Goal: Obtain resource: Download file/media

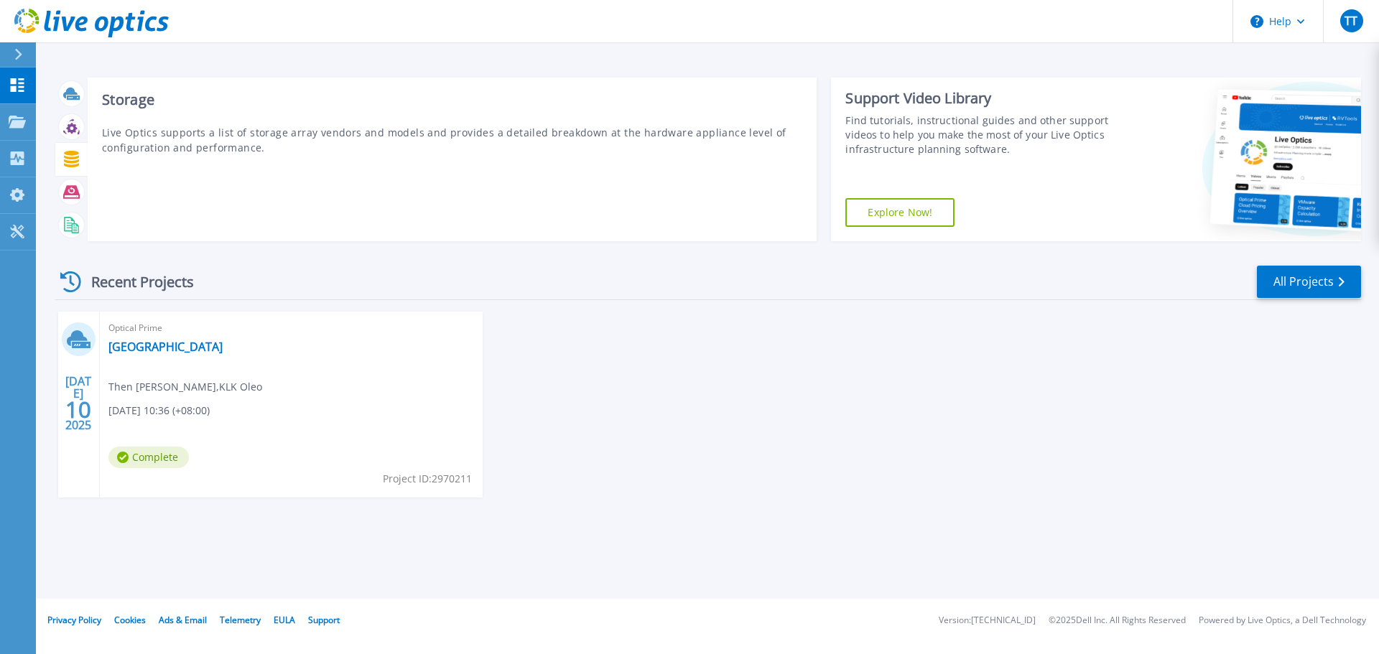
click at [78, 159] on icon at bounding box center [71, 159] width 15 height 17
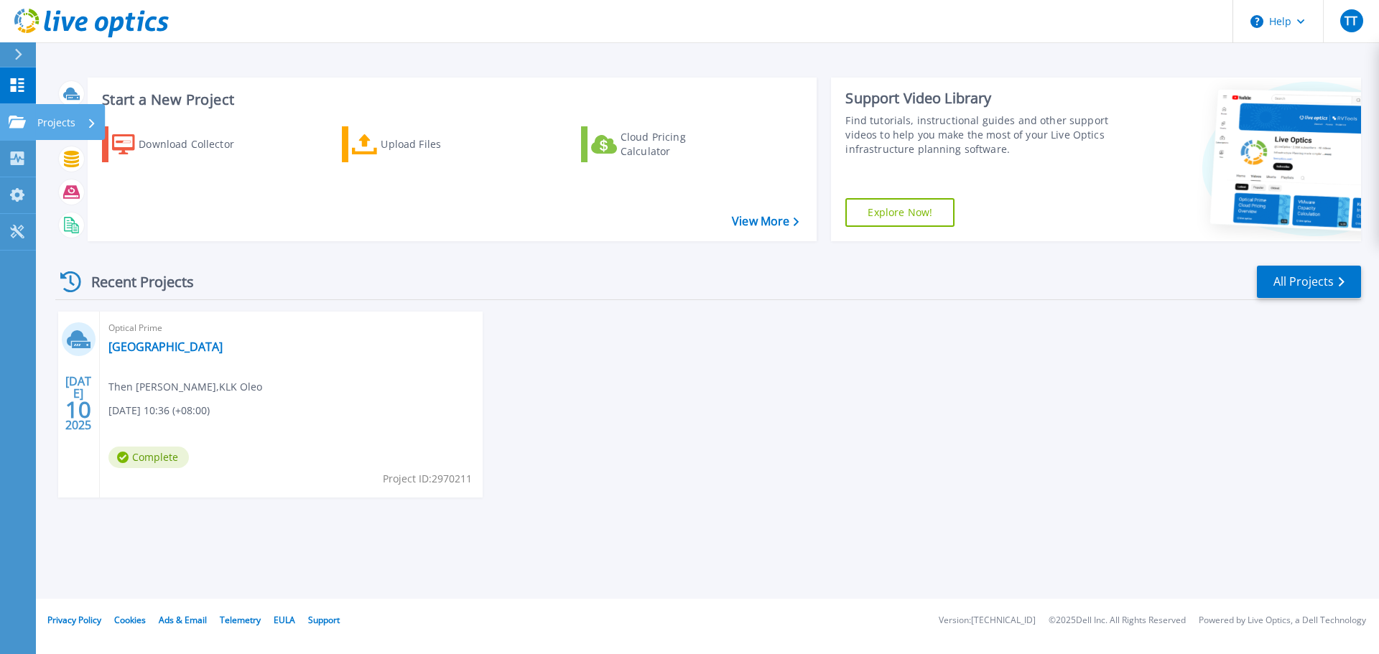
click at [57, 122] on p "Projects" at bounding box center [56, 122] width 38 height 37
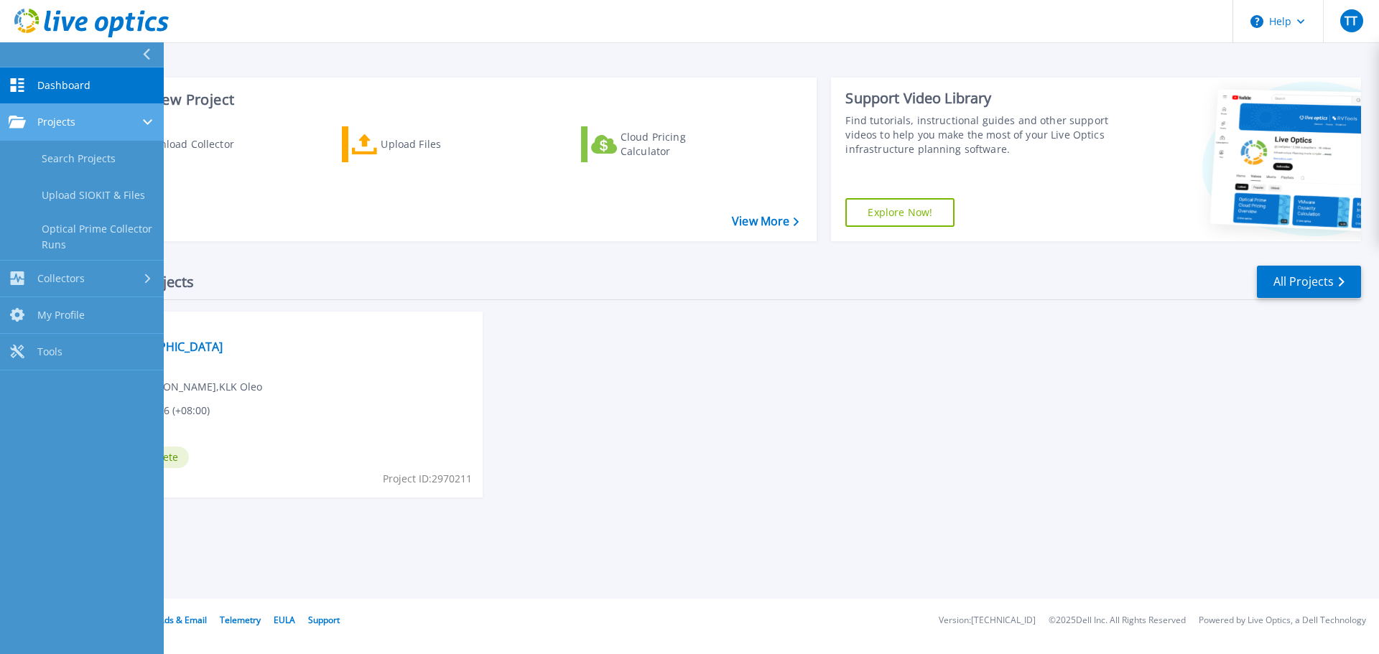
click at [126, 126] on div "Projects" at bounding box center [82, 122] width 147 height 13
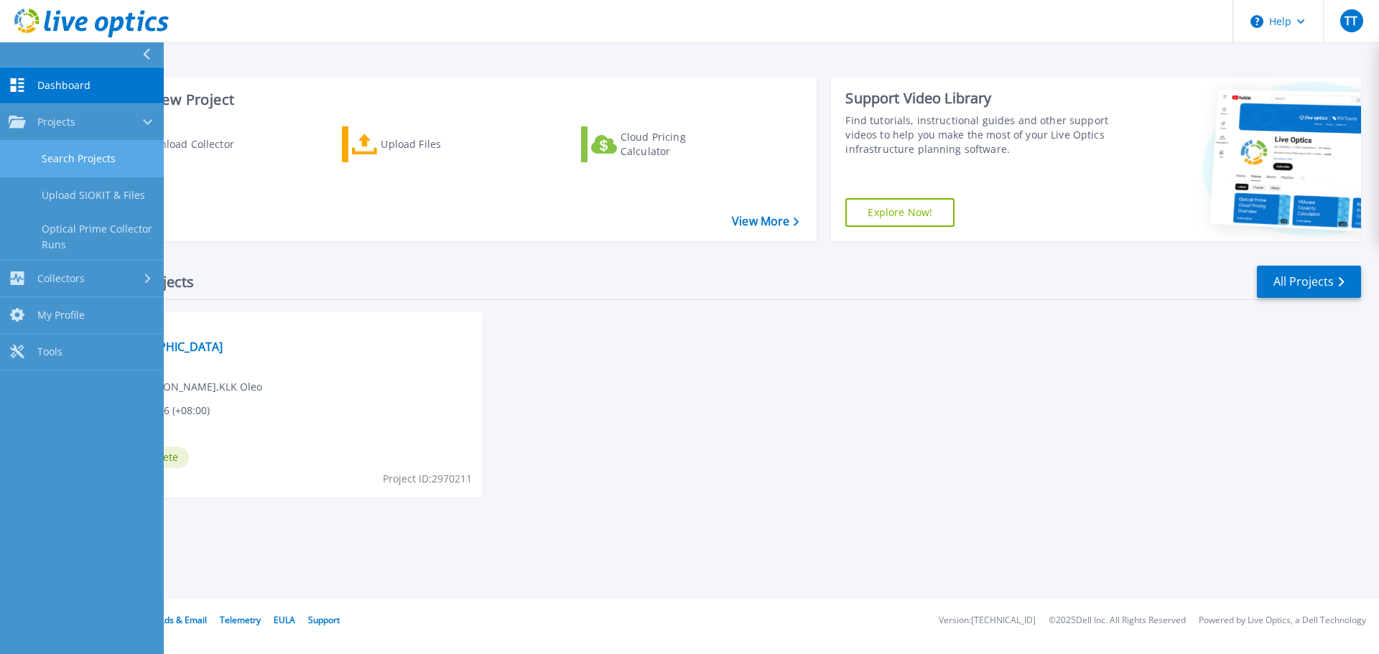
click at [116, 145] on link "Search Projects" at bounding box center [82, 159] width 164 height 37
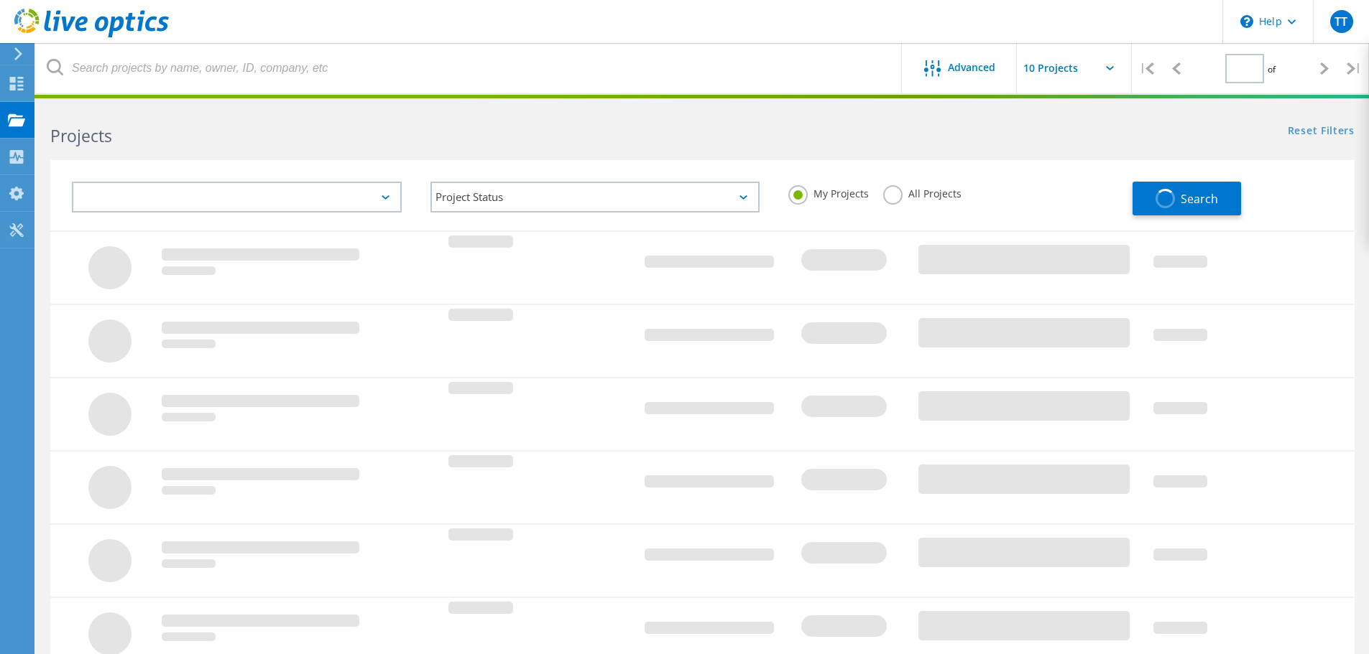
type input "1"
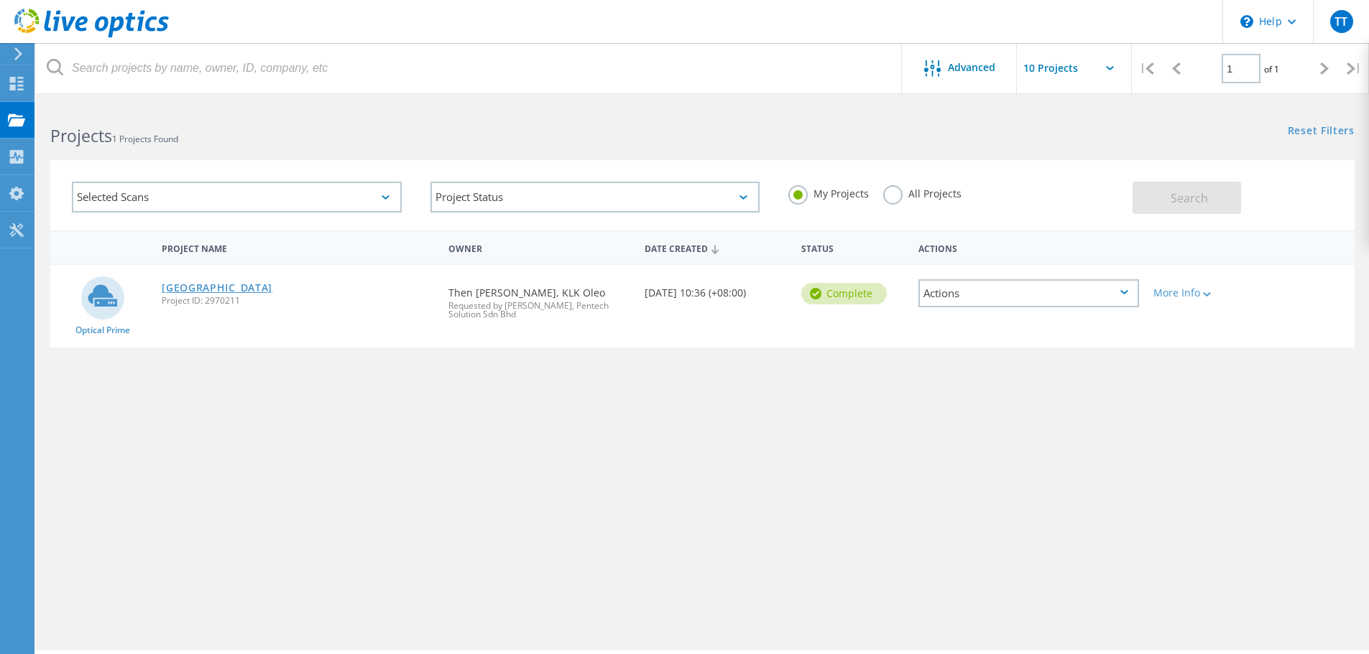
click at [189, 287] on link "[GEOGRAPHIC_DATA]" at bounding box center [217, 288] width 111 height 10
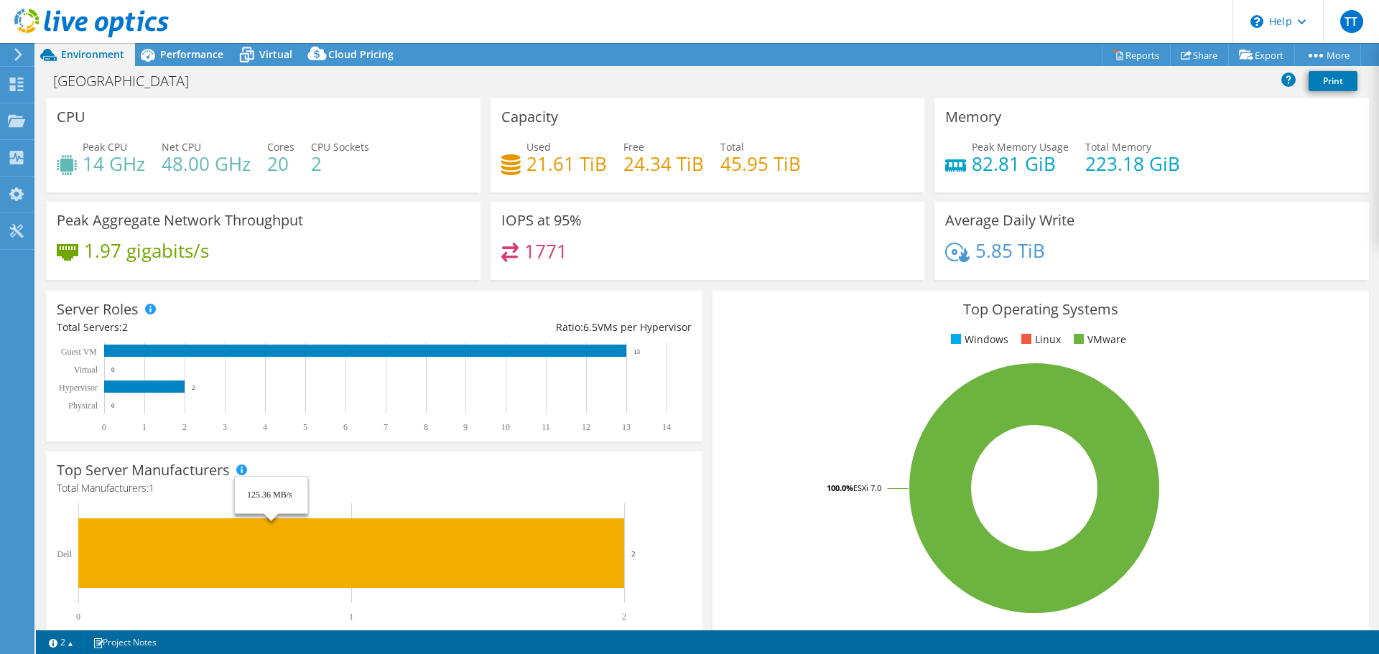
select select "[GEOGRAPHIC_DATA]"
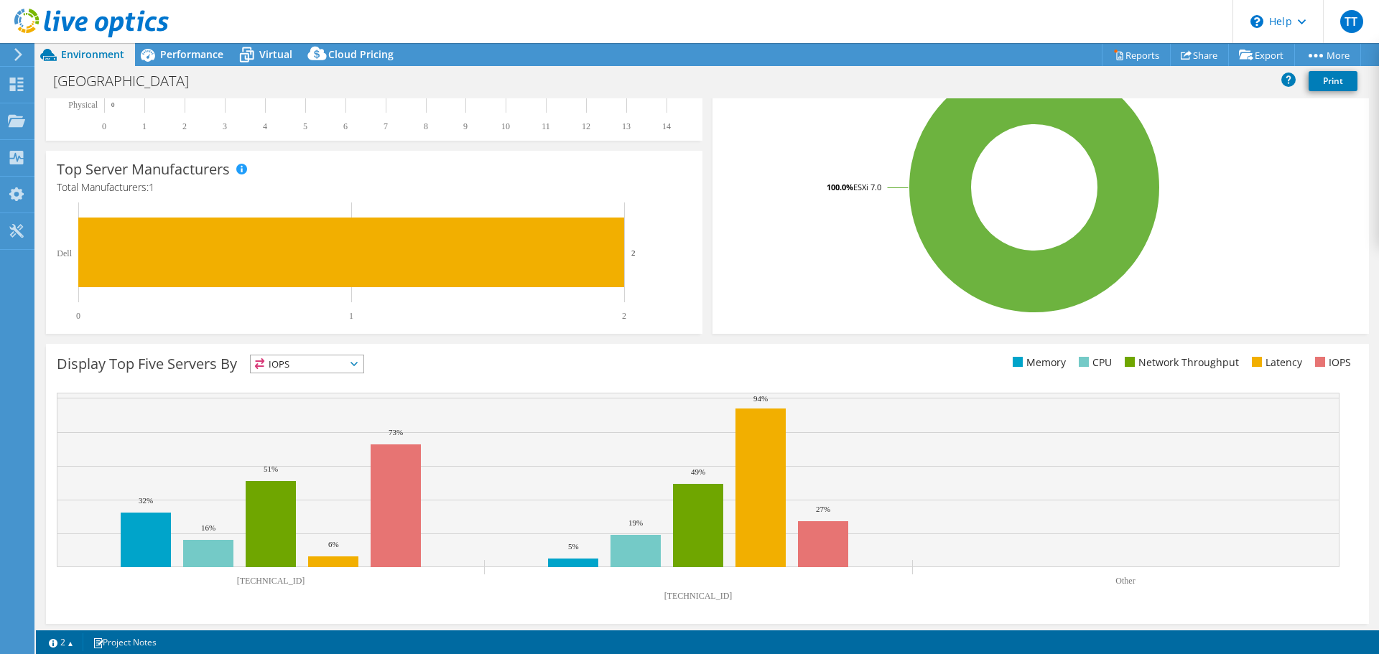
scroll to position [305, 0]
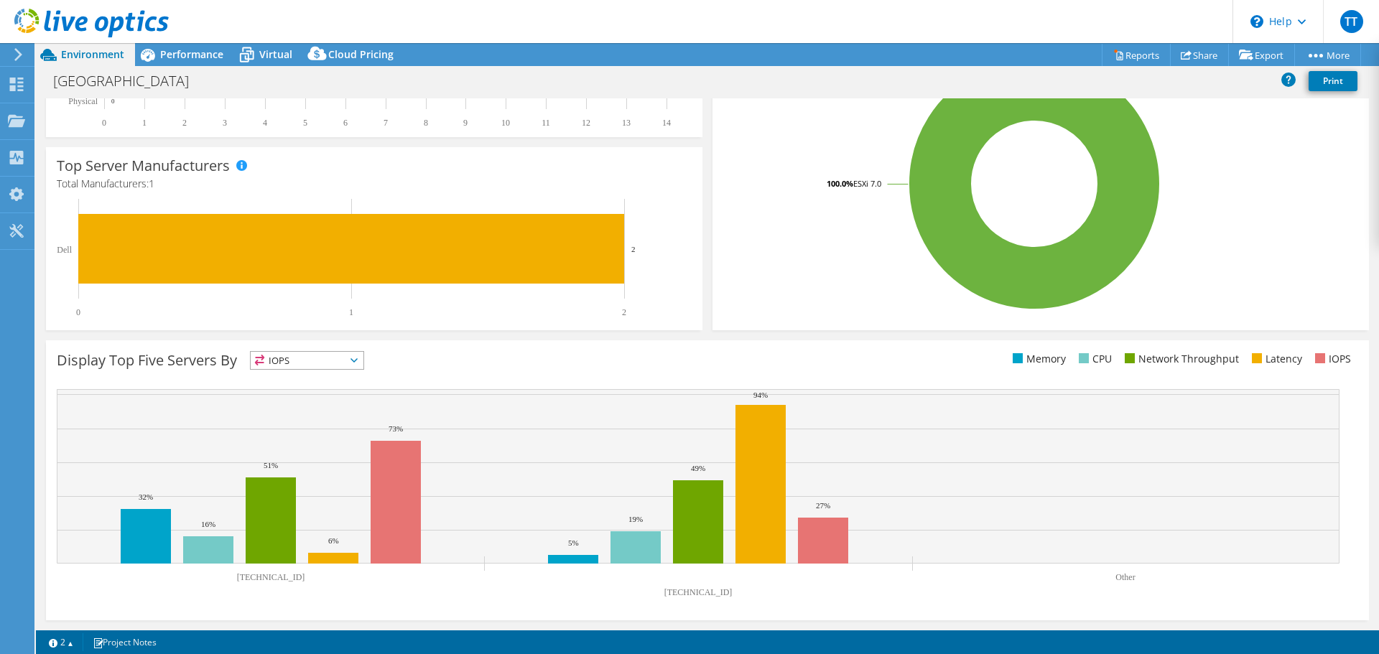
click at [332, 360] on span "IOPS" at bounding box center [307, 360] width 113 height 17
click at [624, 360] on div "Display Top Five Servers By IOPS IOPS" at bounding box center [382, 363] width 651 height 24
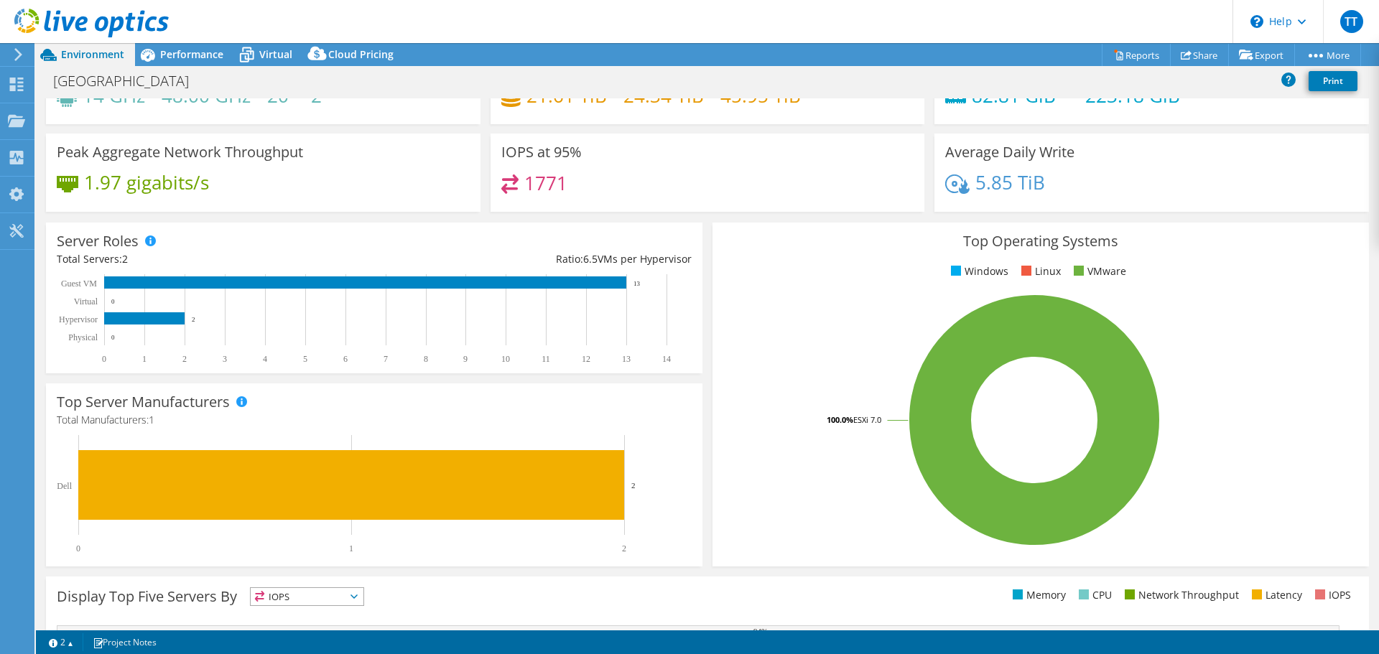
scroll to position [0, 0]
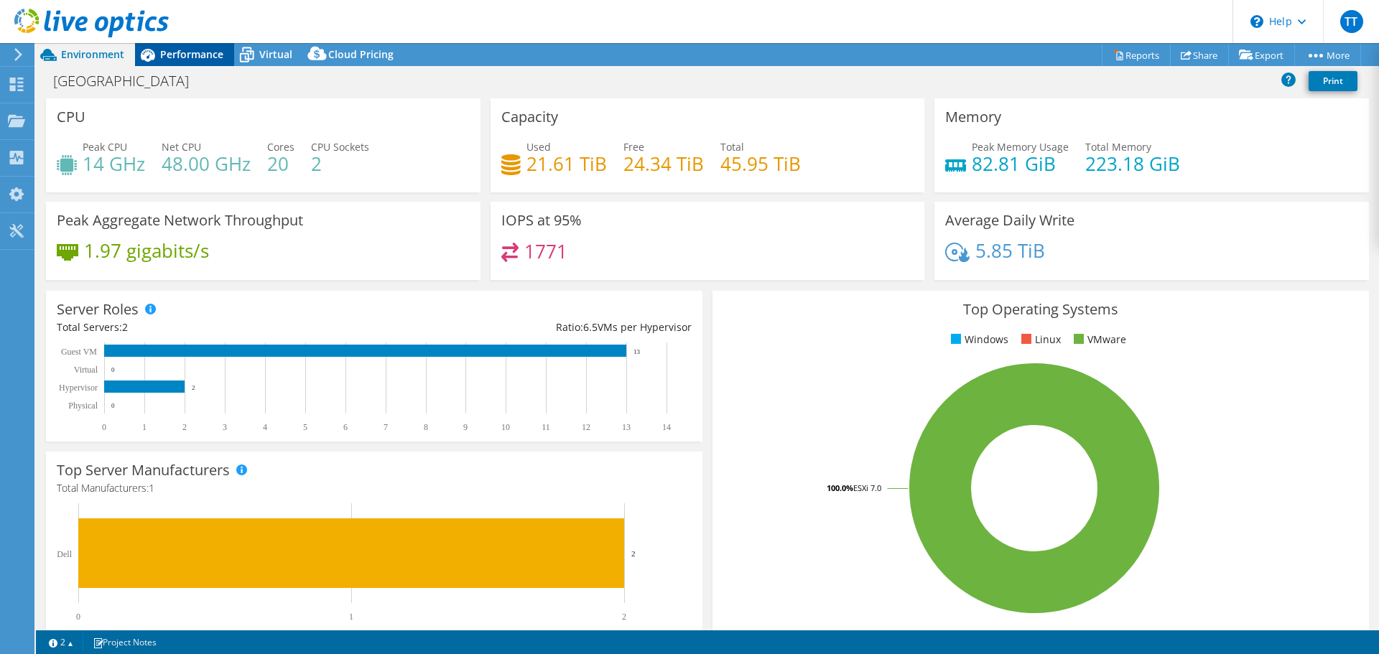
click at [195, 54] on span "Performance" at bounding box center [191, 54] width 63 height 14
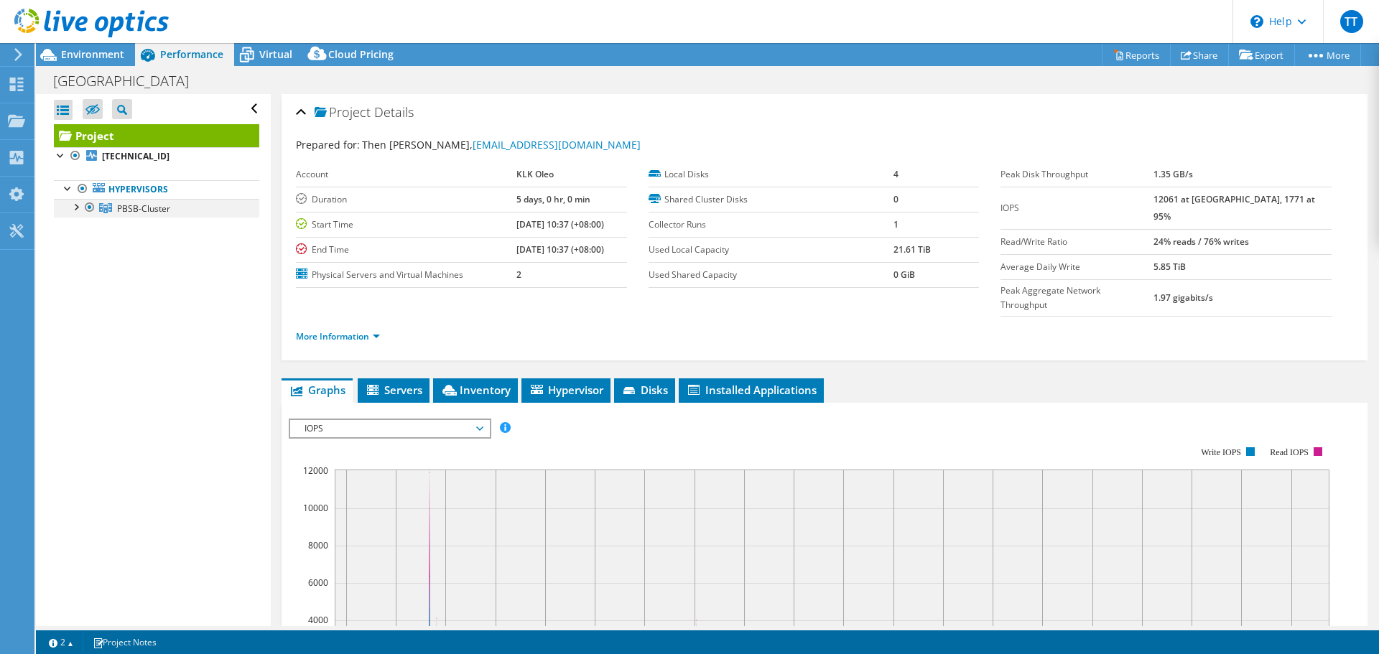
click at [73, 211] on div at bounding box center [75, 206] width 14 height 14
click at [83, 247] on div at bounding box center [82, 243] width 14 height 14
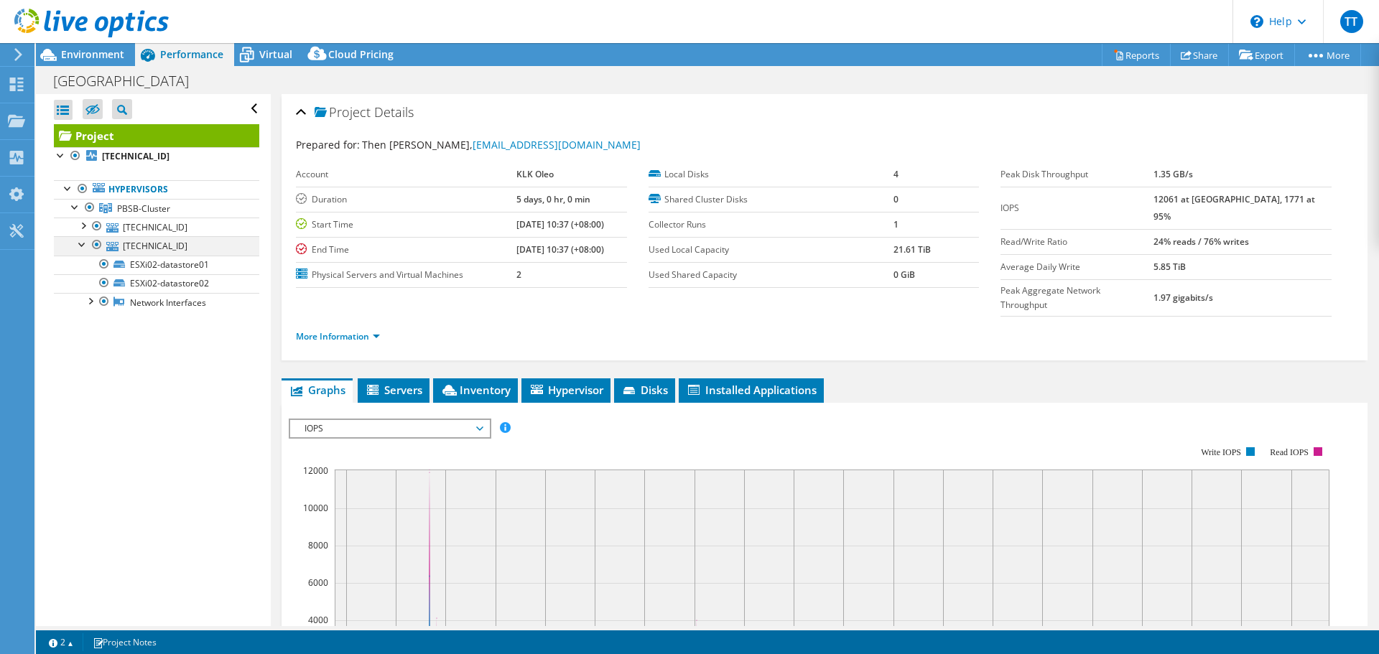
click at [94, 248] on div at bounding box center [97, 244] width 14 height 17
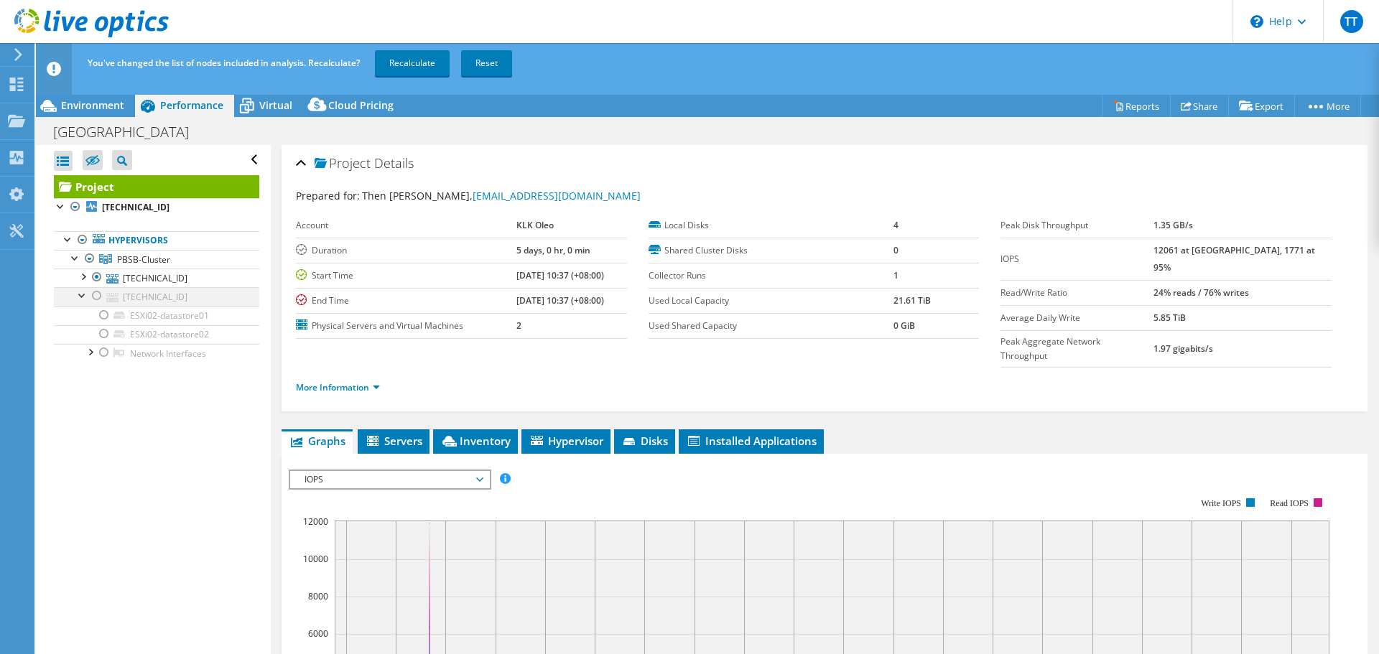
click at [80, 295] on div at bounding box center [82, 294] width 14 height 14
click at [83, 277] on div at bounding box center [82, 276] width 14 height 14
click at [85, 333] on div at bounding box center [90, 332] width 14 height 14
click at [407, 68] on link "Recalculate" at bounding box center [412, 63] width 75 height 26
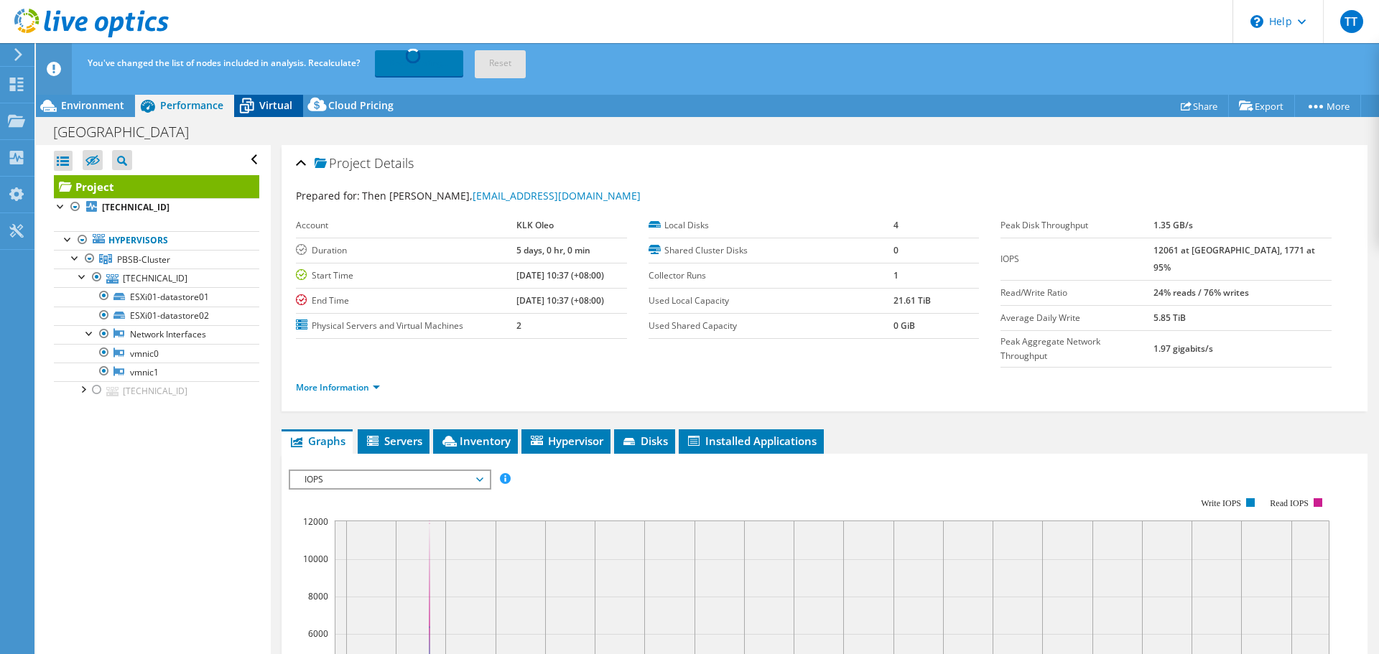
click at [274, 108] on span "Virtual" at bounding box center [275, 105] width 33 height 14
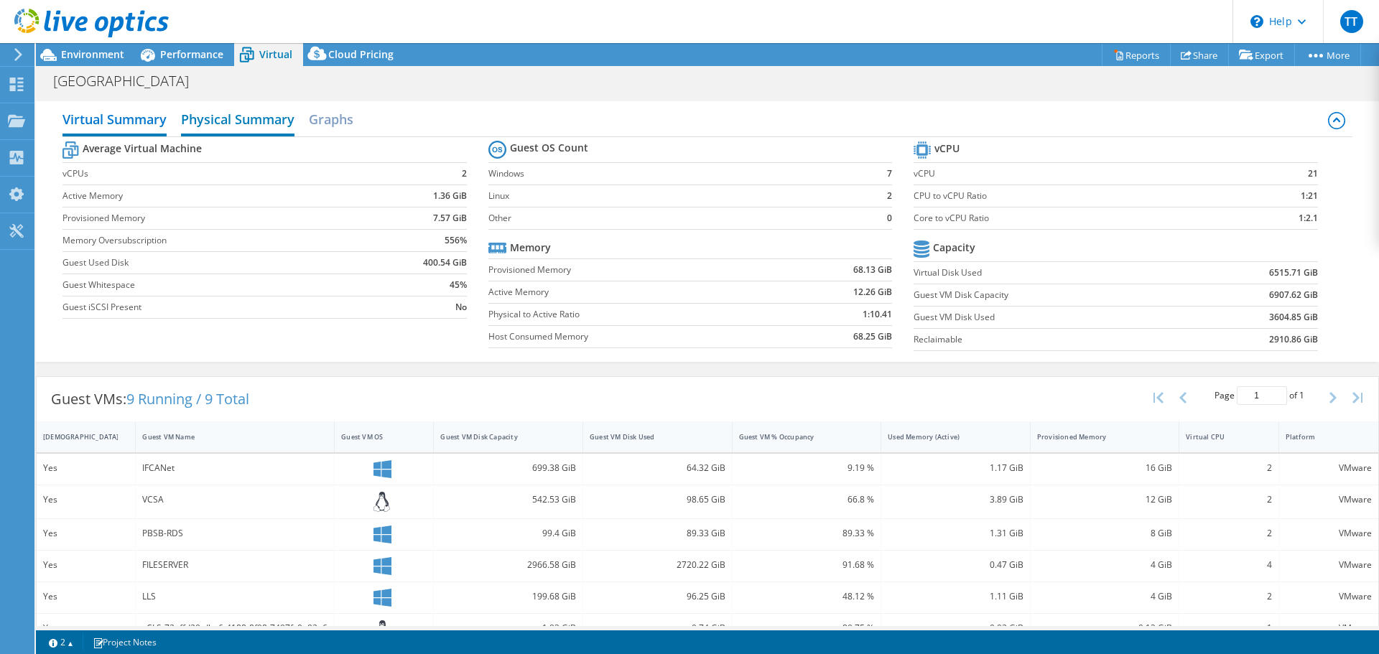
click at [246, 126] on h2 "Physical Summary" at bounding box center [238, 121] width 114 height 32
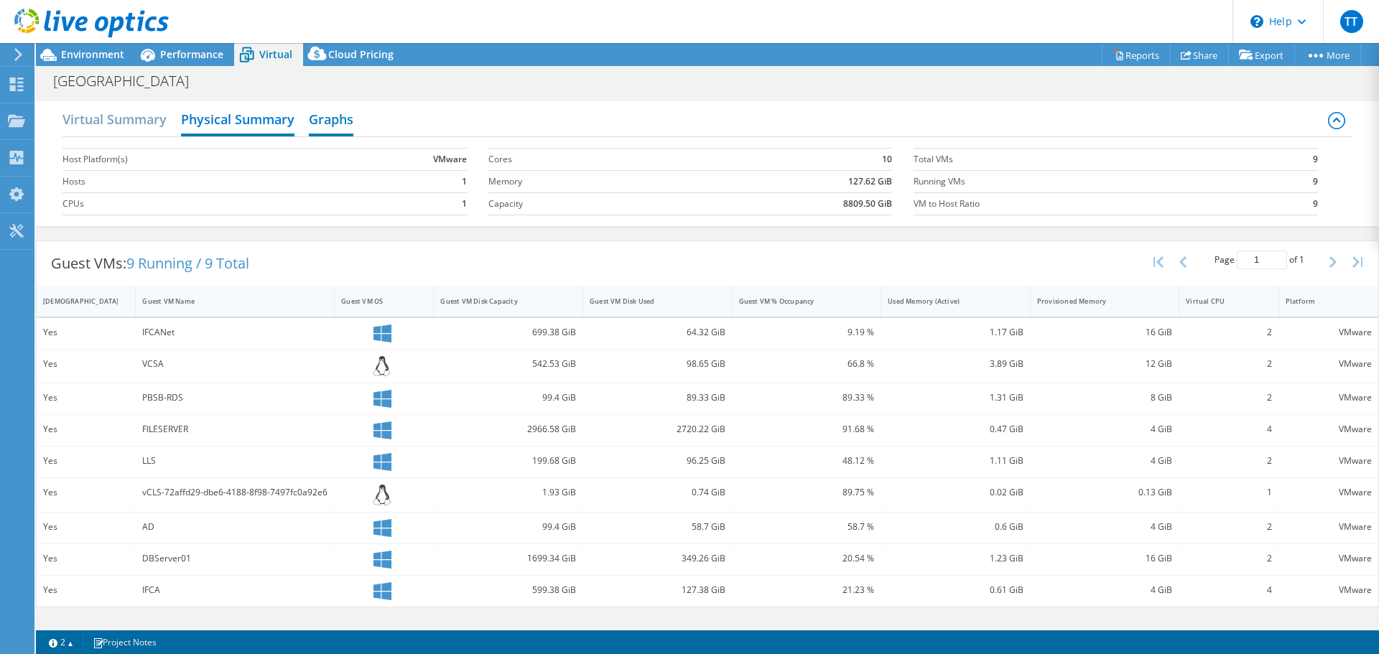
click at [348, 119] on h2 "Graphs" at bounding box center [331, 121] width 45 height 32
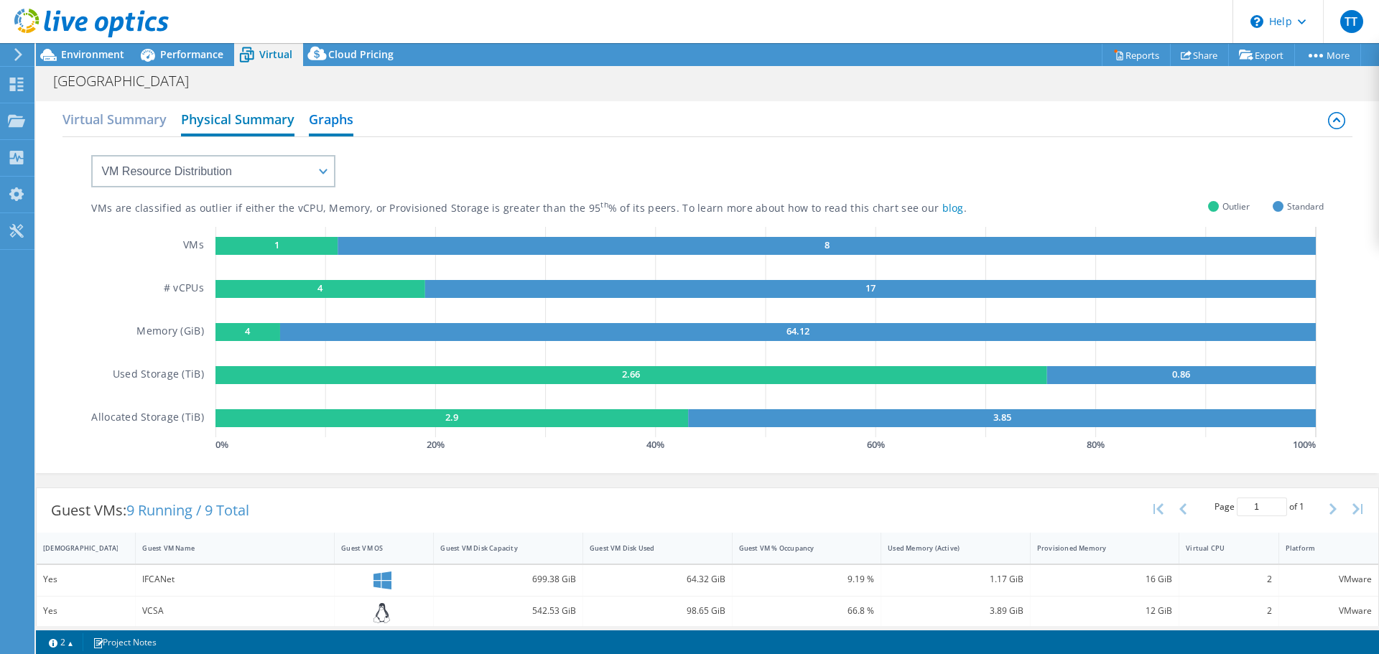
click at [231, 119] on h2 "Physical Summary" at bounding box center [238, 121] width 114 height 32
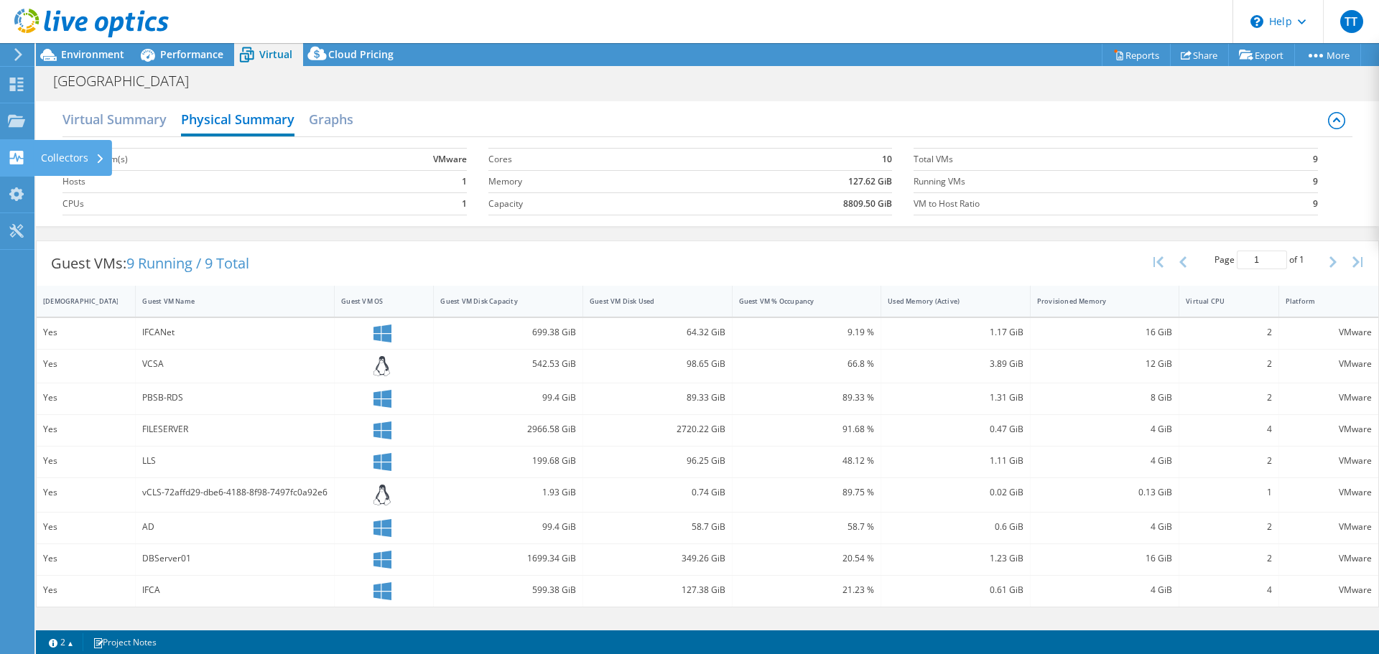
click at [101, 157] on icon at bounding box center [100, 158] width 6 height 9
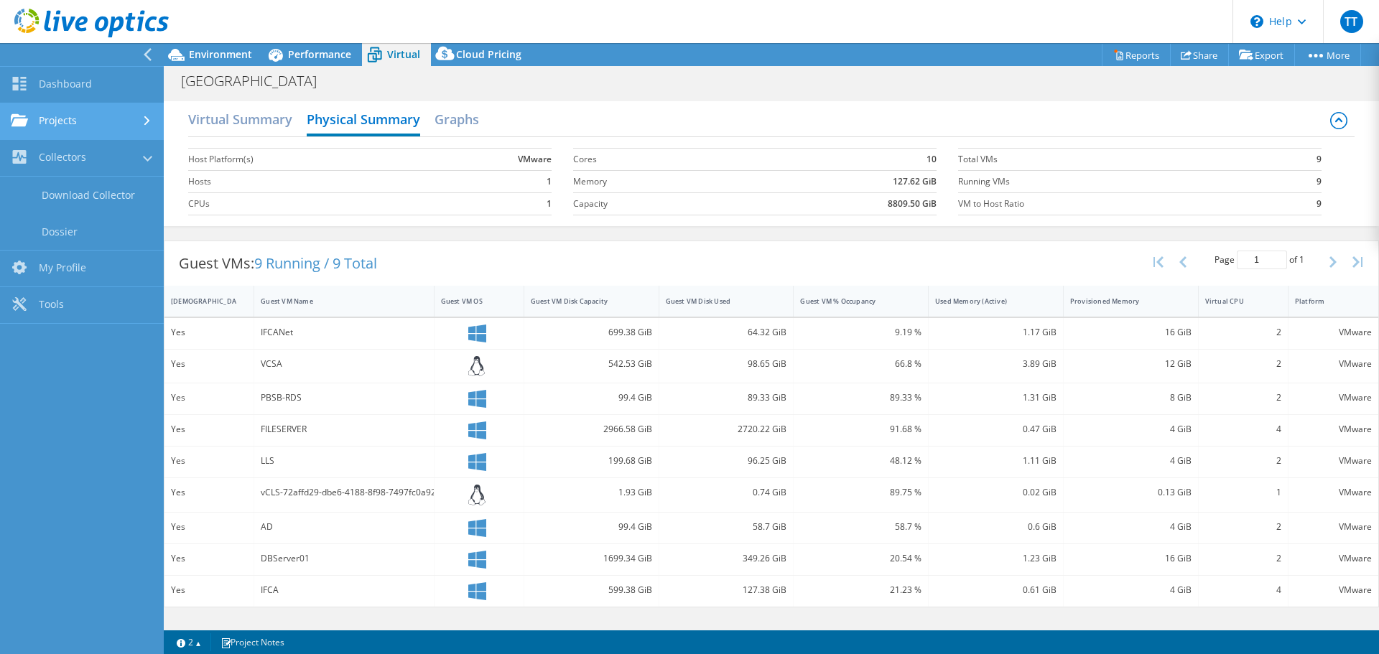
click at [134, 112] on link "Projects" at bounding box center [82, 121] width 164 height 37
click at [699, 118] on div "Virtual Summary Physical Summary Graphs" at bounding box center [771, 121] width 1167 height 32
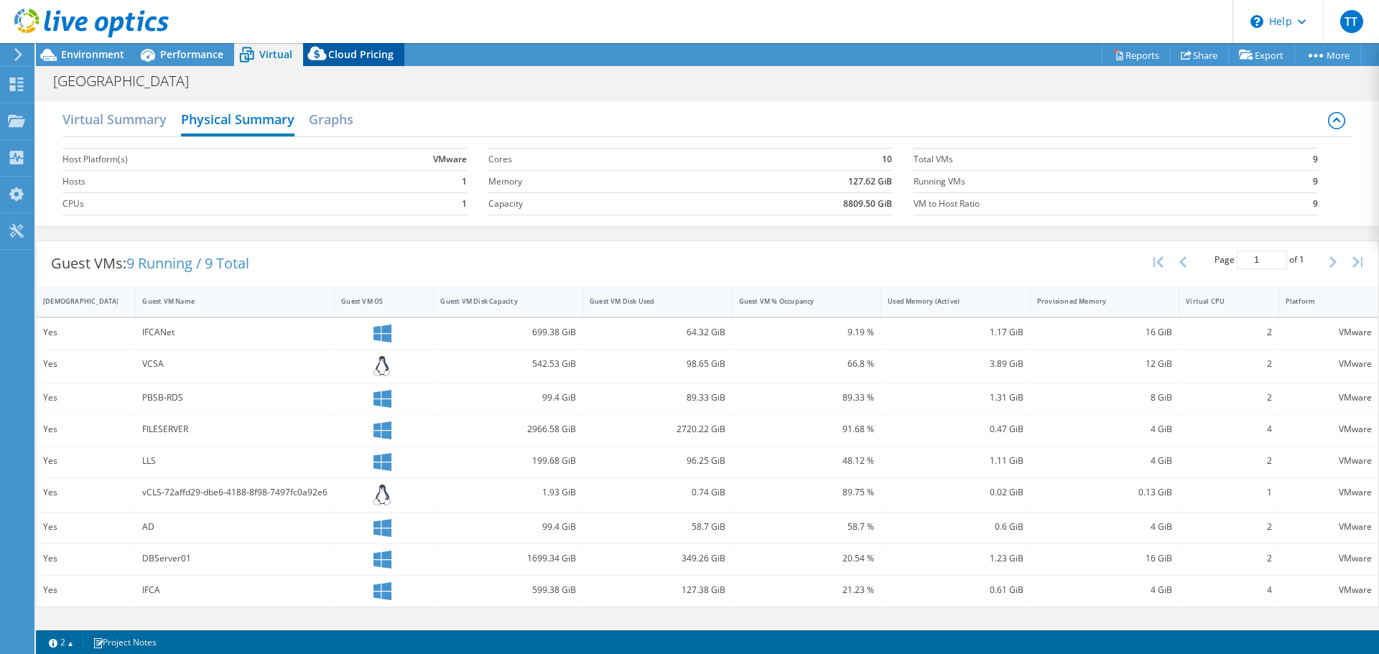
click at [369, 54] on span "Cloud Pricing" at bounding box center [360, 54] width 65 height 14
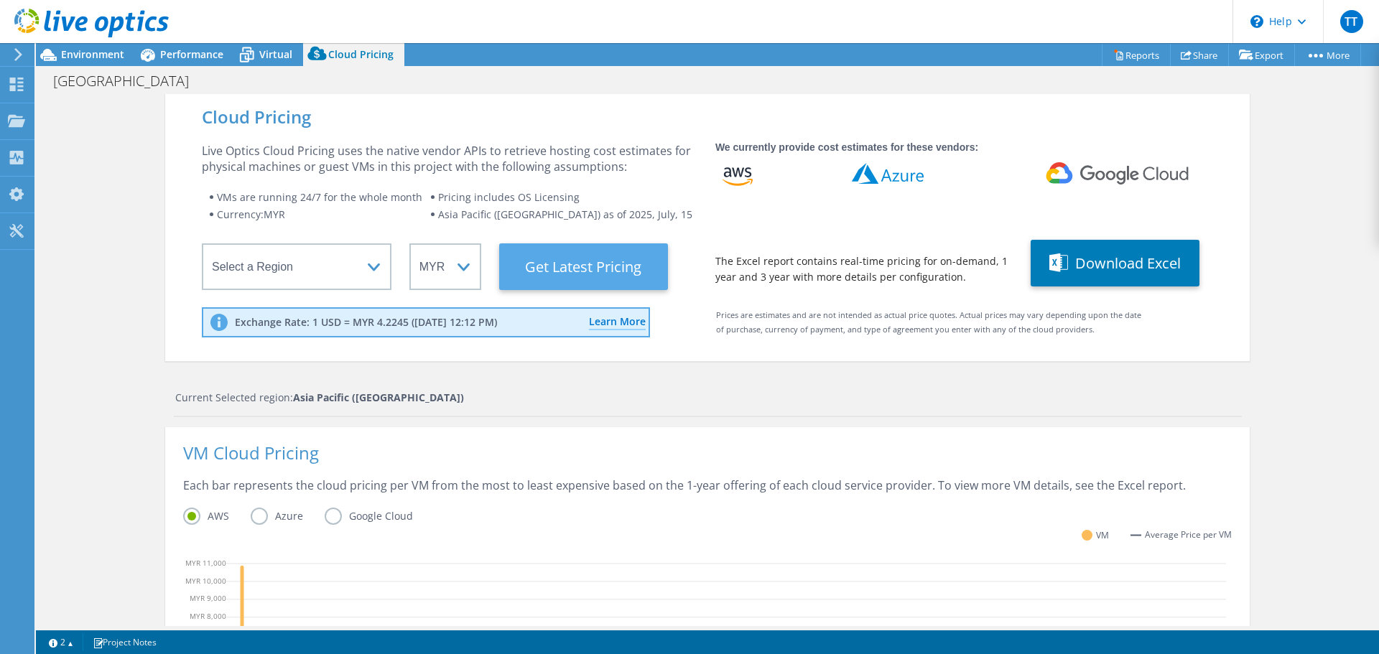
click at [607, 267] on Latest "Get Latest Pricing" at bounding box center [583, 267] width 169 height 47
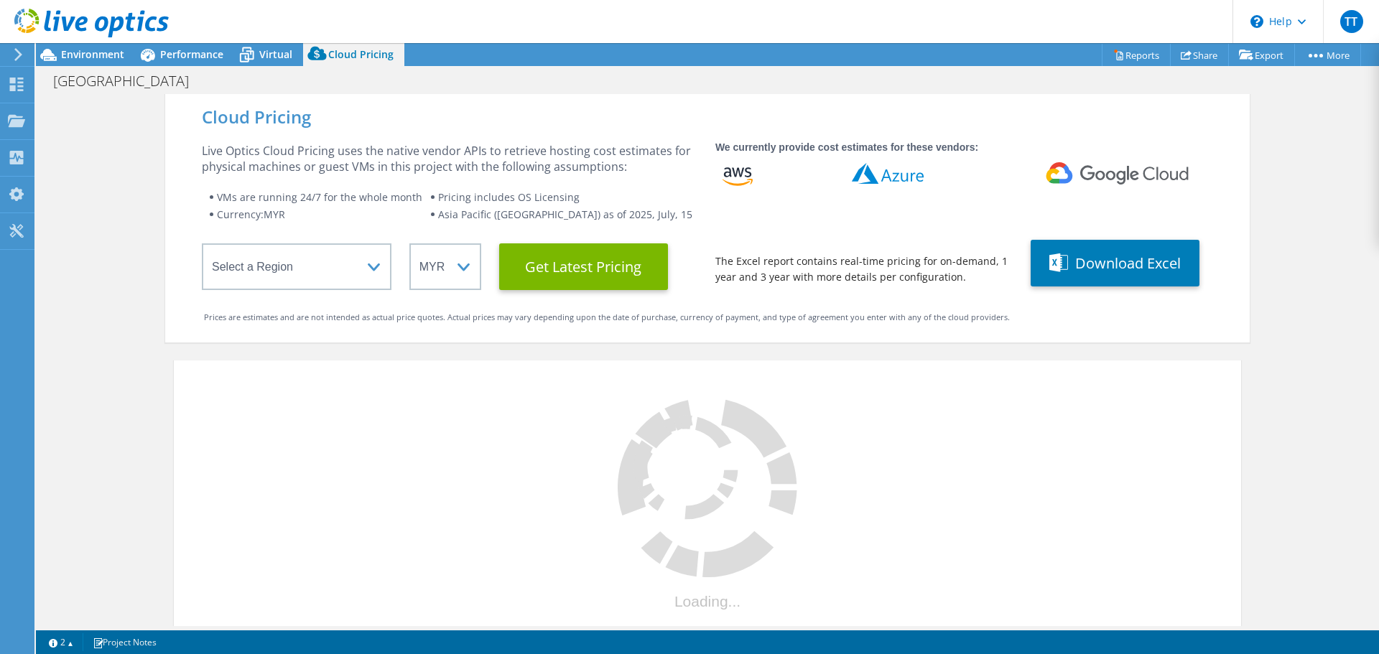
scroll to position [216, 0]
select select "MYR"
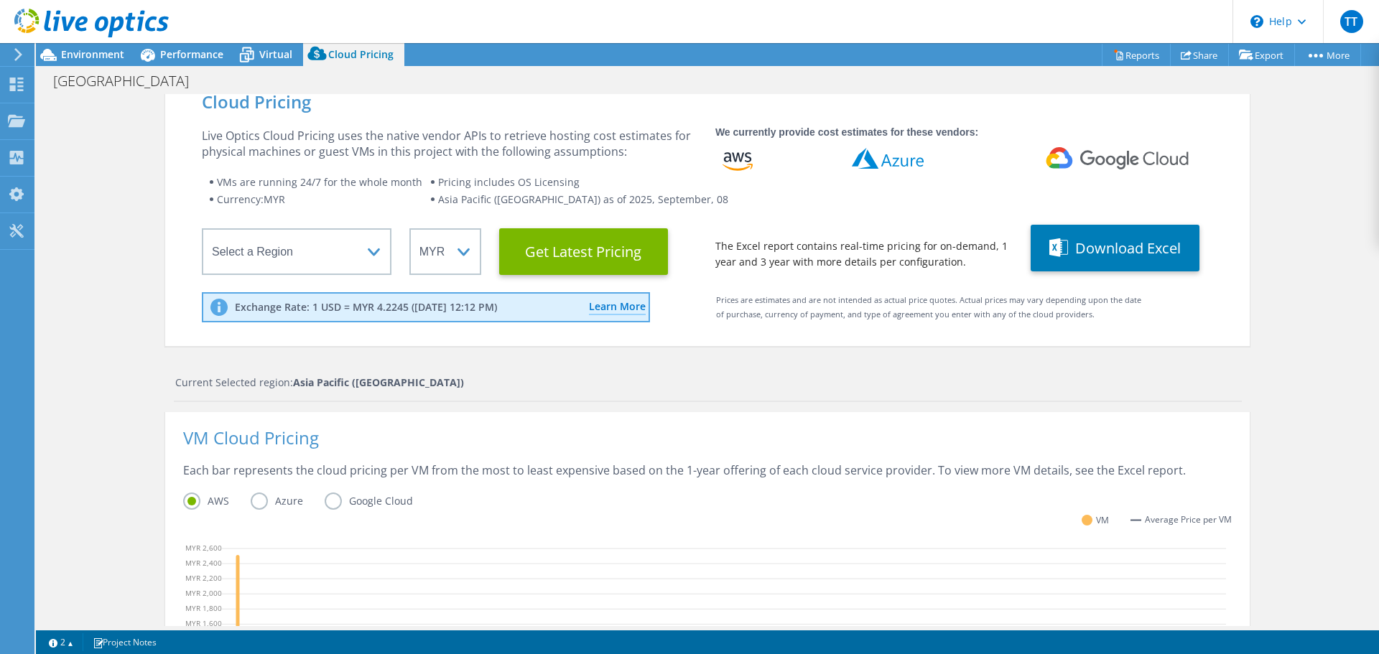
scroll to position [282, 0]
click at [1092, 251] on button "Download Excel" at bounding box center [1115, 248] width 169 height 47
click at [1125, 51] on link "Reports" at bounding box center [1136, 55] width 69 height 22
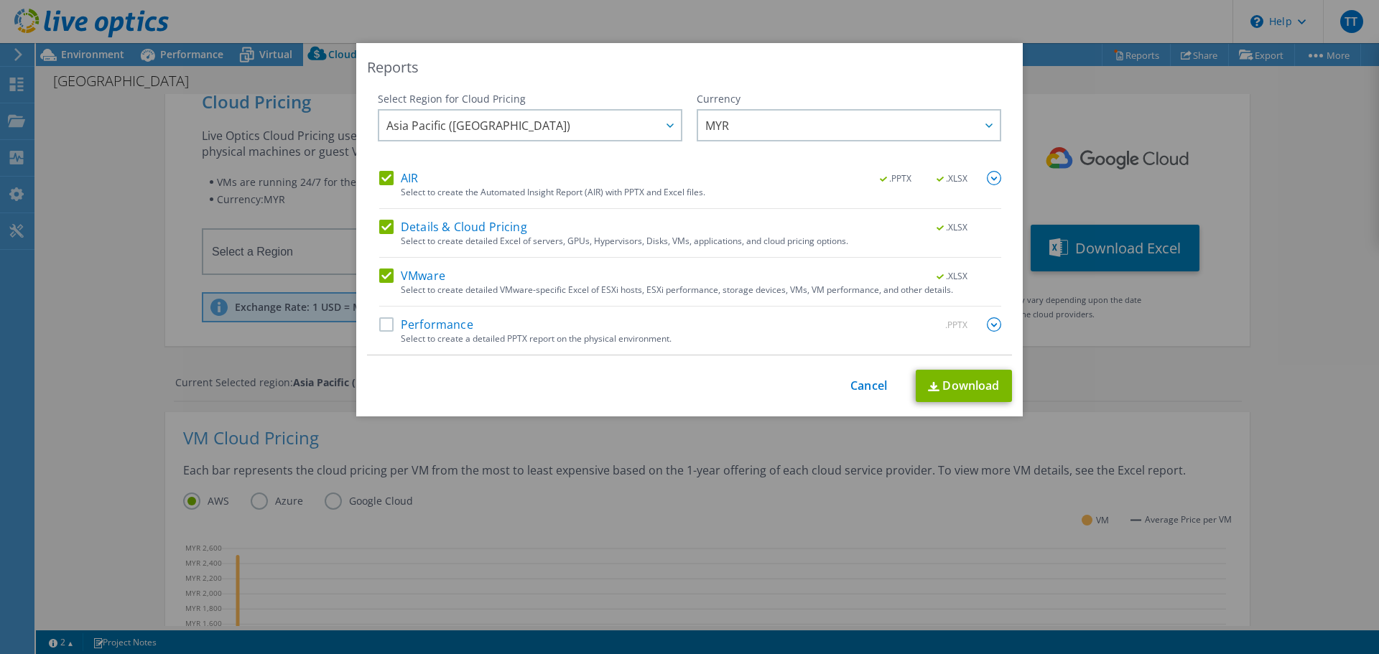
click at [452, 325] on label "Performance" at bounding box center [426, 325] width 94 height 14
click at [0, 0] on input "Performance" at bounding box center [0, 0] width 0 height 0
click at [962, 383] on link "Download" at bounding box center [964, 386] width 96 height 32
click at [938, 383] on link "Download" at bounding box center [964, 386] width 96 height 32
click at [480, 124] on span "Asia Pacific ([GEOGRAPHIC_DATA])" at bounding box center [479, 129] width 184 height 22
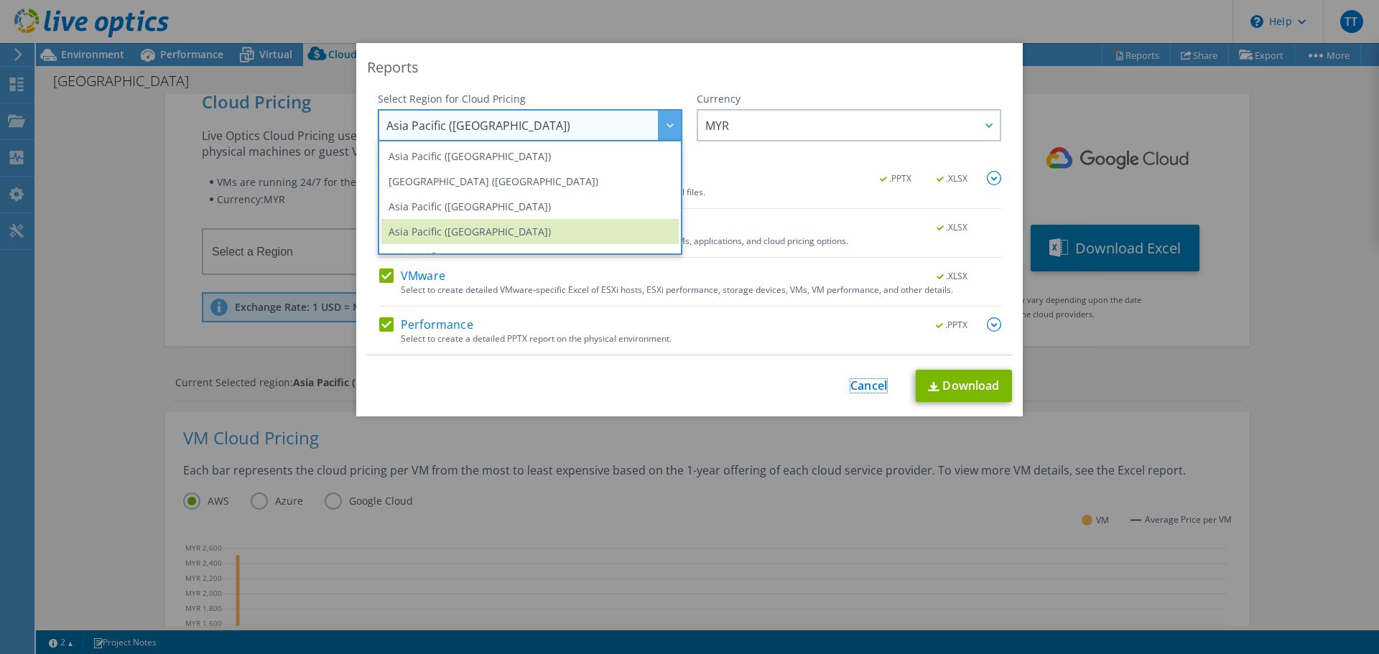
click at [858, 387] on link "Cancel" at bounding box center [869, 386] width 37 height 14
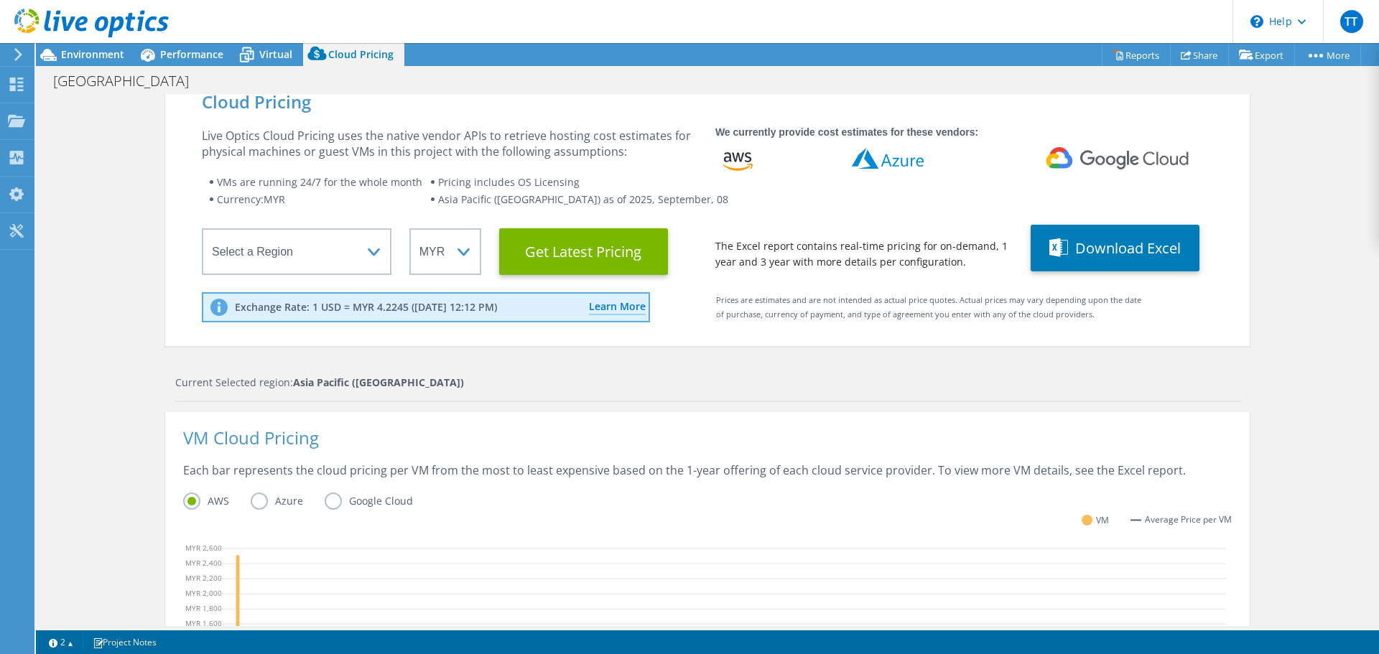
click at [16, 55] on icon at bounding box center [18, 54] width 11 height 13
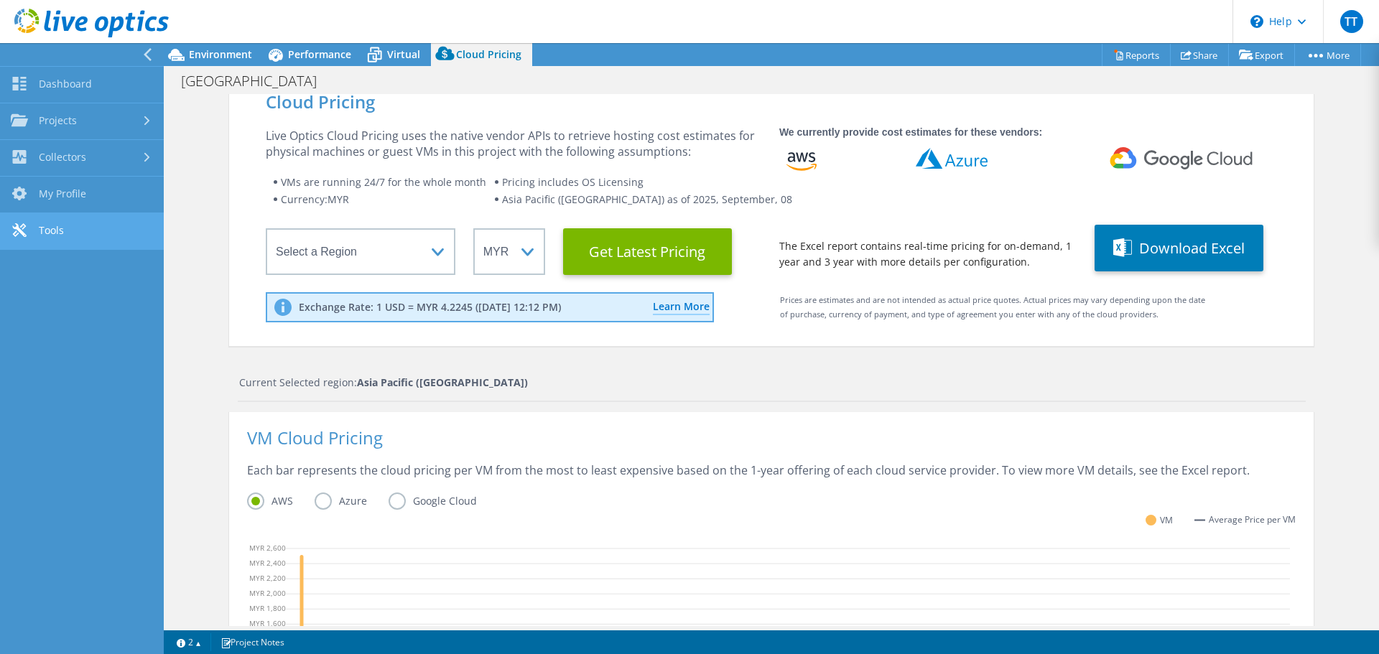
click at [35, 241] on link "Tools" at bounding box center [82, 231] width 164 height 37
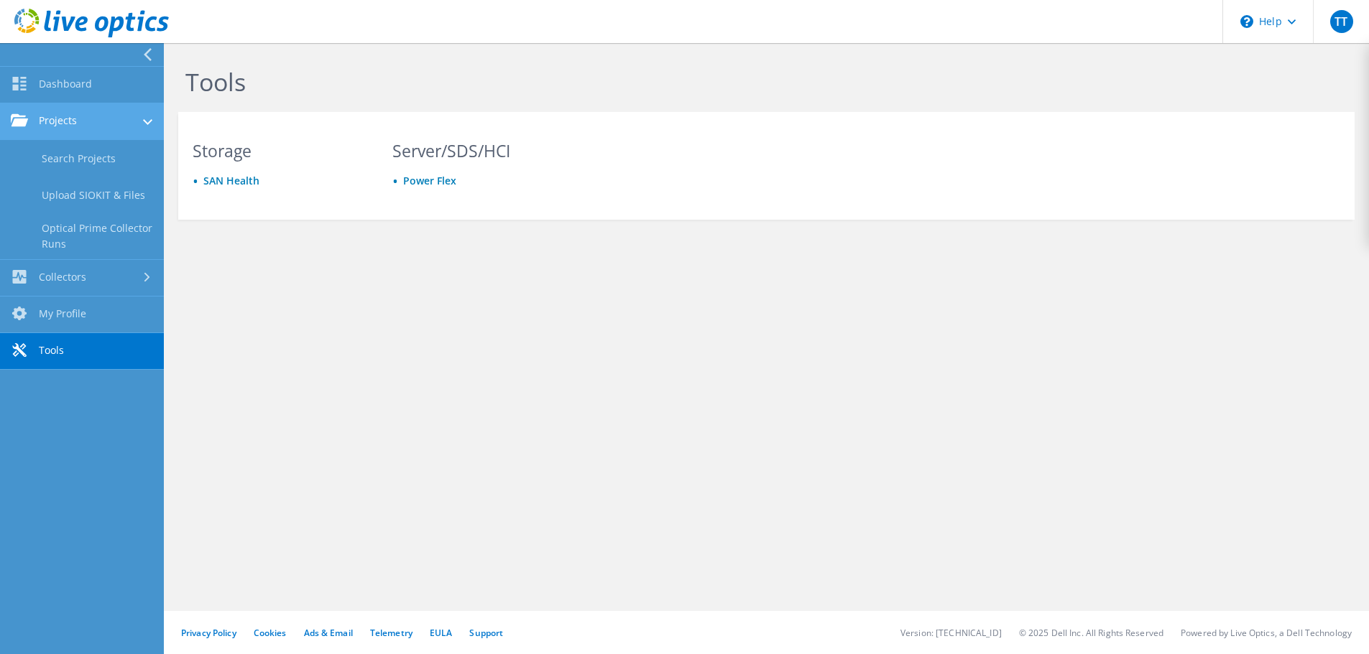
click at [122, 119] on link "Projects" at bounding box center [82, 121] width 164 height 37
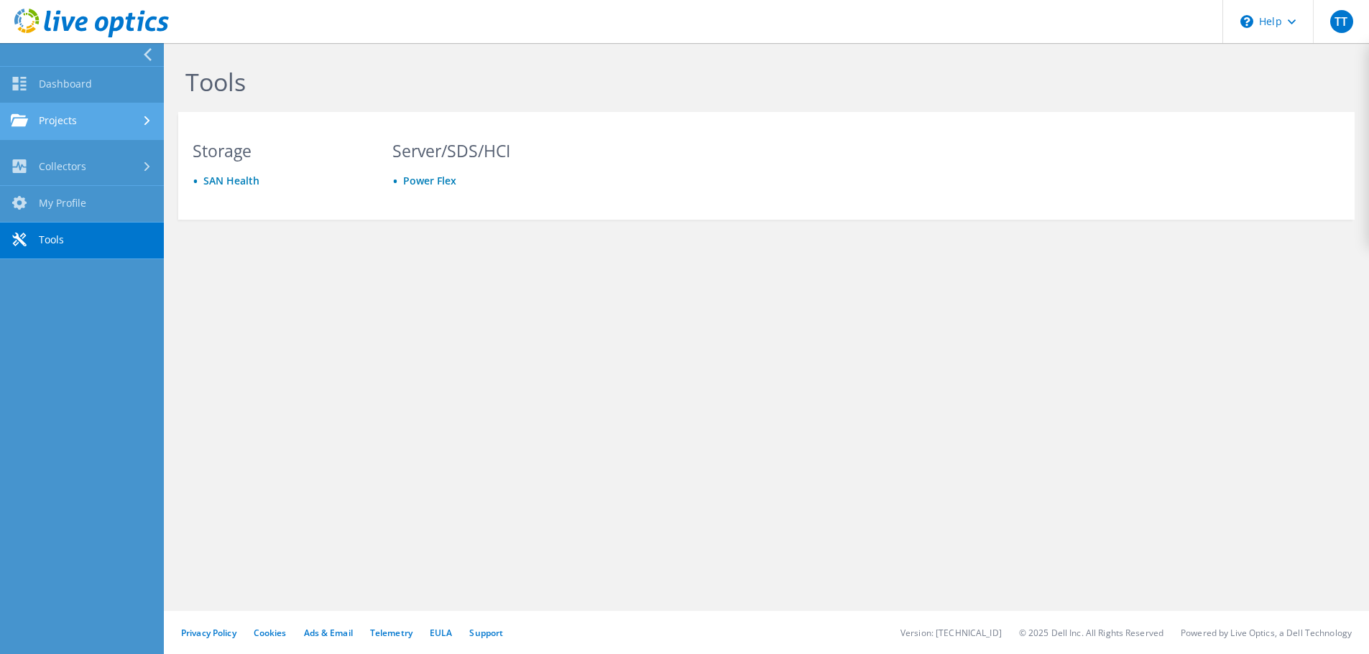
click at [122, 119] on link "Projects" at bounding box center [82, 121] width 164 height 37
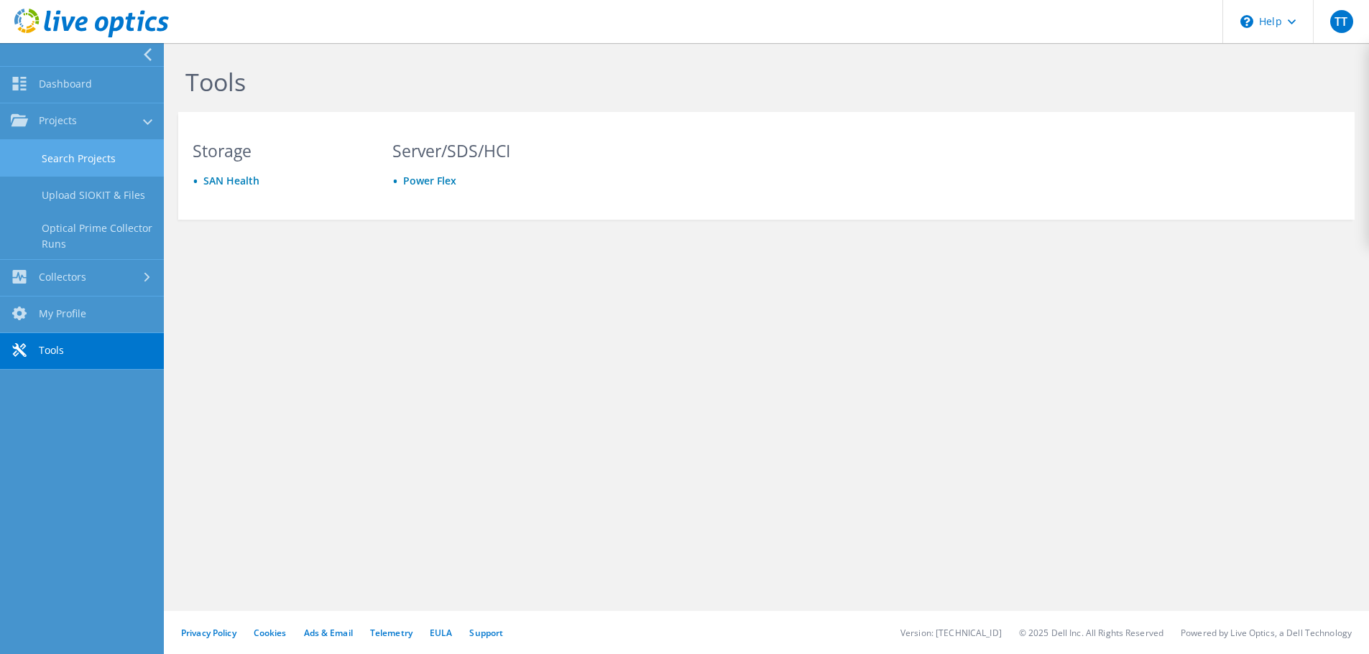
click at [79, 164] on link "Search Projects" at bounding box center [82, 158] width 164 height 37
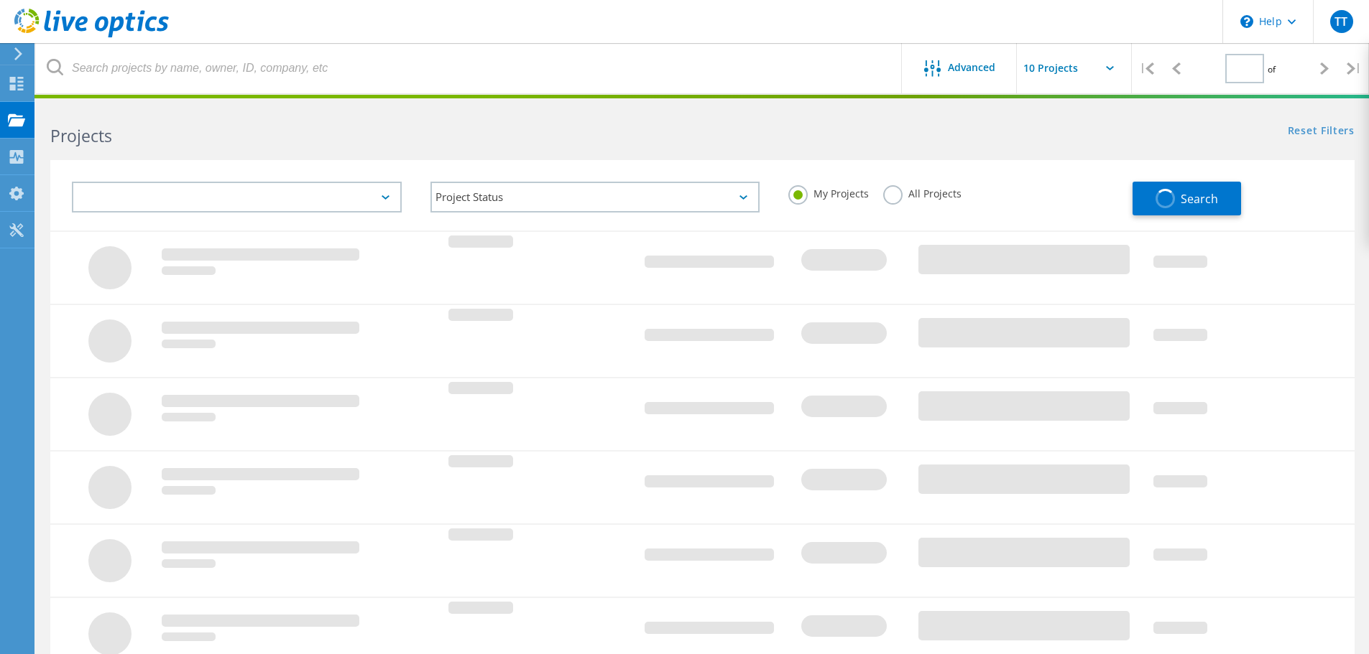
type input "1"
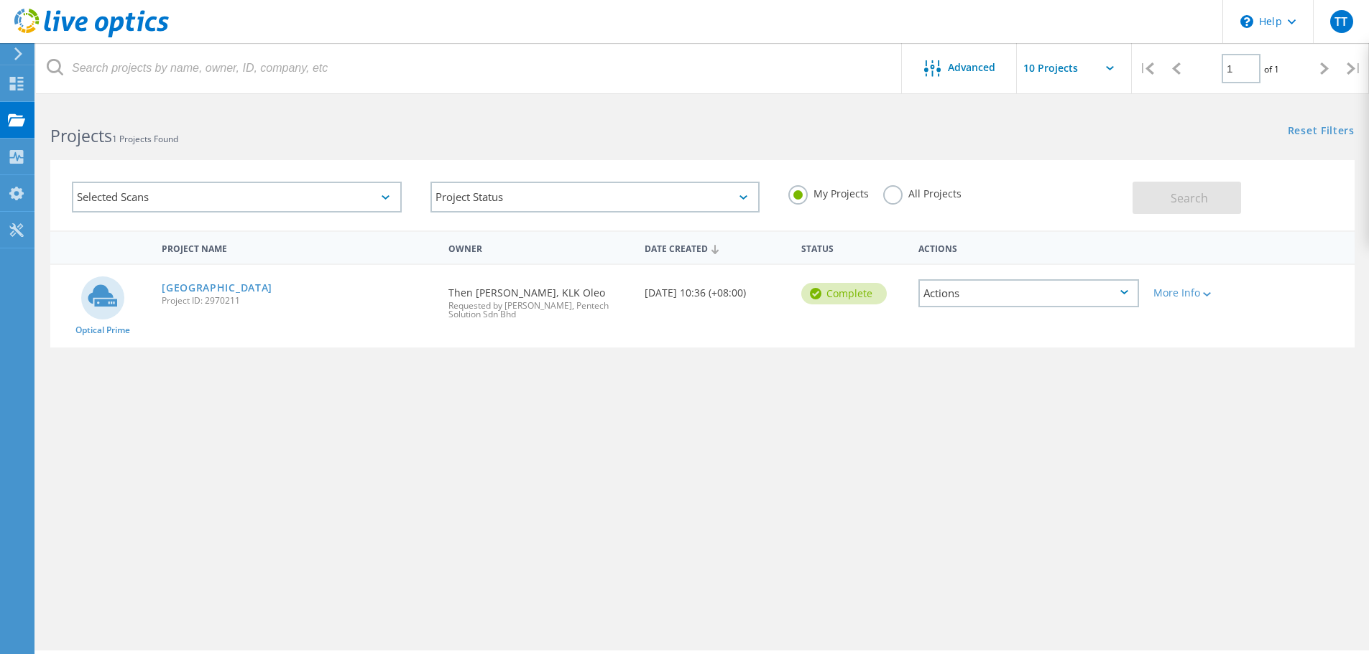
click at [1020, 287] on div "Actions" at bounding box center [1028, 293] width 221 height 28
click at [199, 292] on link "[GEOGRAPHIC_DATA]" at bounding box center [217, 288] width 111 height 10
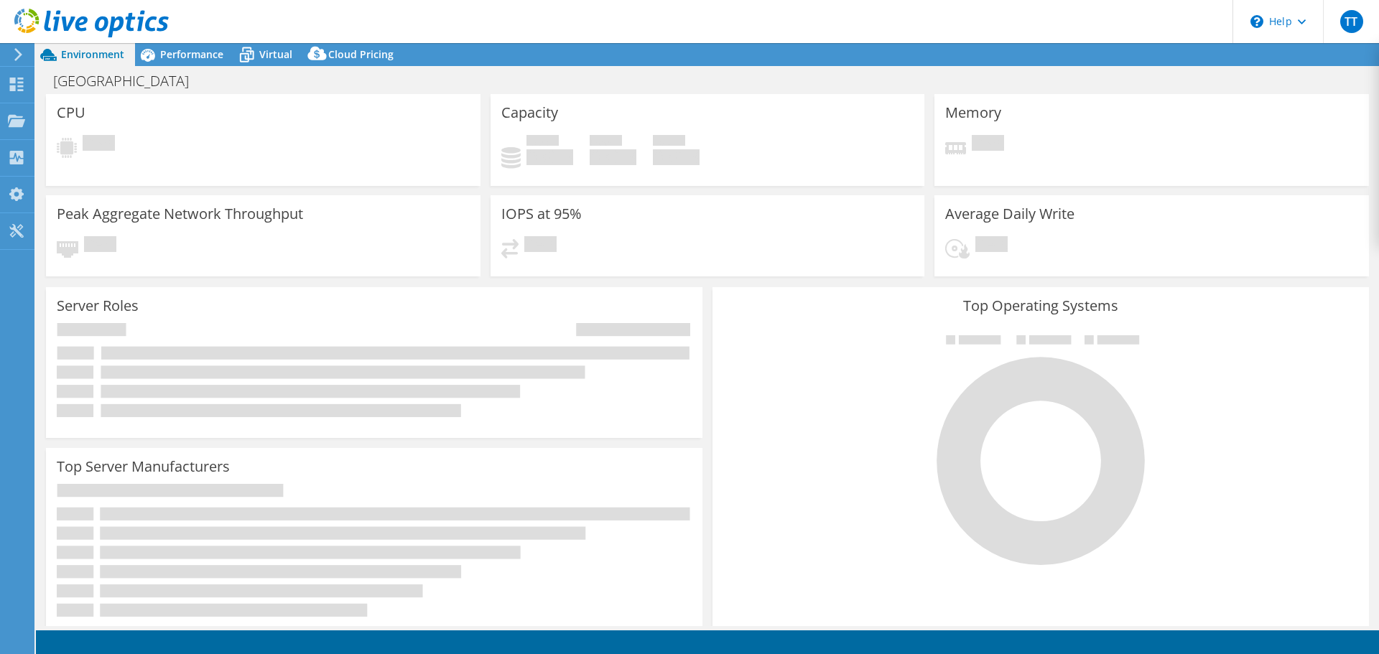
select select "[GEOGRAPHIC_DATA]"
select select "MYR"
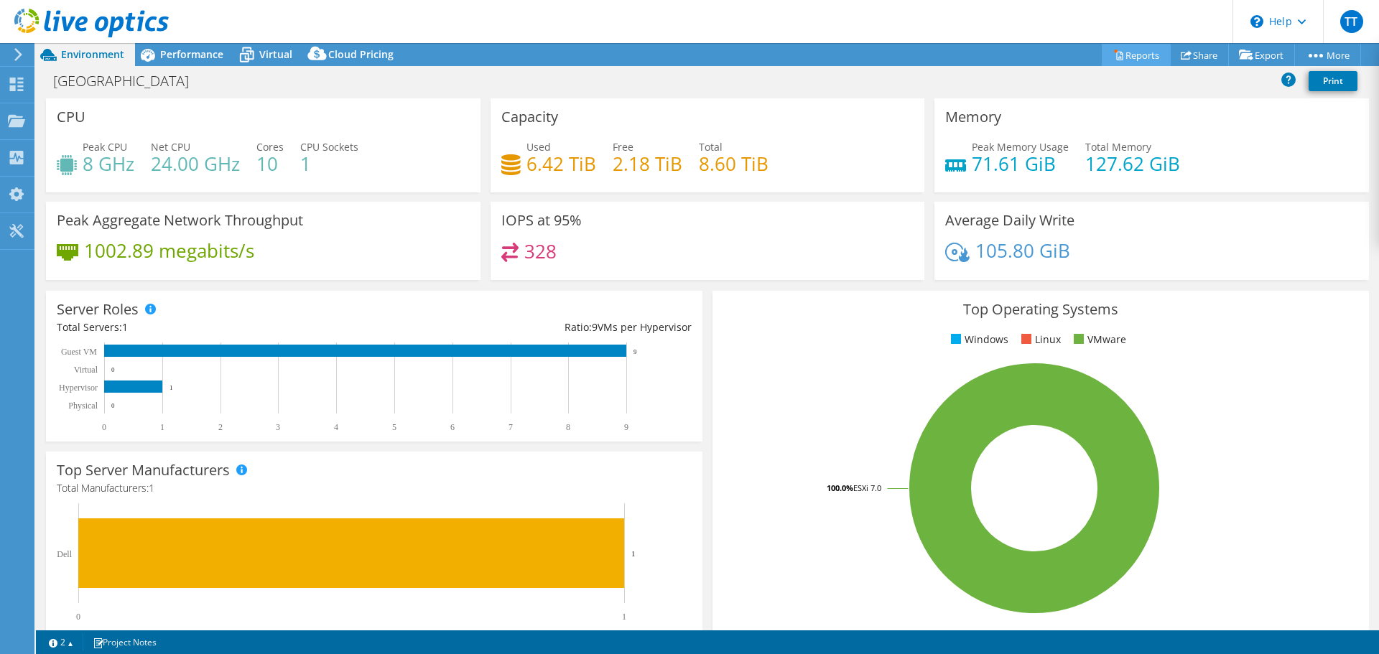
click at [1149, 57] on link "Reports" at bounding box center [1136, 55] width 69 height 22
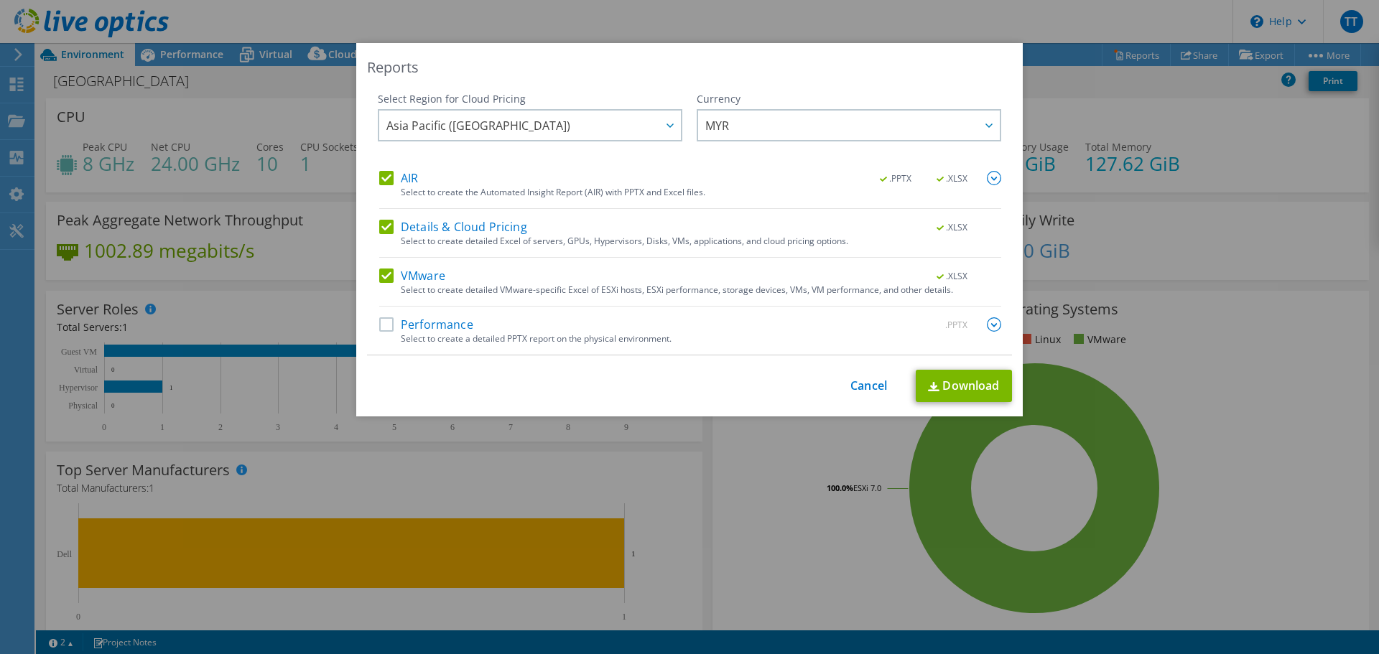
click at [992, 326] on img at bounding box center [994, 325] width 14 height 14
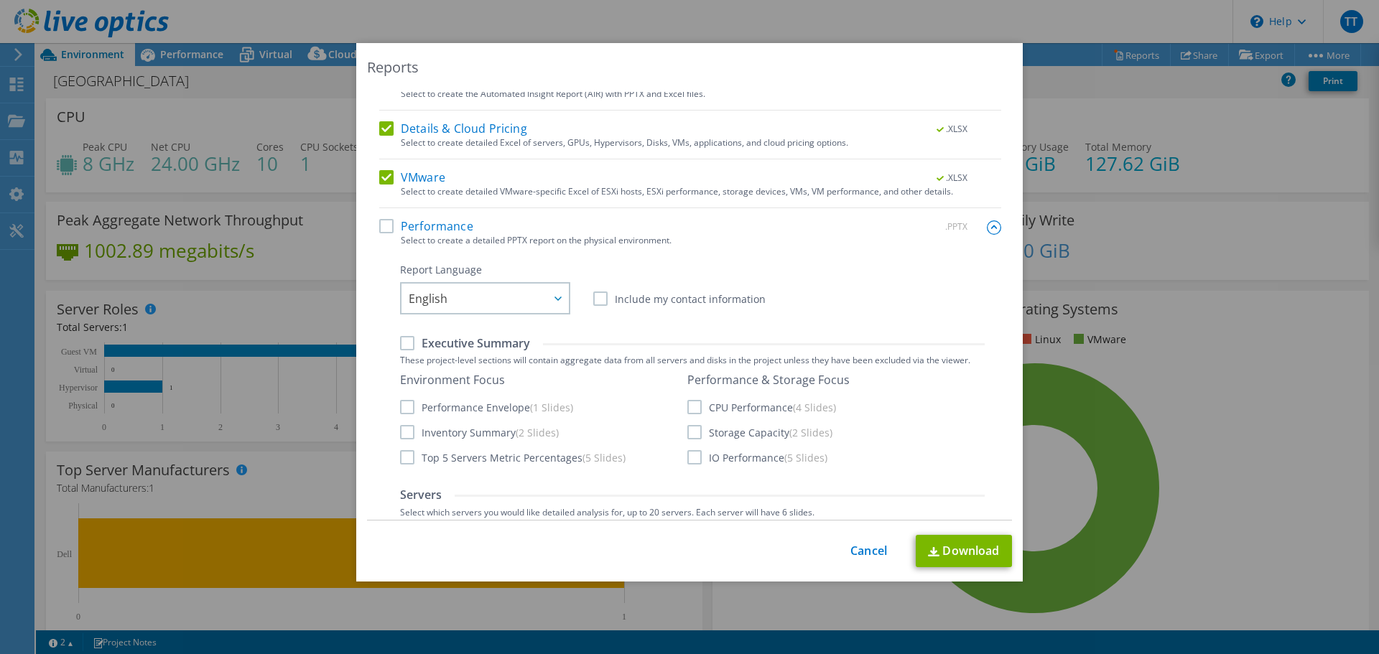
scroll to position [22, 0]
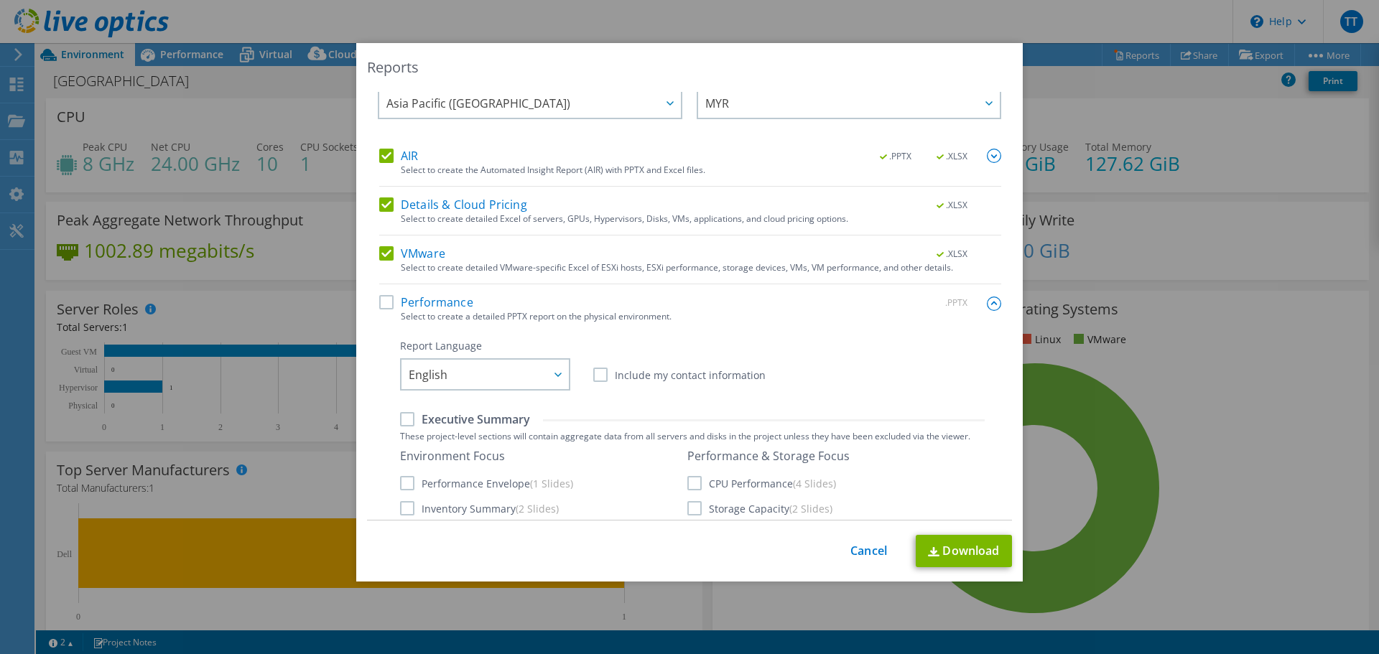
drag, startPoint x: 973, startPoint y: 296, endPoint x: 957, endPoint y: 289, distance: 17.4
click at [987, 297] on div at bounding box center [994, 303] width 14 height 16
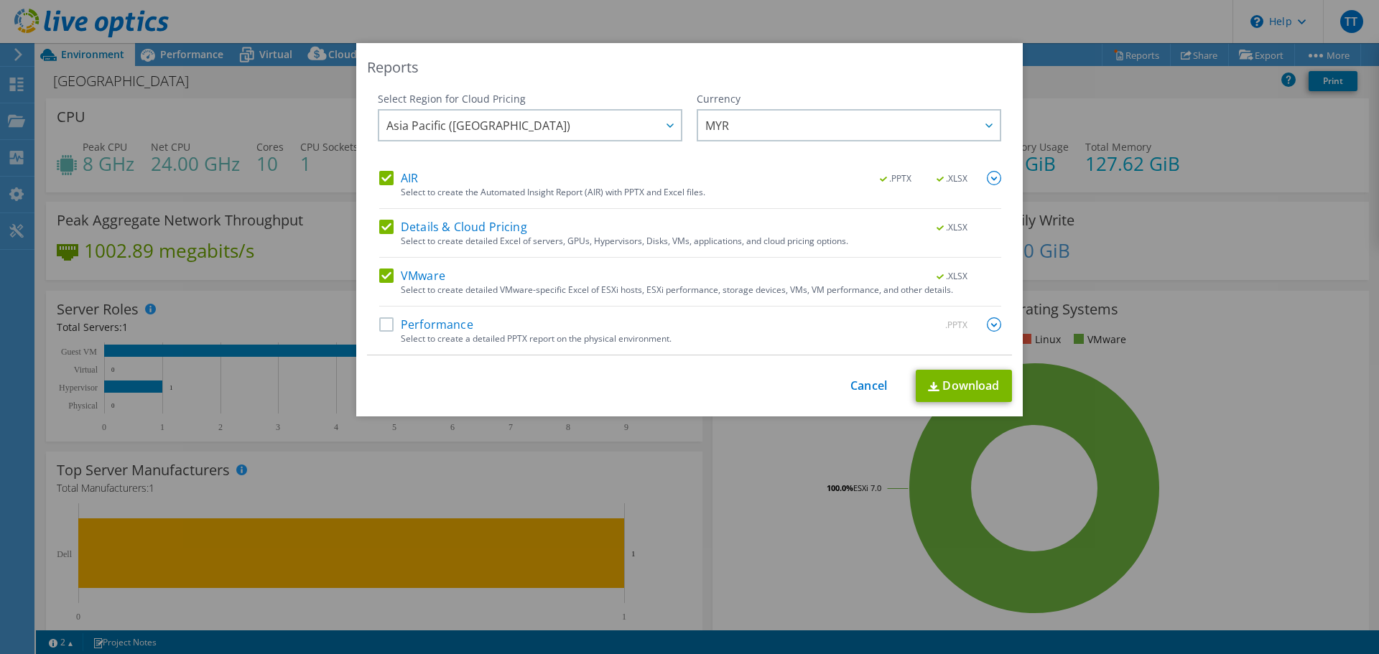
click at [991, 177] on img at bounding box center [994, 178] width 14 height 14
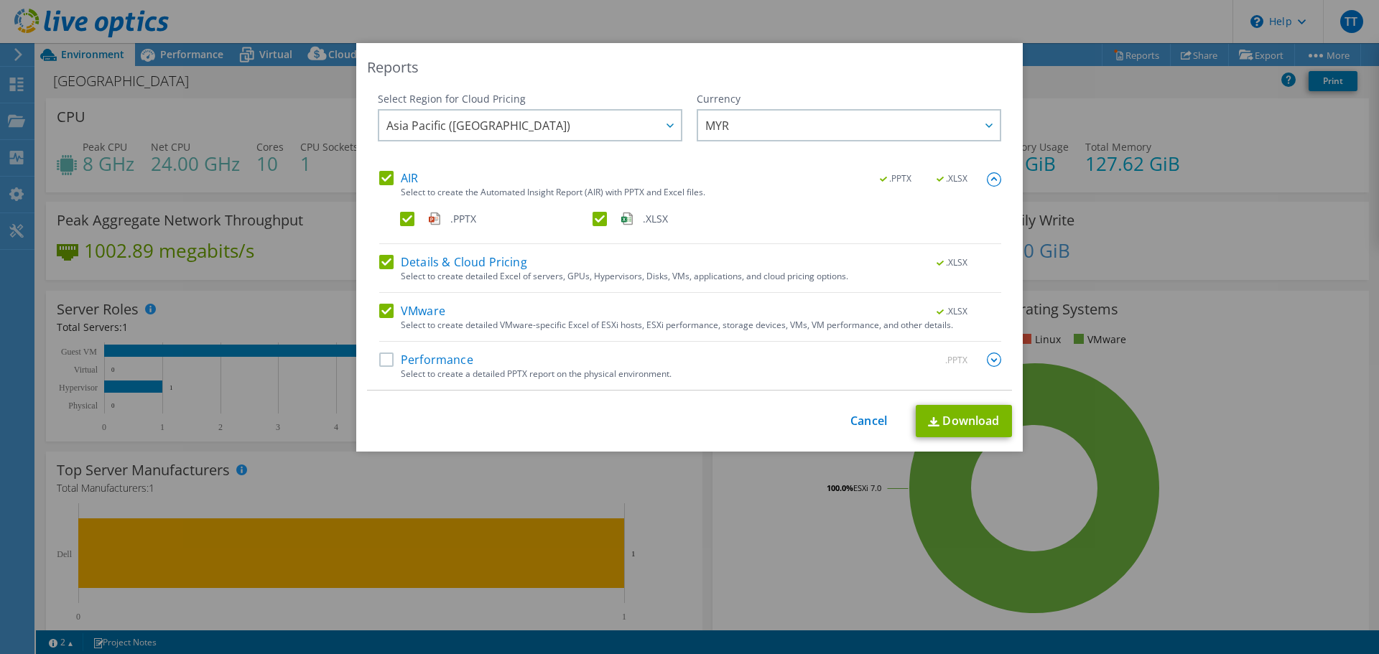
click at [991, 177] on img at bounding box center [994, 179] width 14 height 14
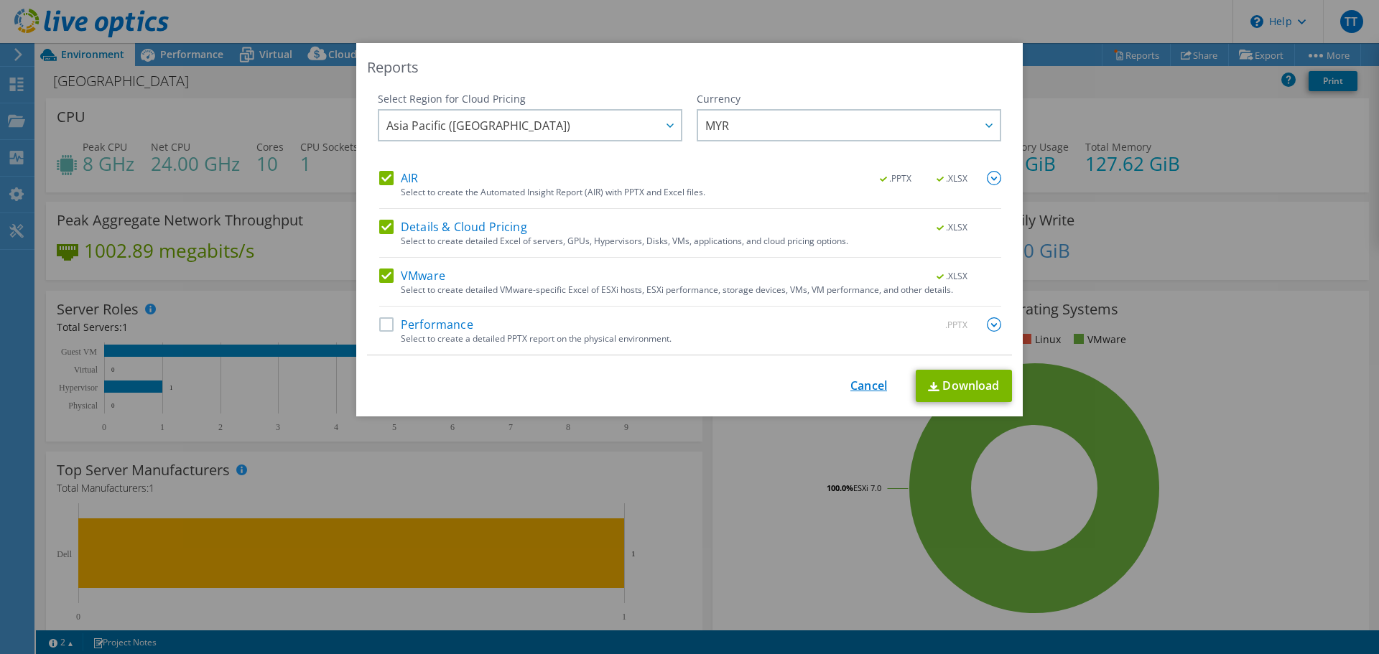
click at [851, 381] on link "Cancel" at bounding box center [869, 386] width 37 height 14
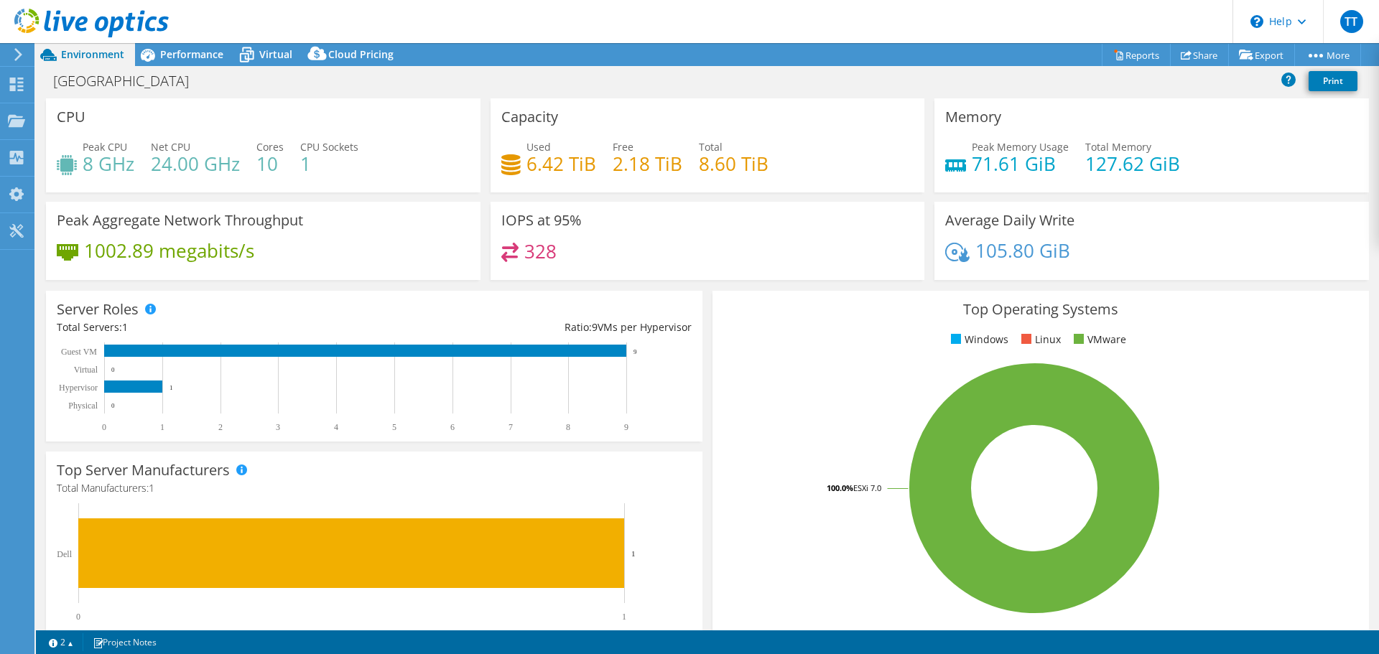
click at [15, 57] on icon at bounding box center [18, 54] width 11 height 13
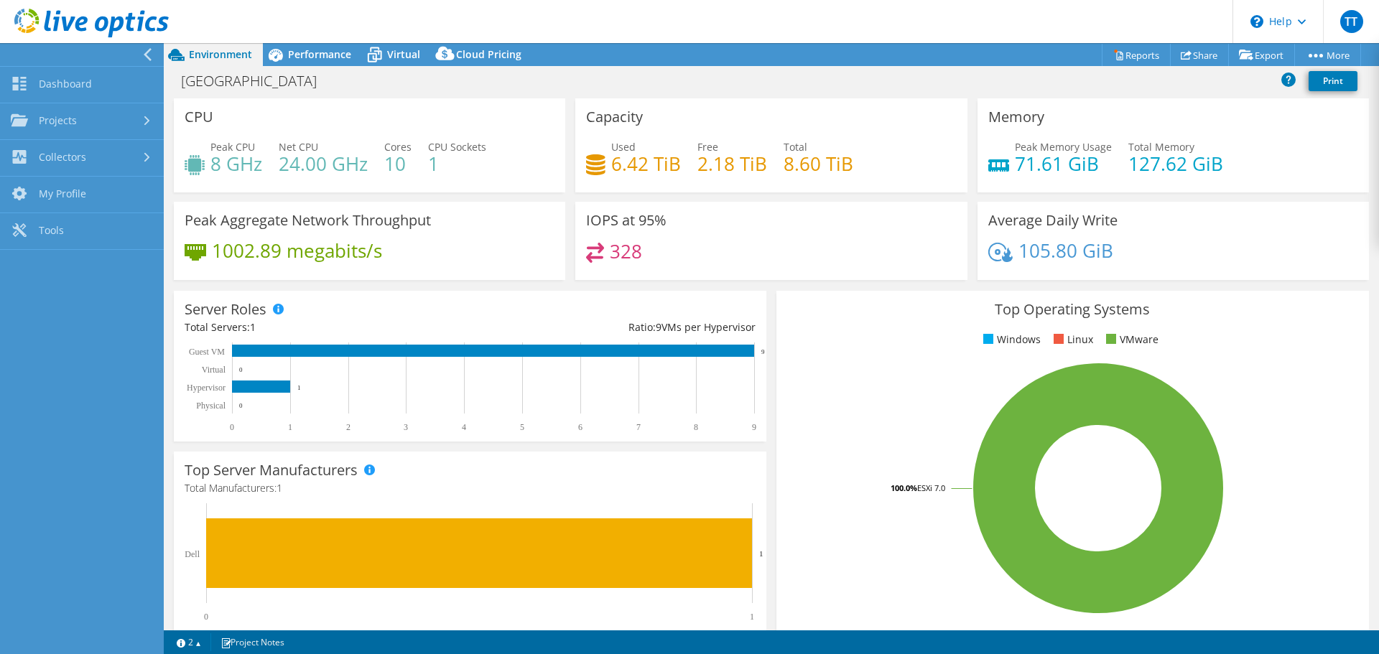
click at [140, 52] on div at bounding box center [78, 54] width 164 height 23
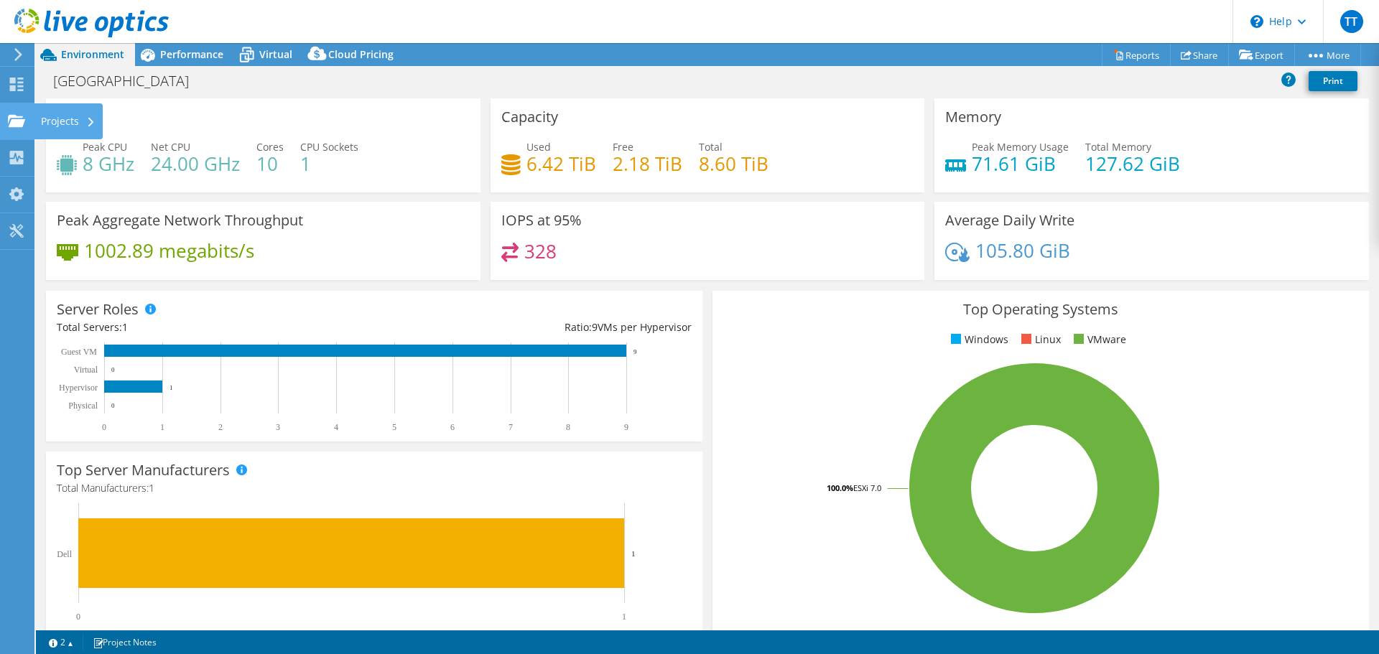
click at [82, 118] on div "Projects" at bounding box center [68, 121] width 69 height 36
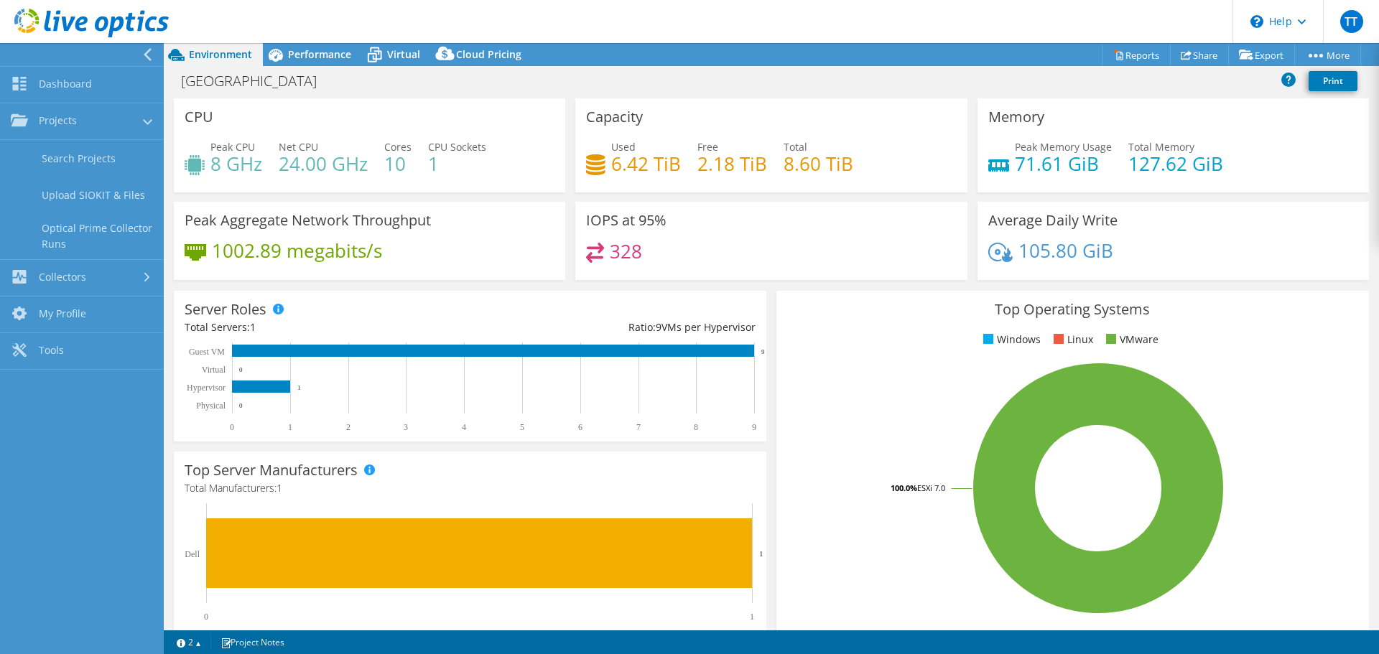
click at [457, 91] on div "BOTANI VILLAGE Print" at bounding box center [772, 81] width 1216 height 27
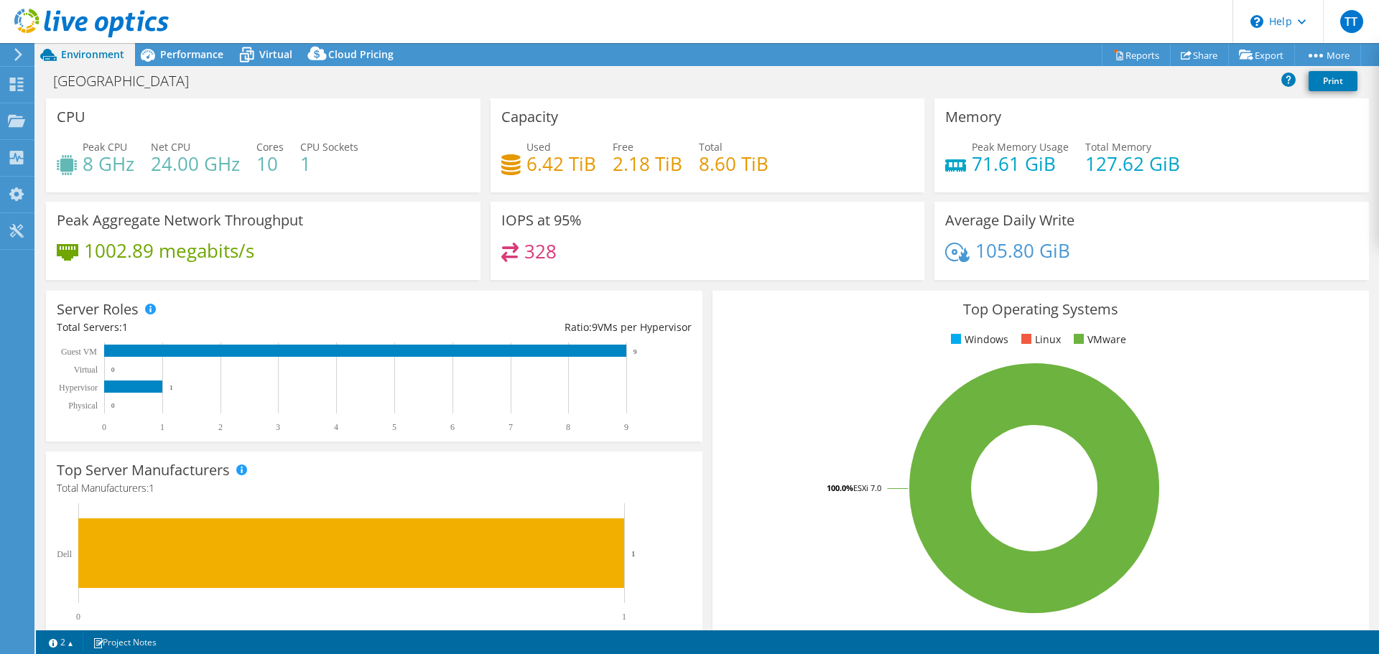
click at [8, 54] on div at bounding box center [16, 54] width 16 height 13
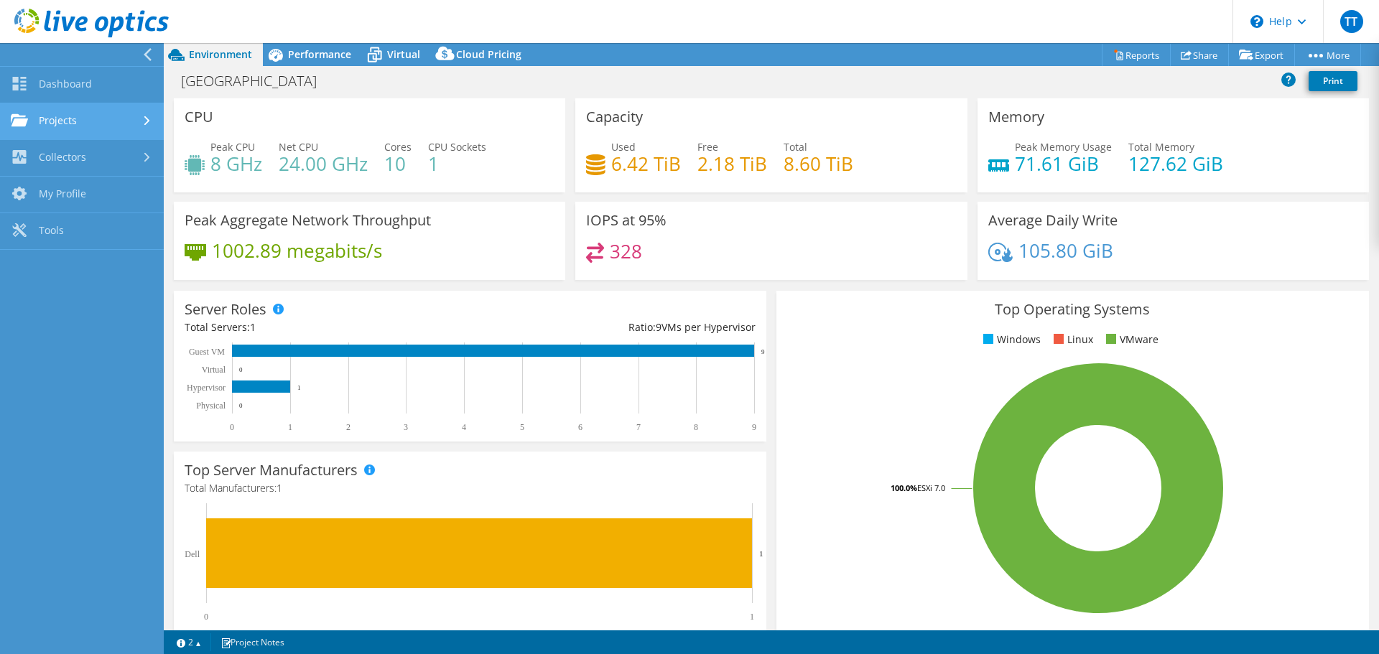
click at [93, 117] on link "Projects" at bounding box center [82, 121] width 164 height 37
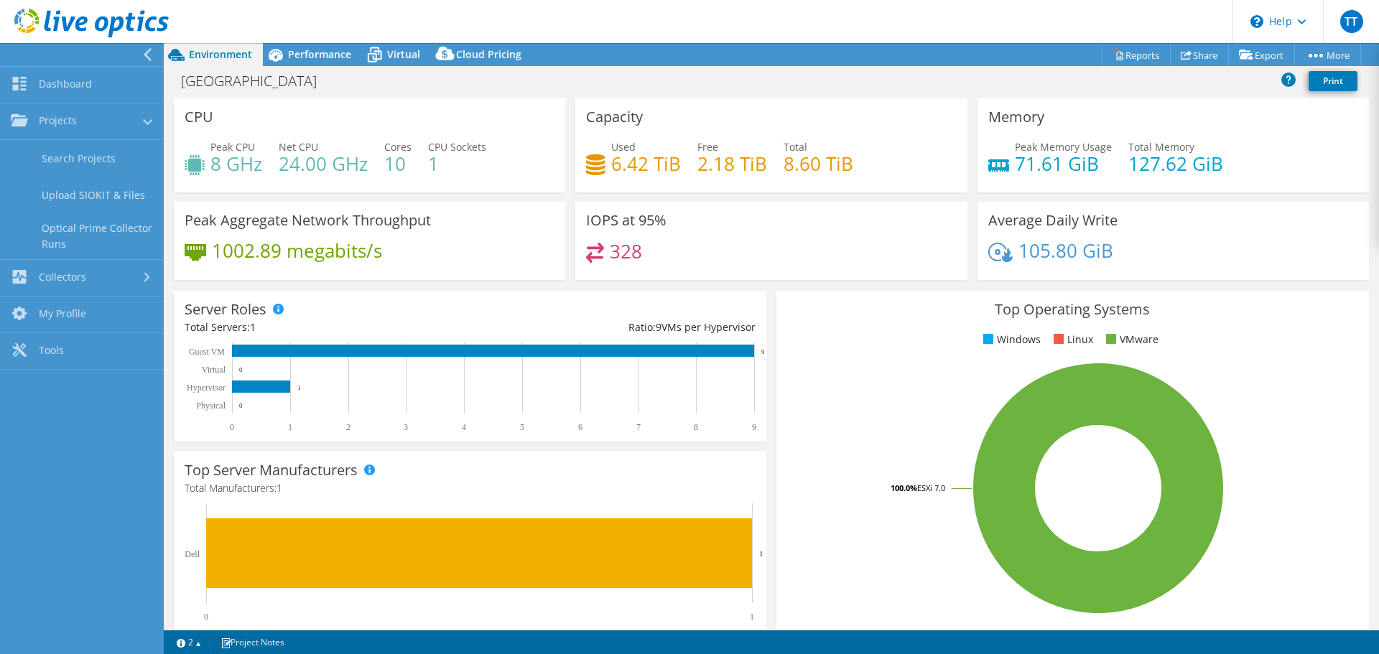
click at [105, 21] on use at bounding box center [91, 23] width 154 height 29
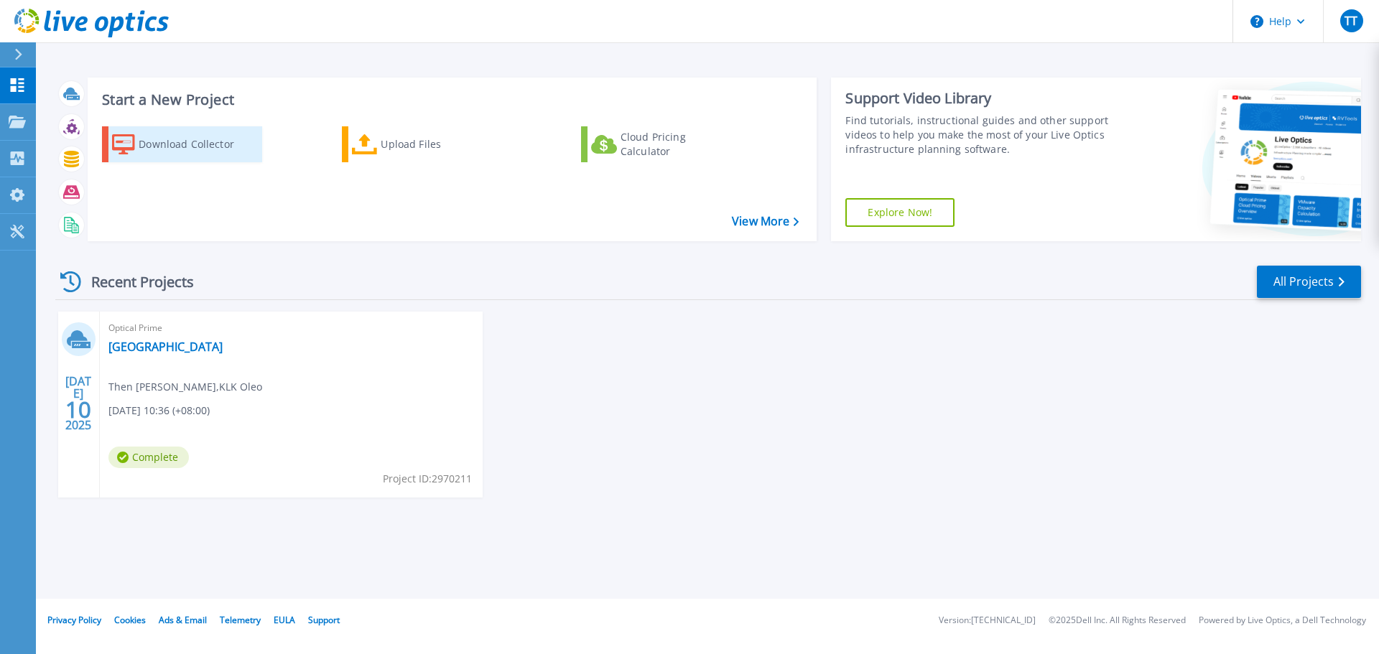
click at [195, 147] on div "Download Collector" at bounding box center [196, 144] width 115 height 29
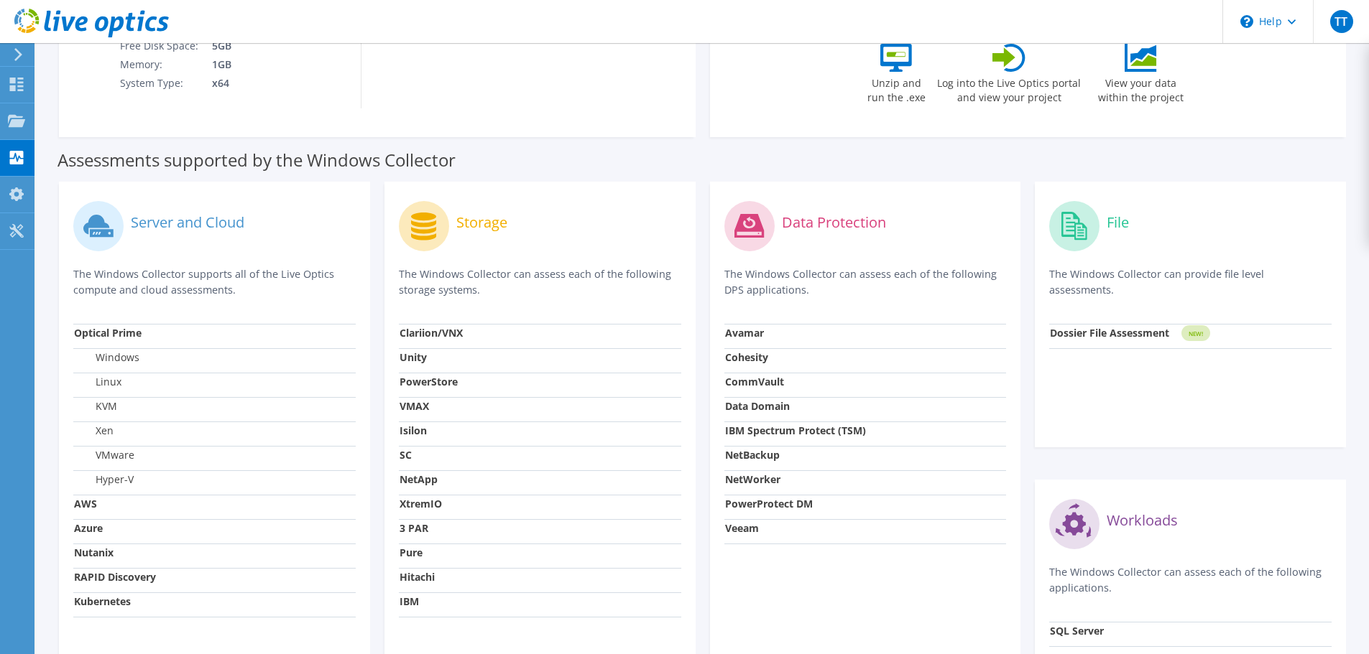
scroll to position [320, 0]
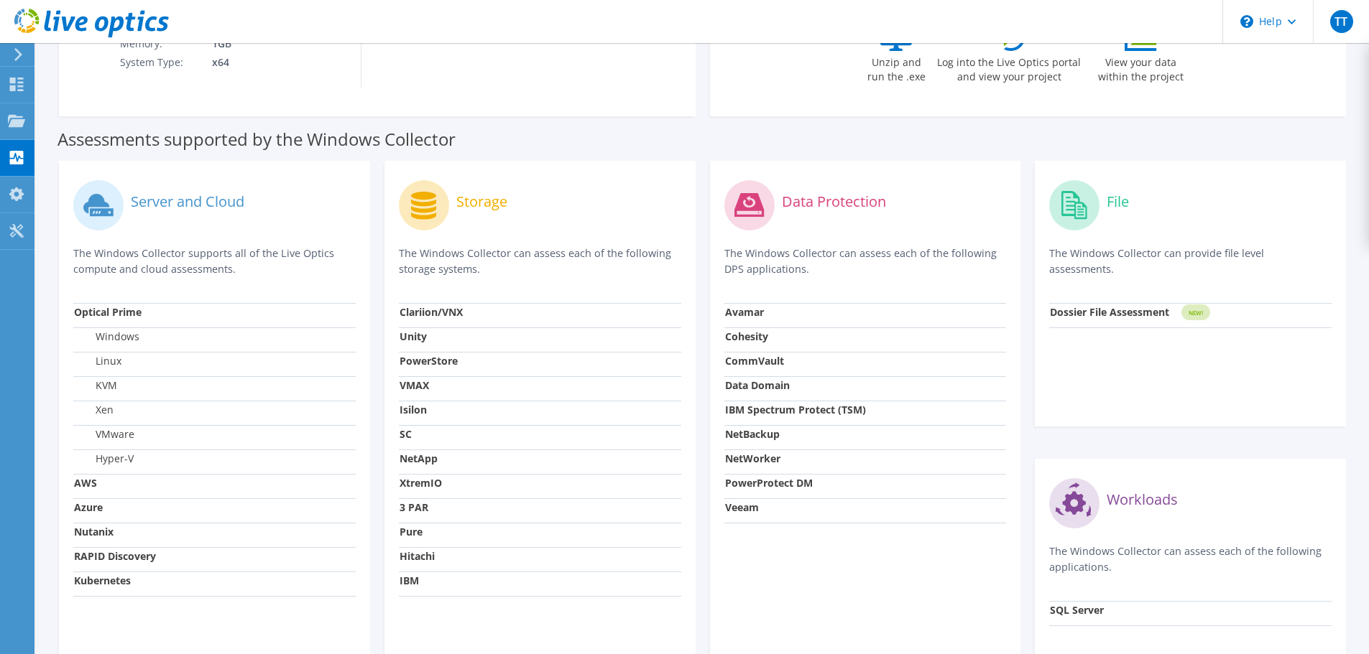
click at [115, 460] on label "Hyper-V" at bounding box center [104, 459] width 60 height 14
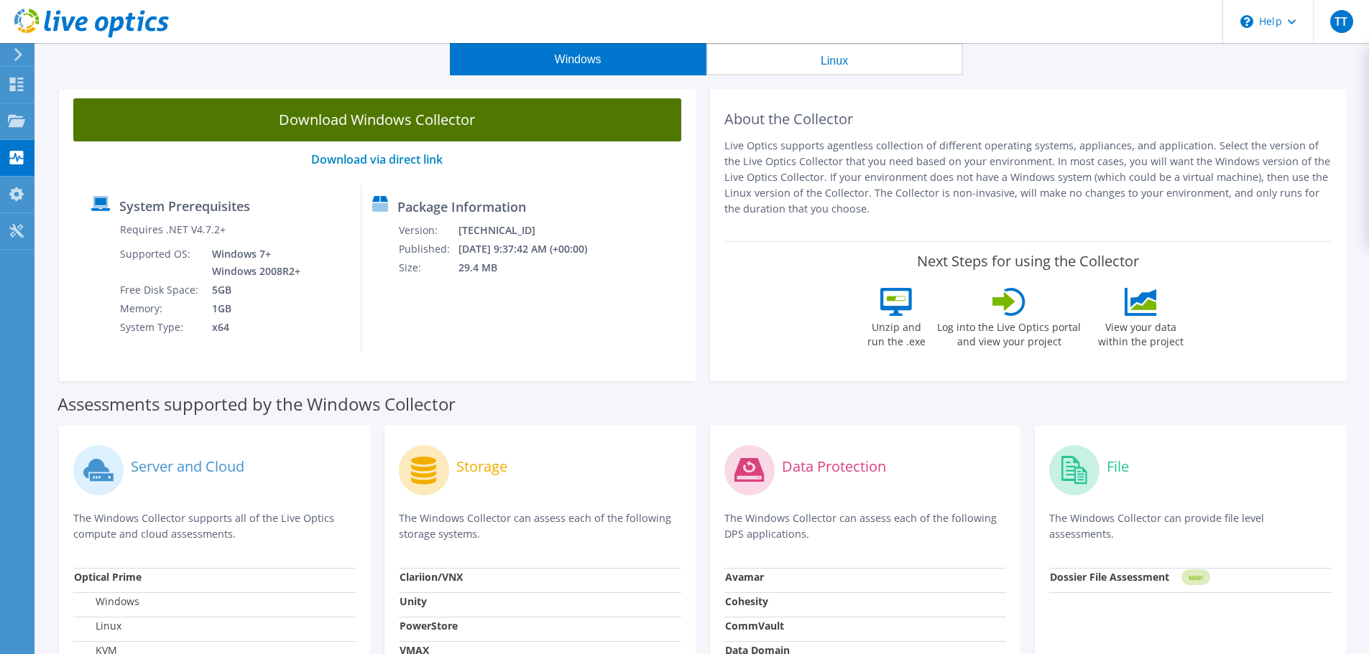
scroll to position [32, 0]
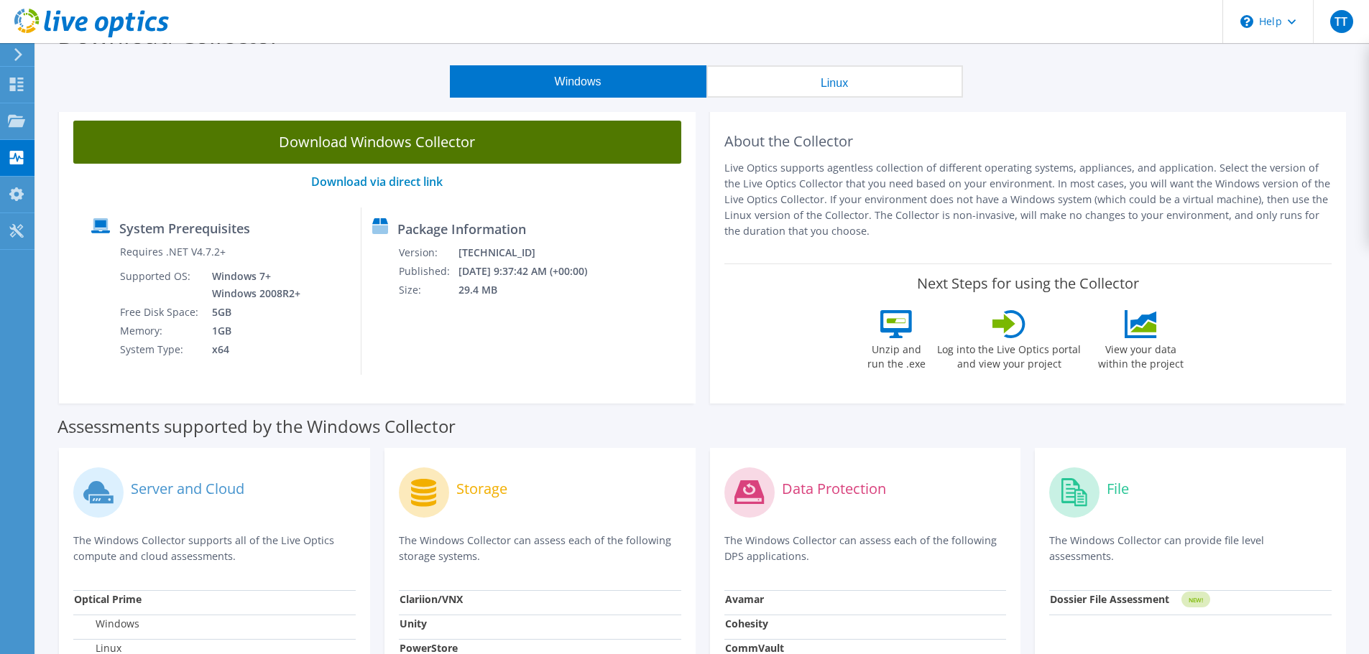
click at [416, 139] on link "Download Windows Collector" at bounding box center [377, 142] width 608 height 43
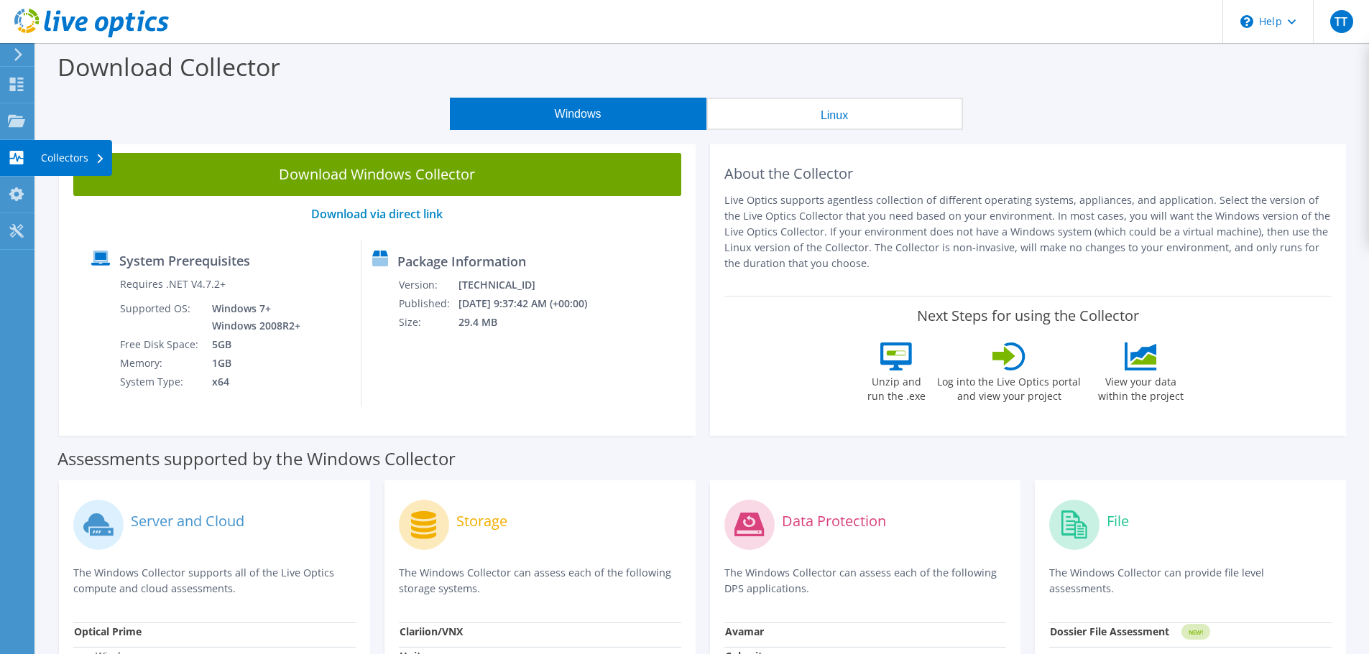
click at [11, 160] on use at bounding box center [17, 158] width 14 height 14
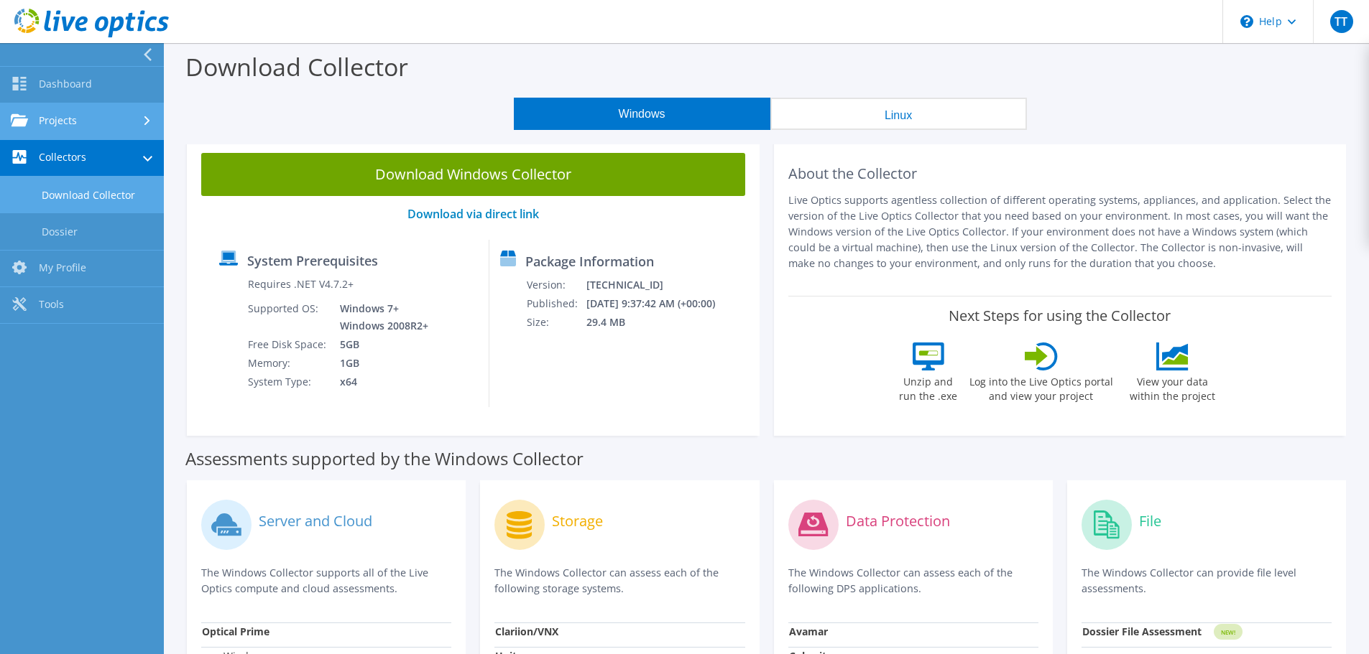
click at [110, 118] on link "Projects" at bounding box center [82, 121] width 164 height 37
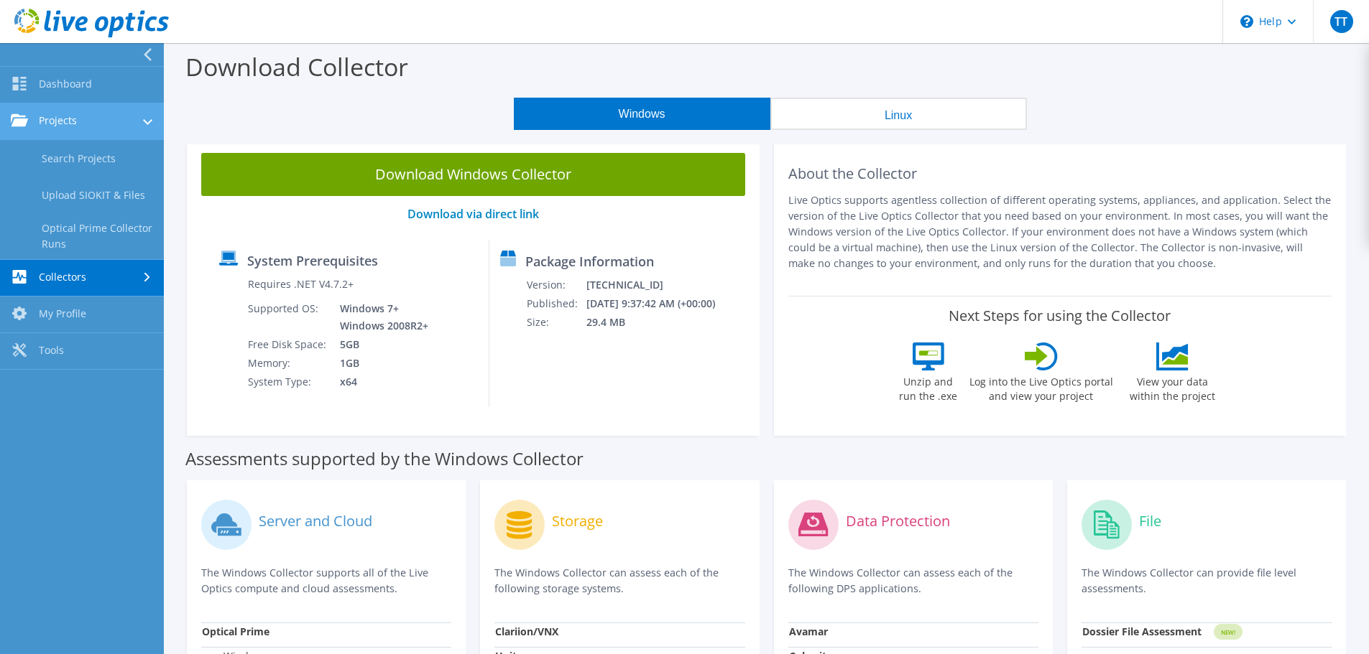
click at [115, 124] on link "Projects" at bounding box center [82, 121] width 164 height 37
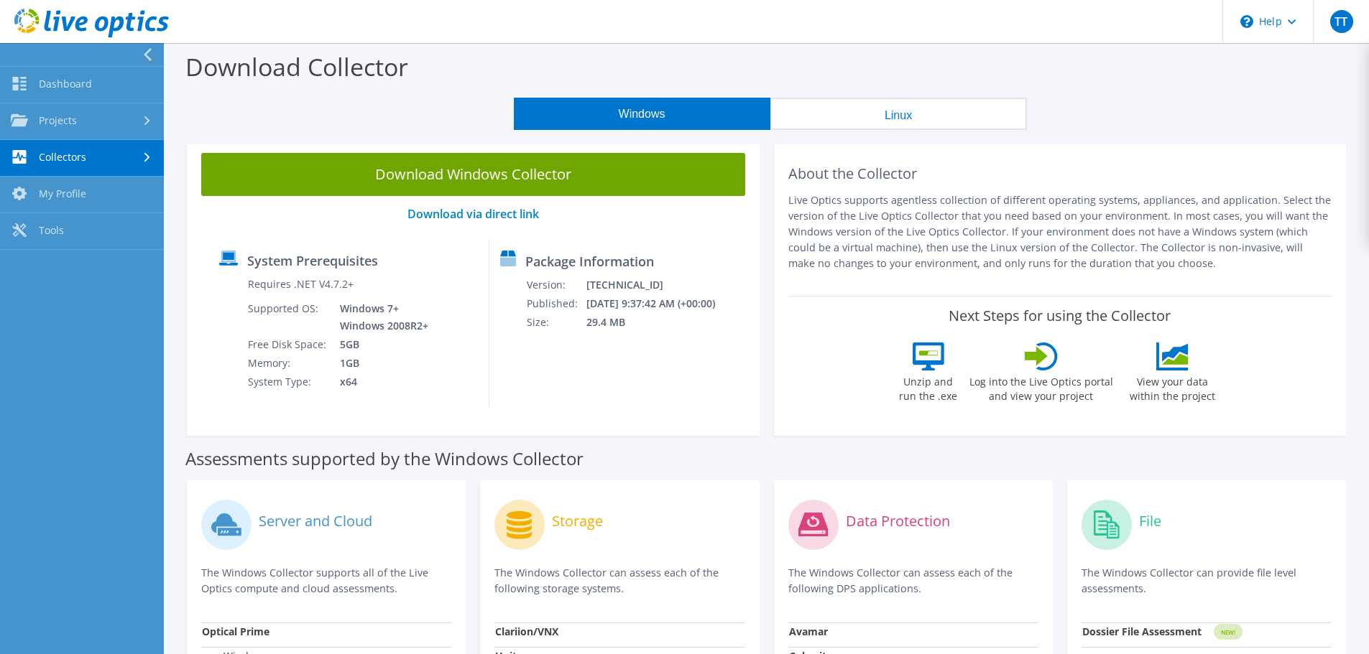
click at [118, 167] on link "Collectors" at bounding box center [82, 158] width 164 height 37
click at [118, 153] on link "Collectors" at bounding box center [82, 158] width 164 height 37
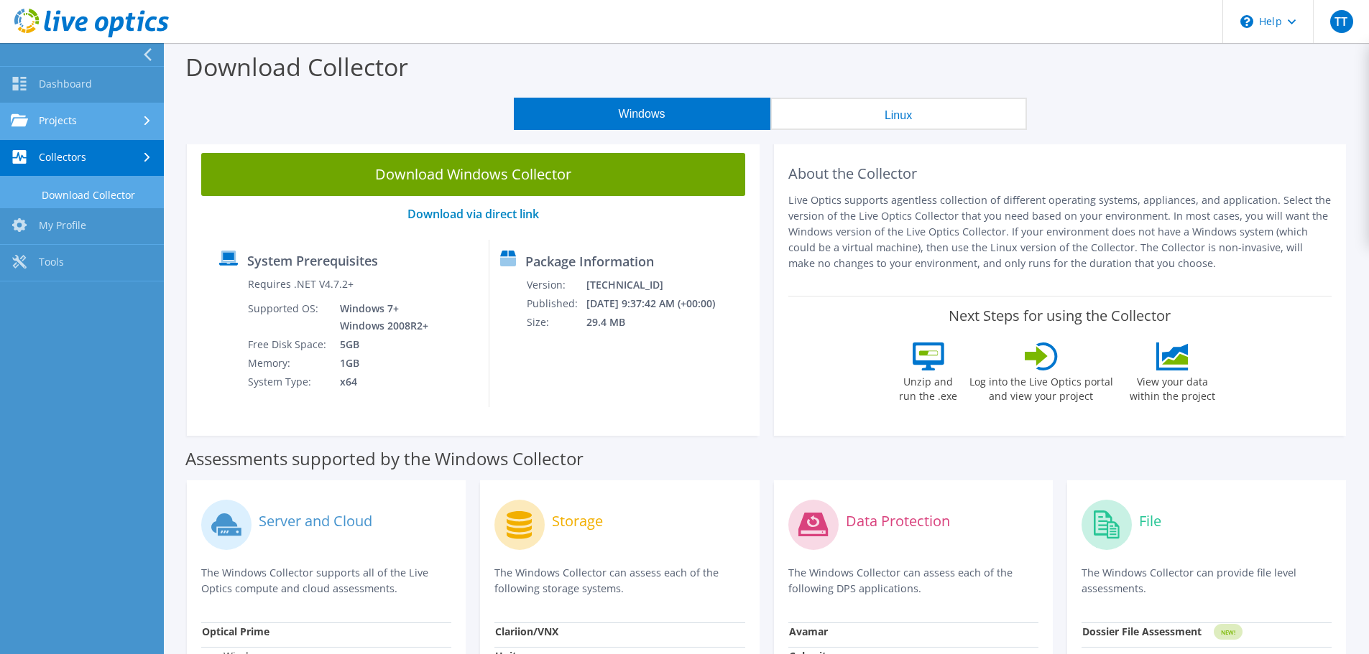
click at [124, 119] on link "Projects" at bounding box center [82, 121] width 164 height 37
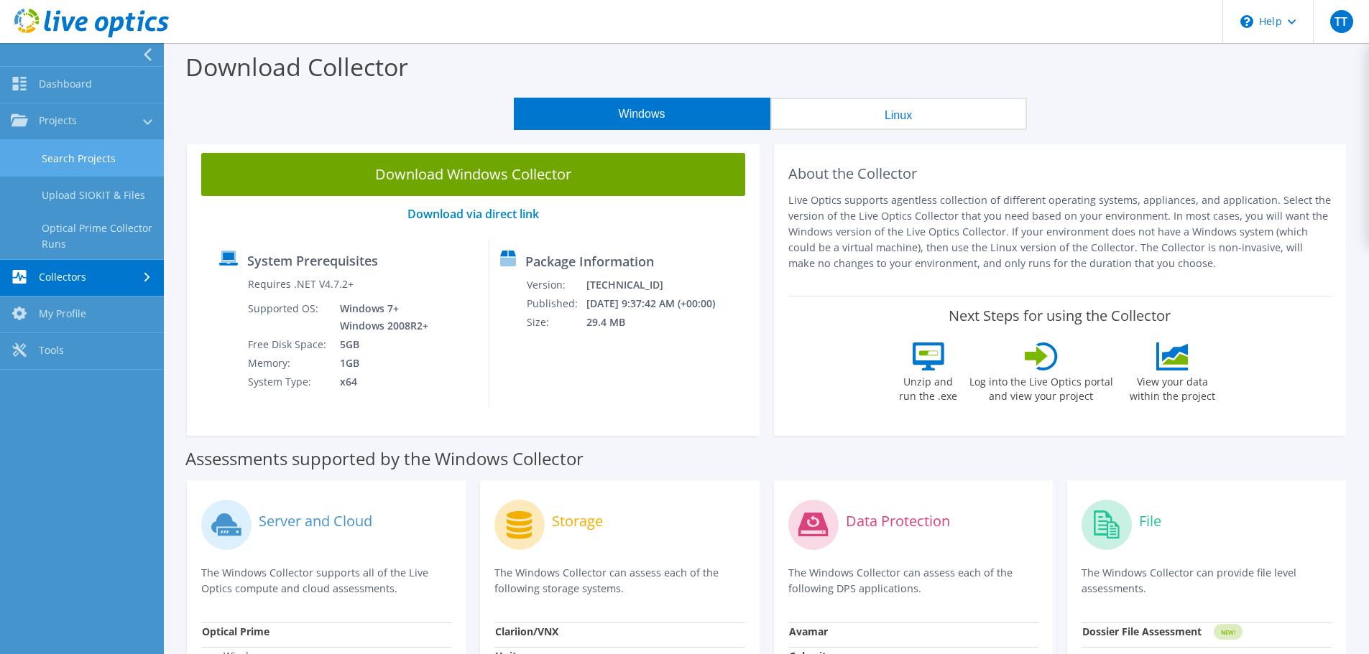
click at [88, 151] on link "Search Projects" at bounding box center [82, 158] width 164 height 37
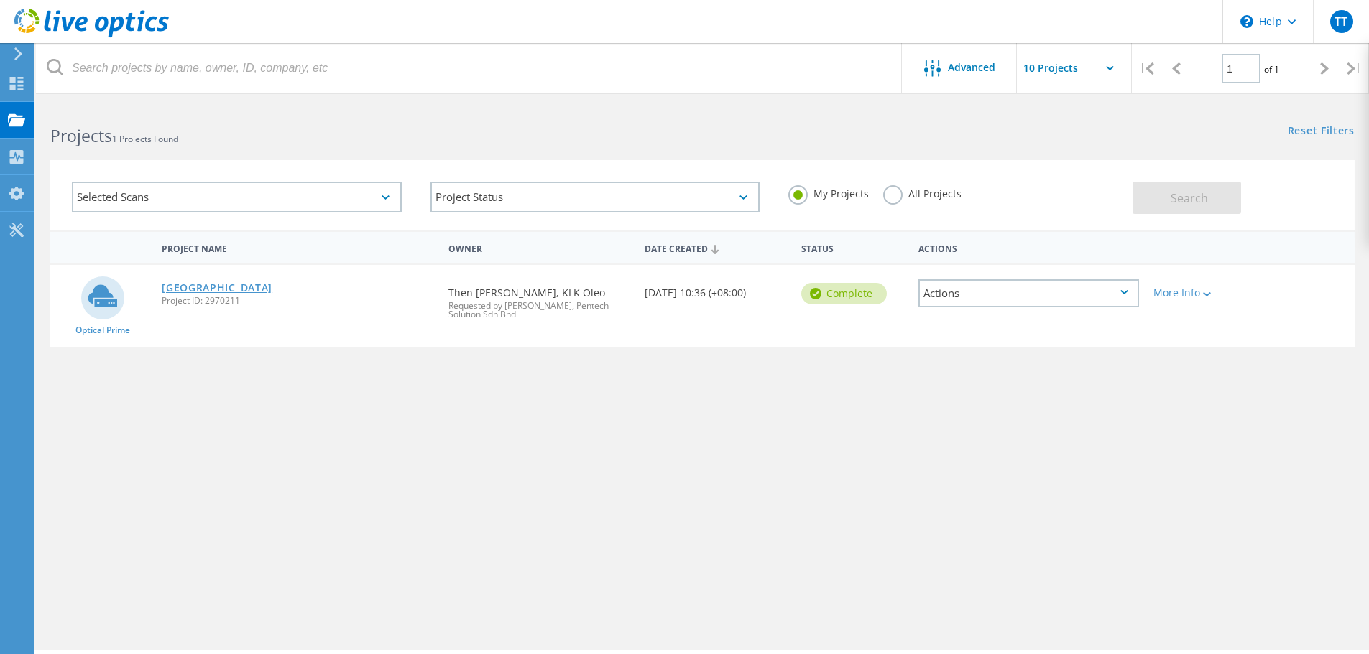
click at [216, 285] on link "[GEOGRAPHIC_DATA]" at bounding box center [217, 288] width 111 height 10
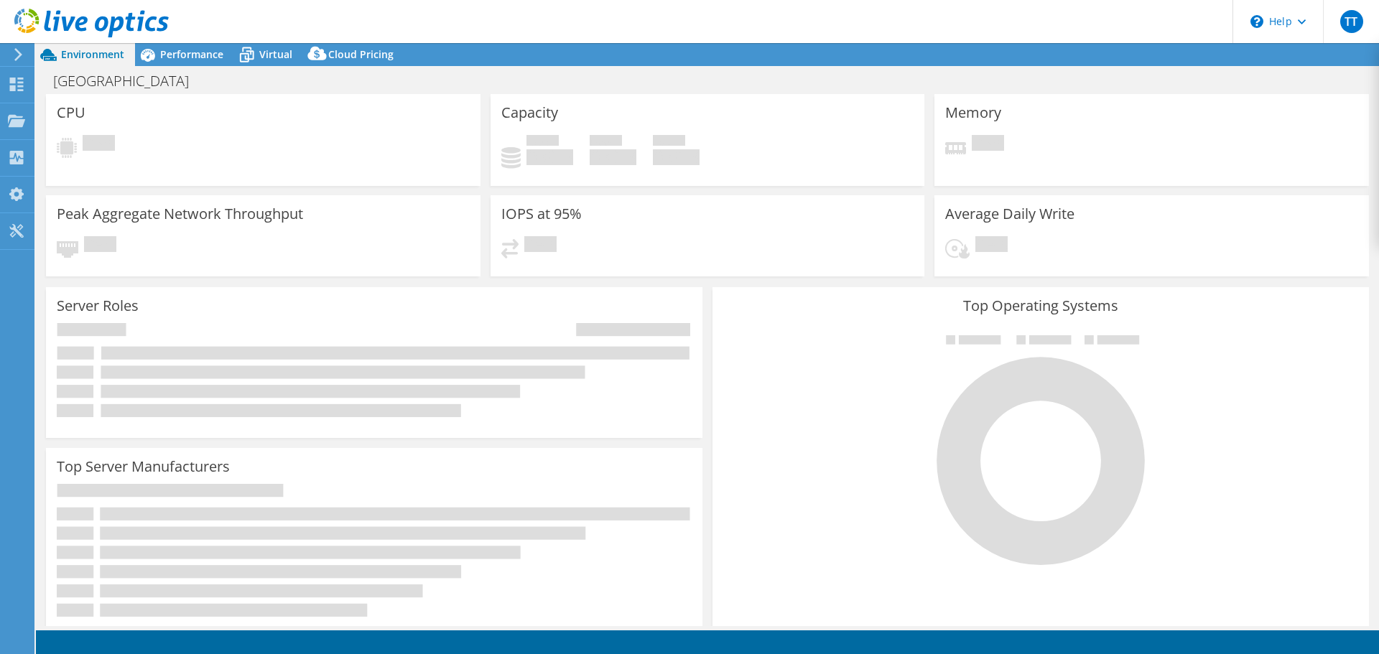
select select "[GEOGRAPHIC_DATA]"
select select "MYR"
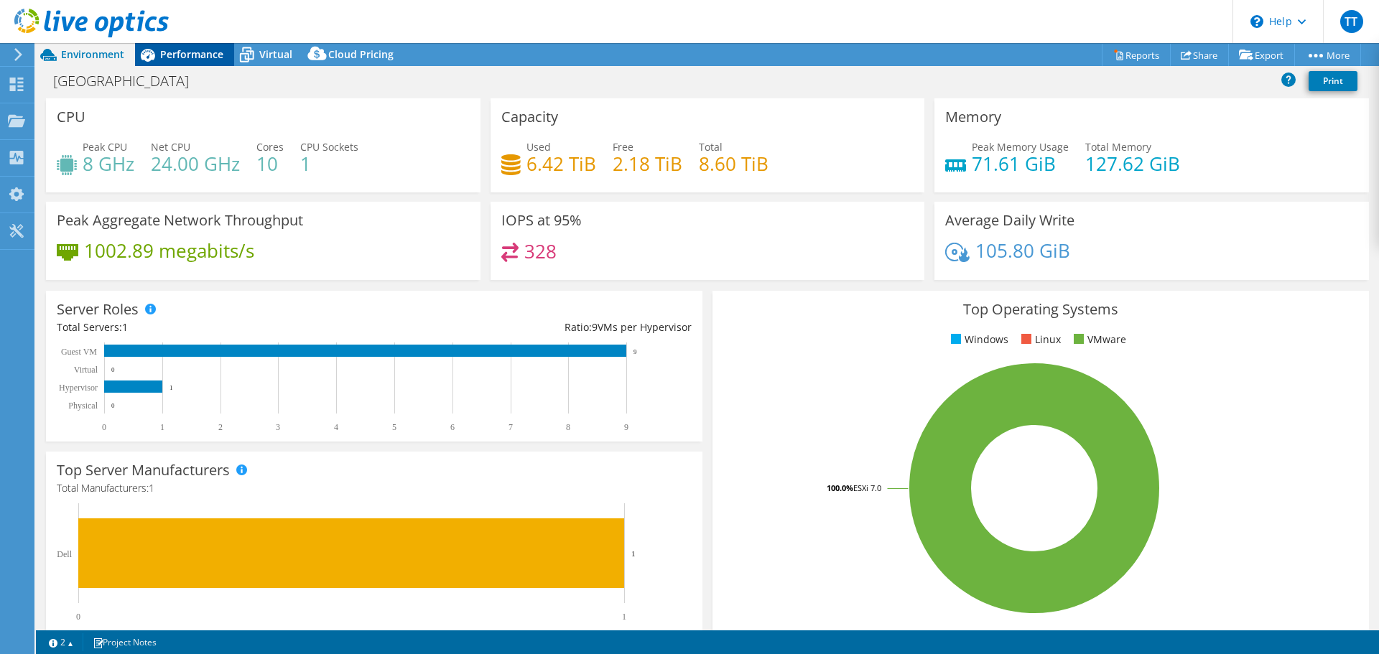
click at [198, 56] on span "Performance" at bounding box center [191, 54] width 63 height 14
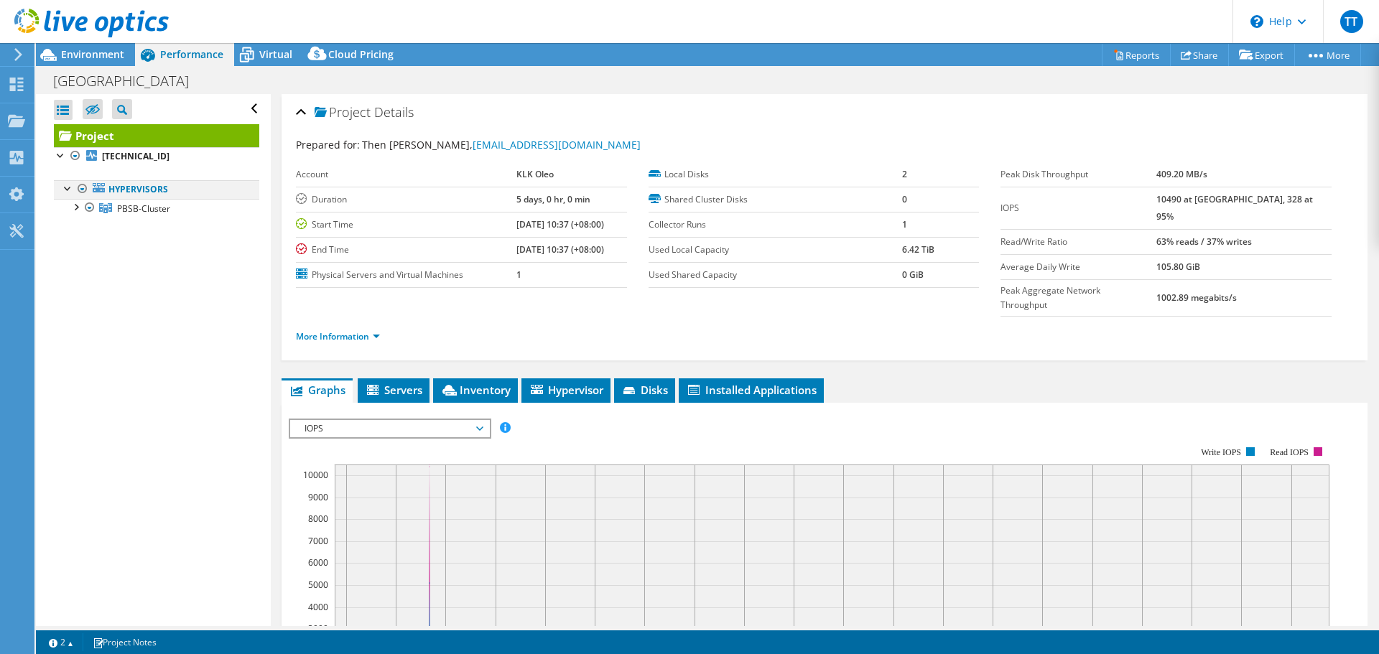
click at [66, 190] on div at bounding box center [68, 187] width 14 height 14
click at [67, 188] on div at bounding box center [68, 187] width 14 height 14
click at [76, 203] on div at bounding box center [75, 206] width 14 height 14
click at [96, 249] on div at bounding box center [97, 244] width 14 height 17
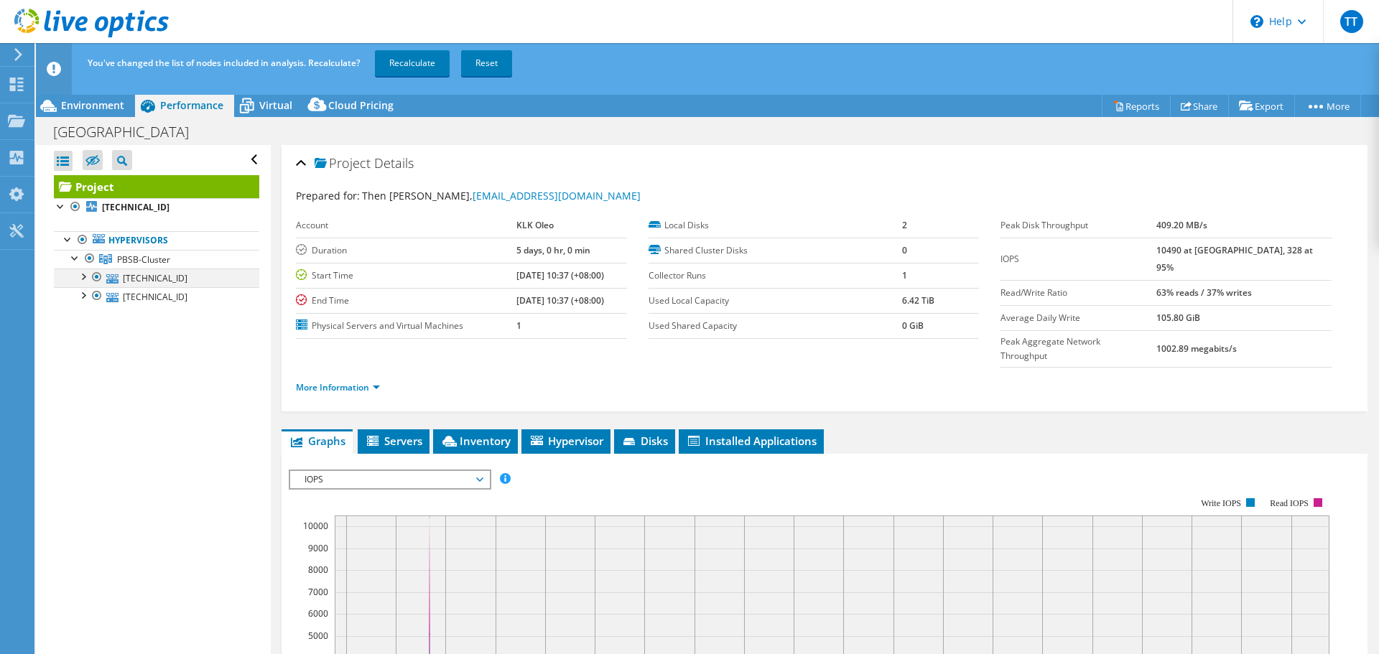
click at [96, 276] on div at bounding box center [97, 277] width 14 height 17
click at [82, 295] on div at bounding box center [82, 294] width 14 height 14
click at [418, 60] on link "Recalculate" at bounding box center [412, 63] width 75 height 26
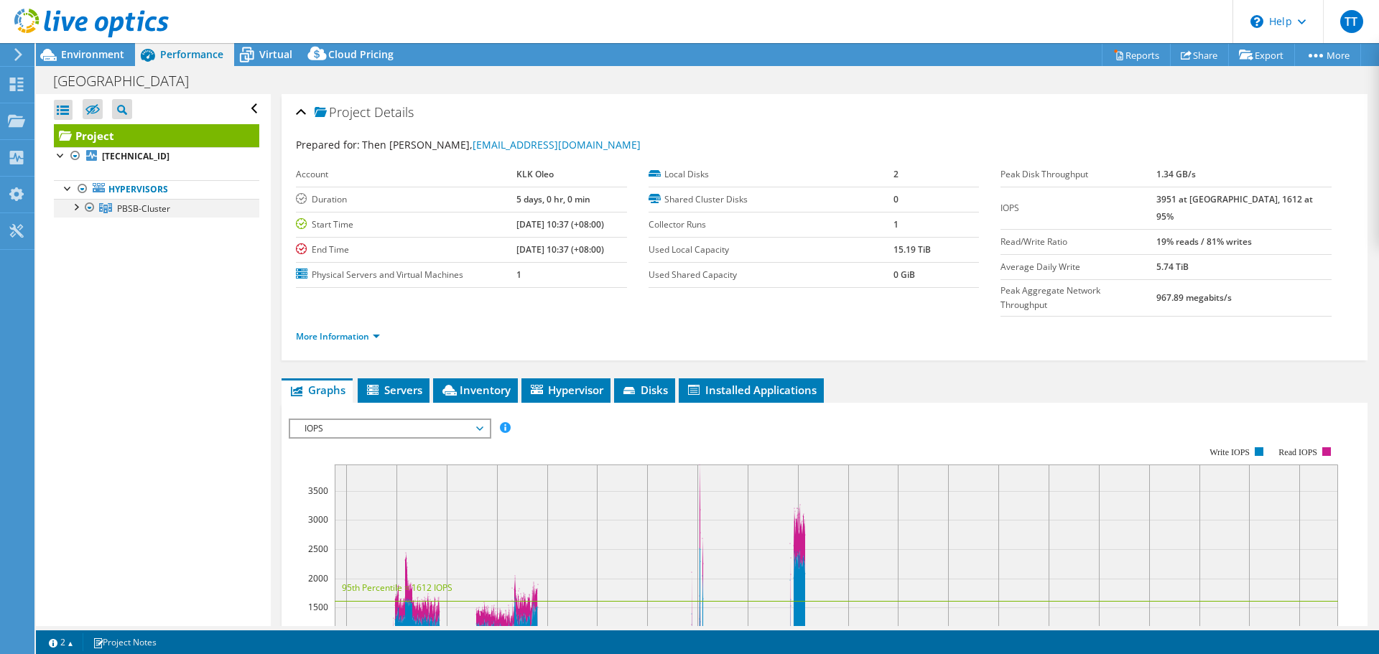
scroll to position [287, 0]
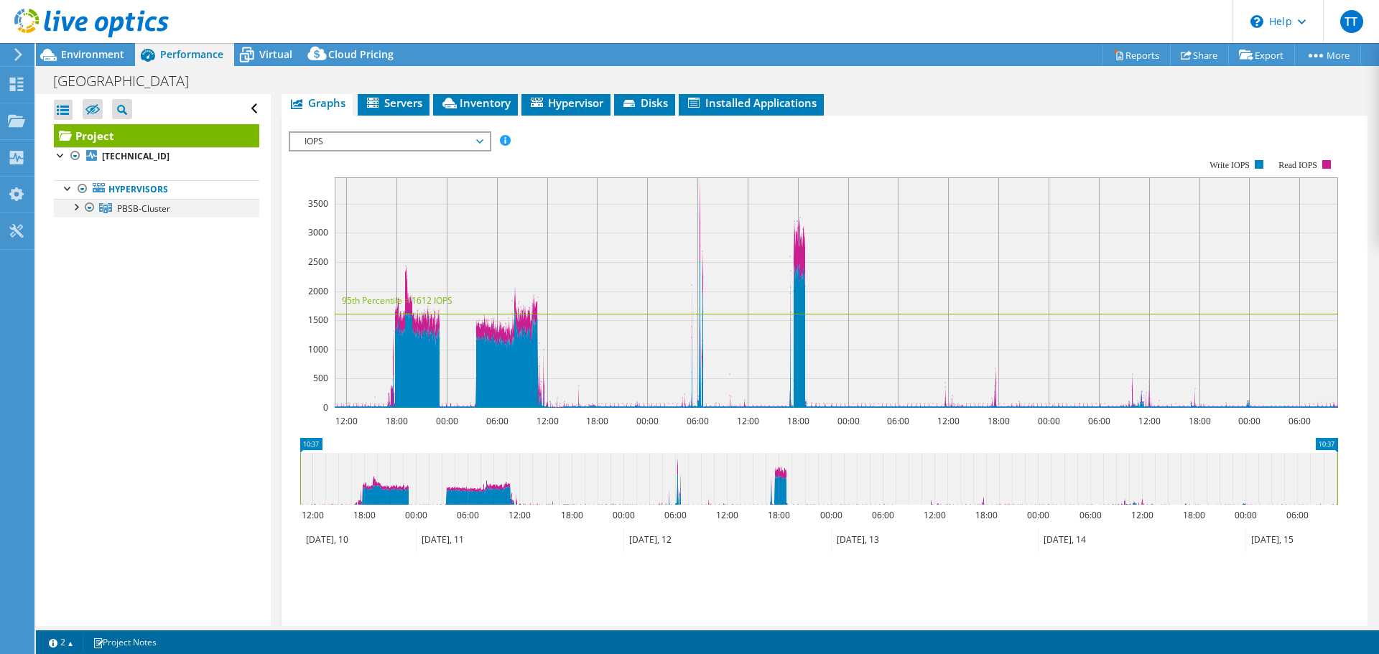
click at [73, 211] on div at bounding box center [75, 206] width 14 height 14
click at [80, 240] on div at bounding box center [82, 243] width 14 height 14
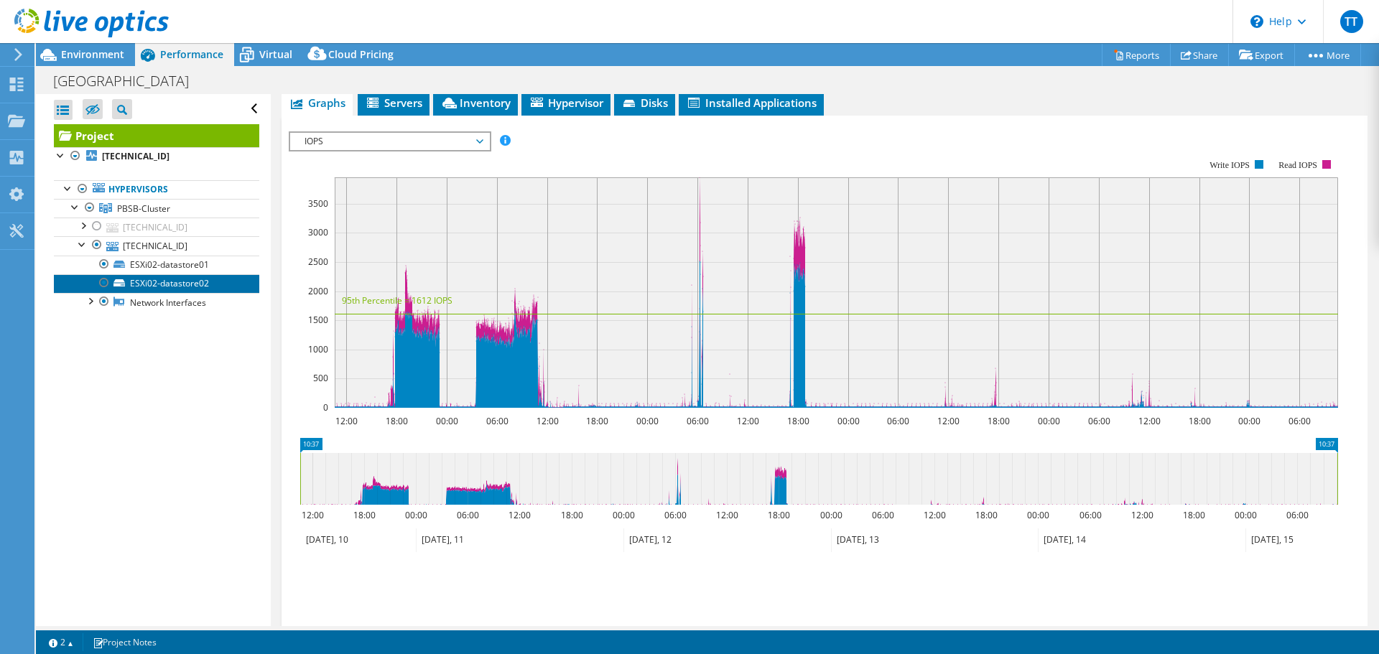
click at [162, 285] on link "ESXi02-datastore02" at bounding box center [156, 283] width 205 height 19
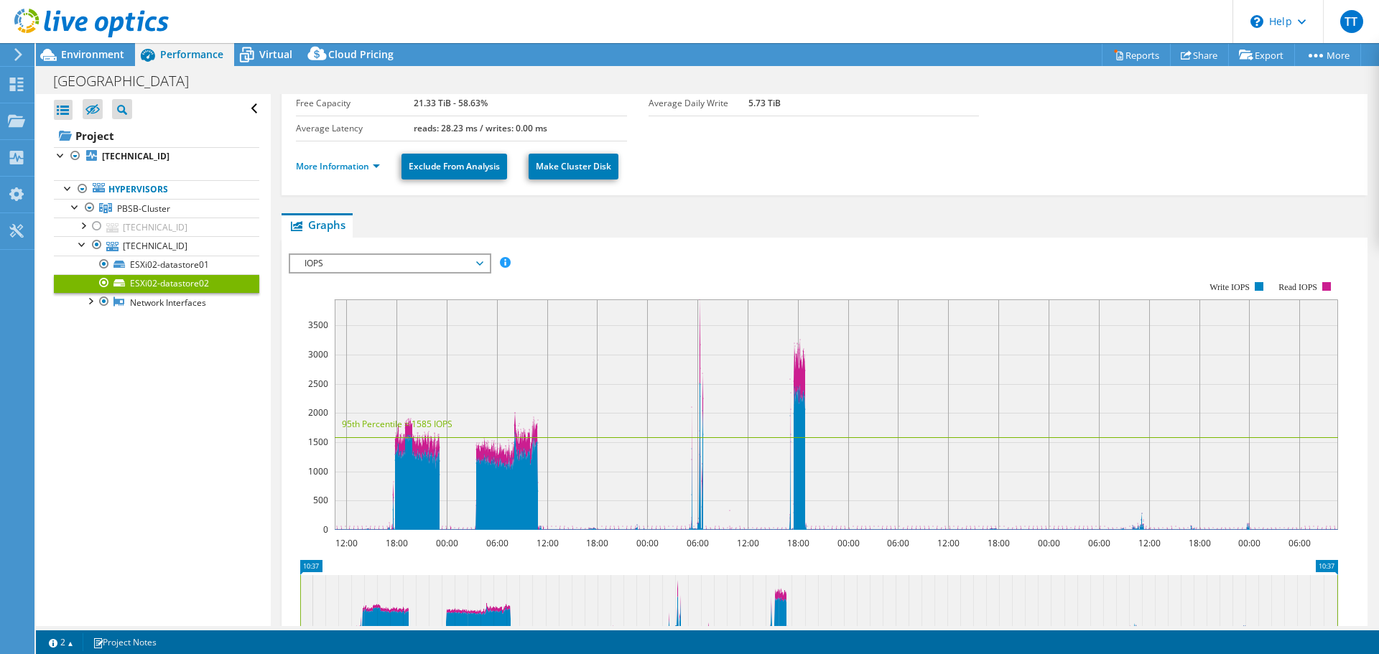
scroll to position [0, 0]
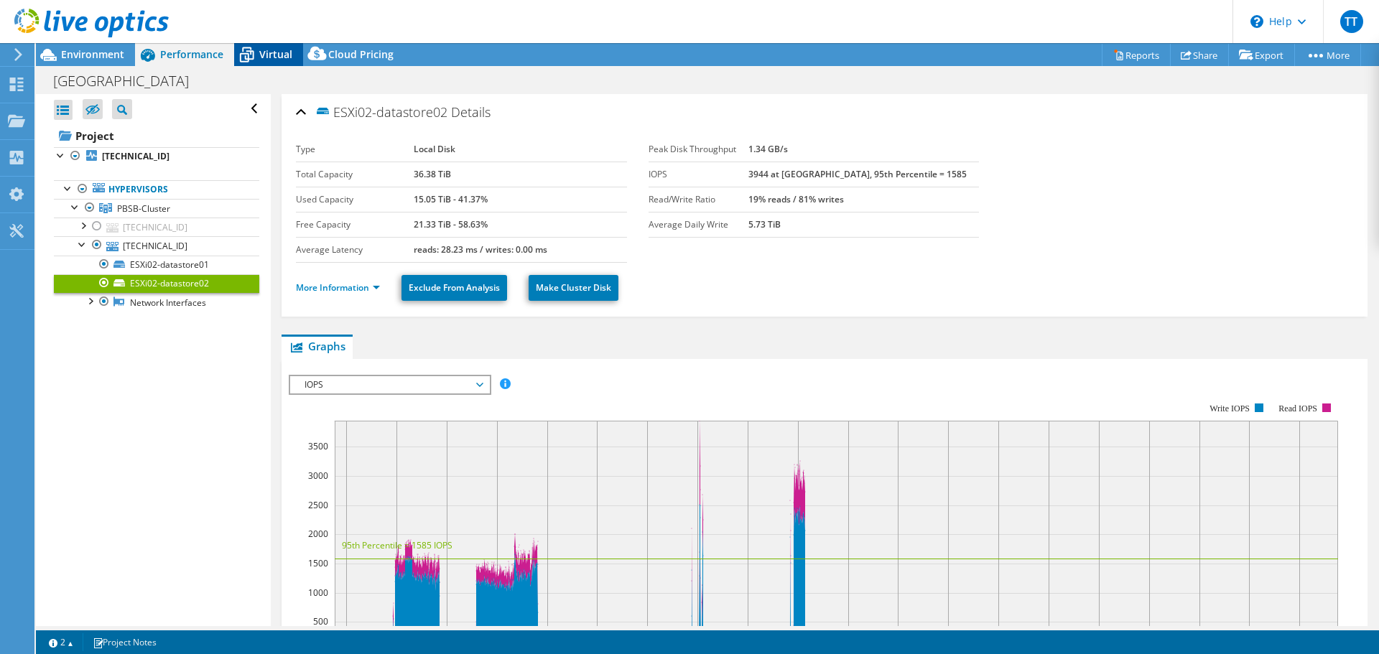
click at [267, 53] on span "Virtual" at bounding box center [275, 54] width 33 height 14
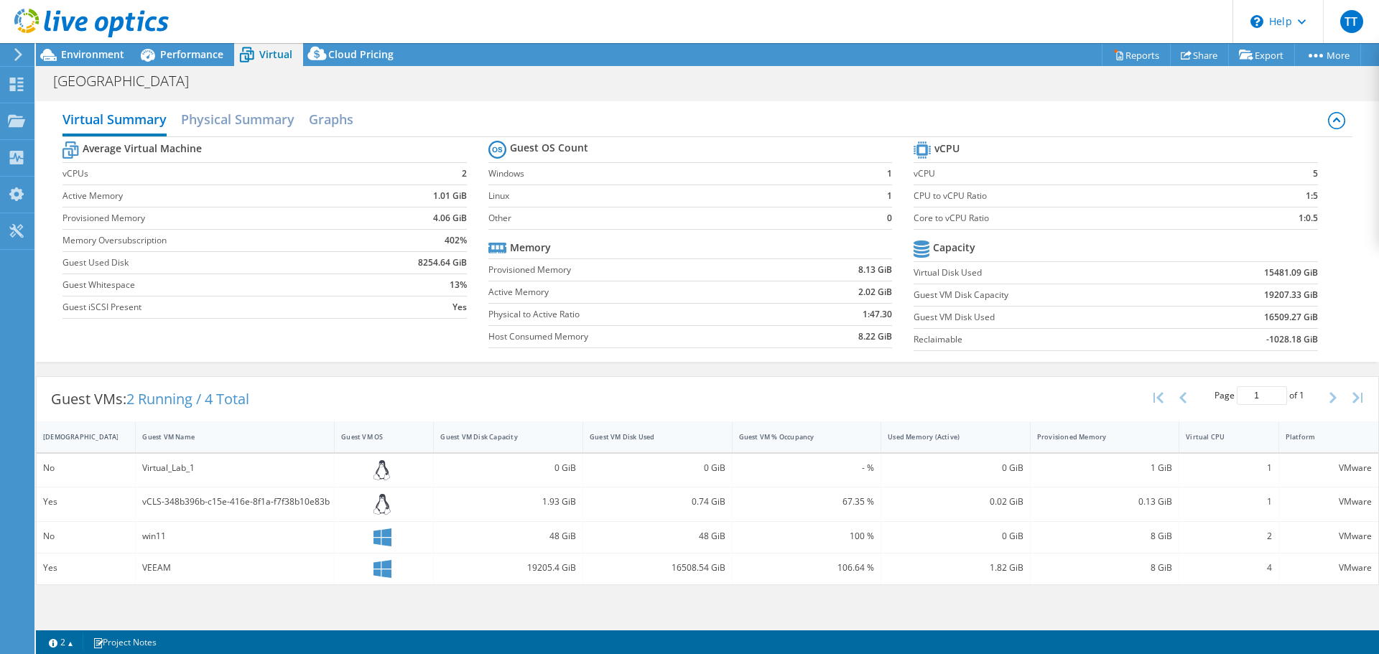
click at [489, 573] on div "19205.4 GiB" at bounding box center [508, 568] width 136 height 16
click at [1068, 570] on div "8 GiB" at bounding box center [1105, 568] width 136 height 16
click at [248, 116] on h2 "Physical Summary" at bounding box center [238, 121] width 114 height 32
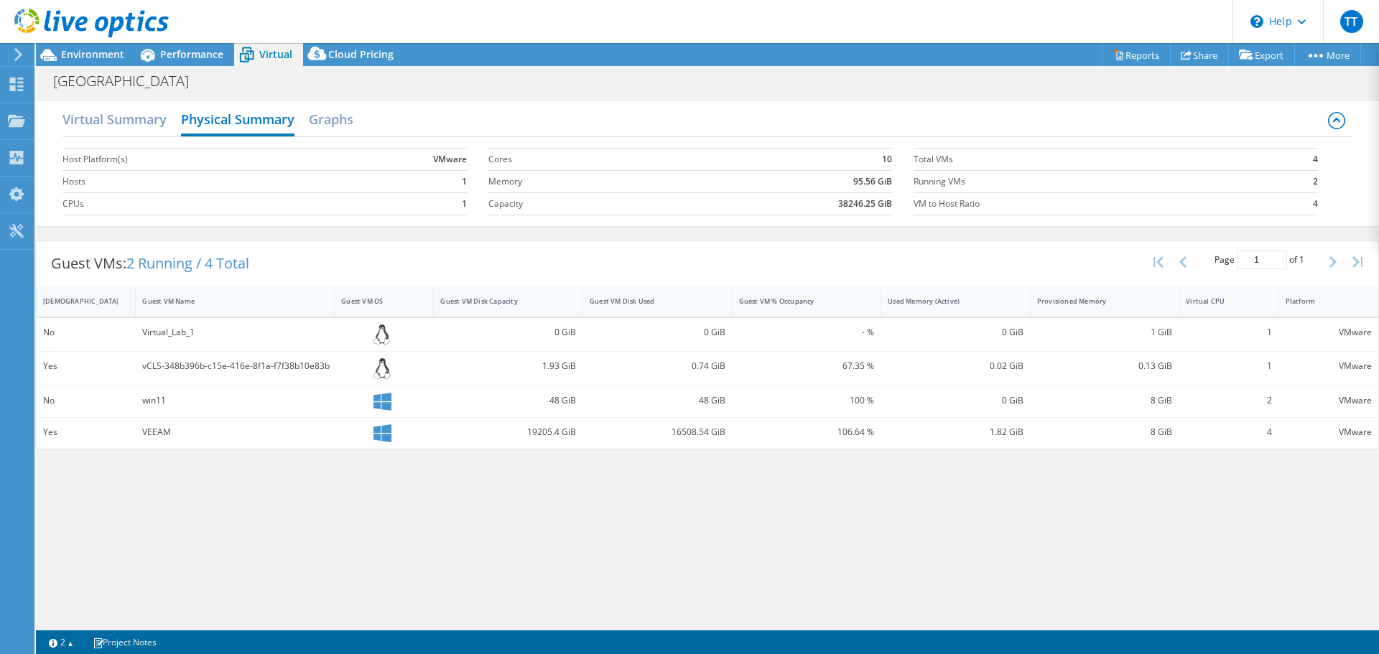
click at [190, 438] on div "VEEAM" at bounding box center [234, 433] width 185 height 16
click at [181, 433] on div "VEEAM" at bounding box center [234, 433] width 185 height 16
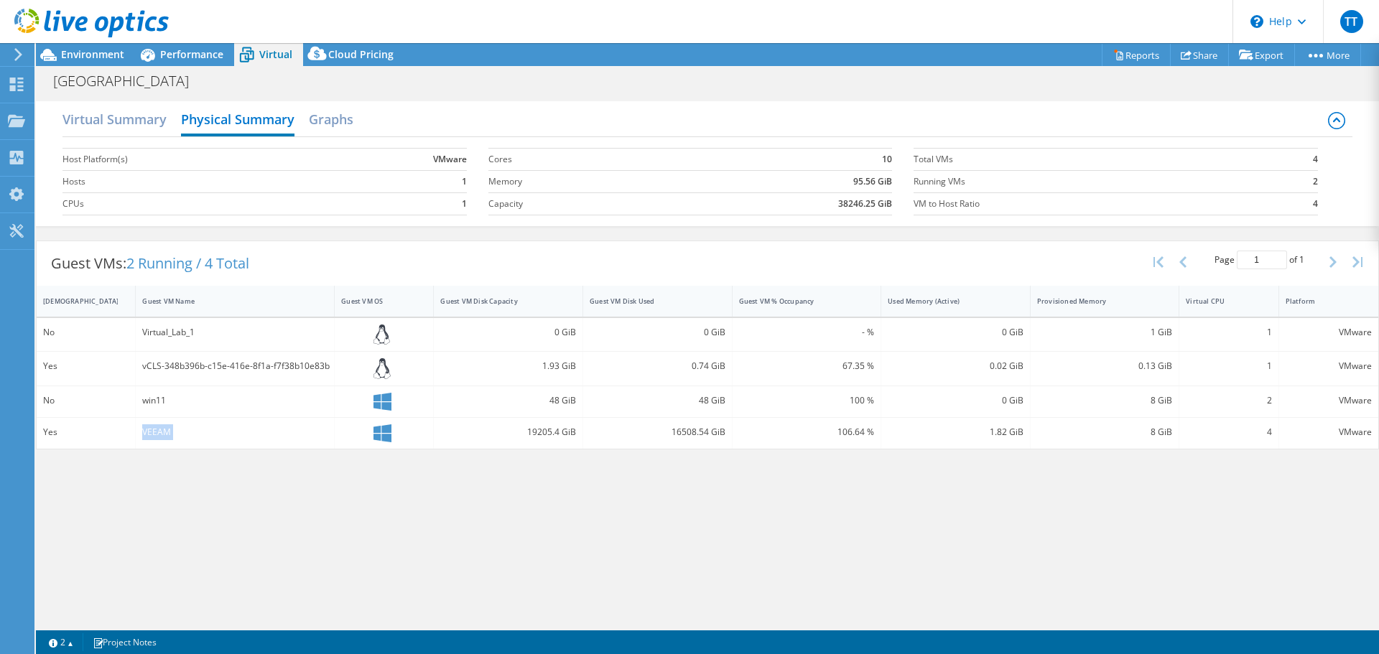
click at [181, 433] on div "VEEAM" at bounding box center [234, 433] width 185 height 16
click at [336, 124] on h2 "Graphs" at bounding box center [331, 121] width 45 height 32
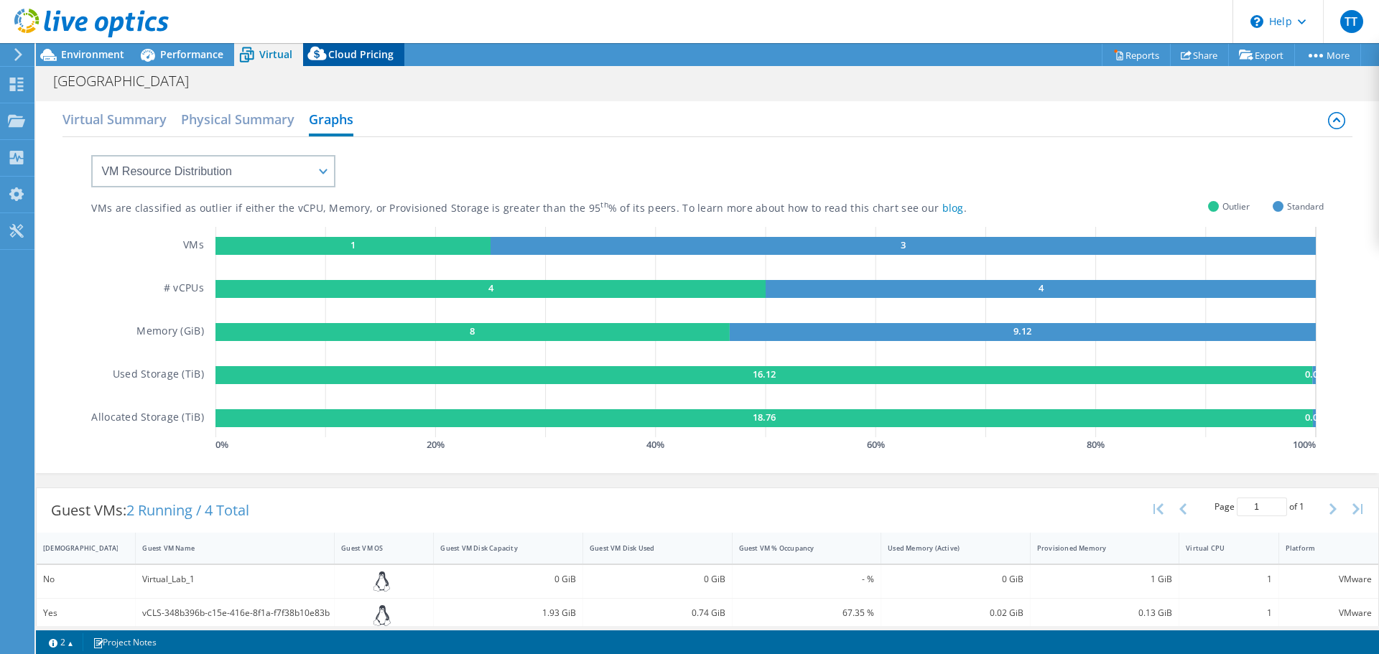
click at [359, 58] on span "Cloud Pricing" at bounding box center [360, 54] width 65 height 14
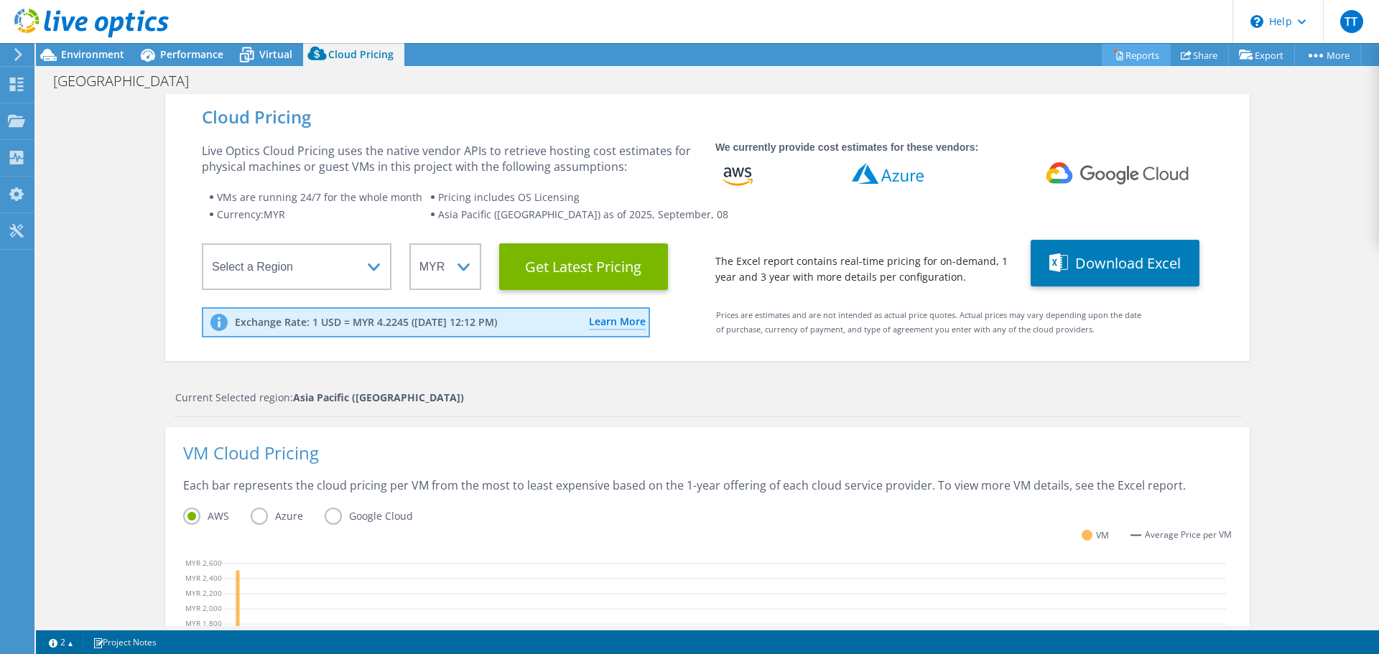
click at [1157, 56] on link "Reports" at bounding box center [1136, 55] width 69 height 22
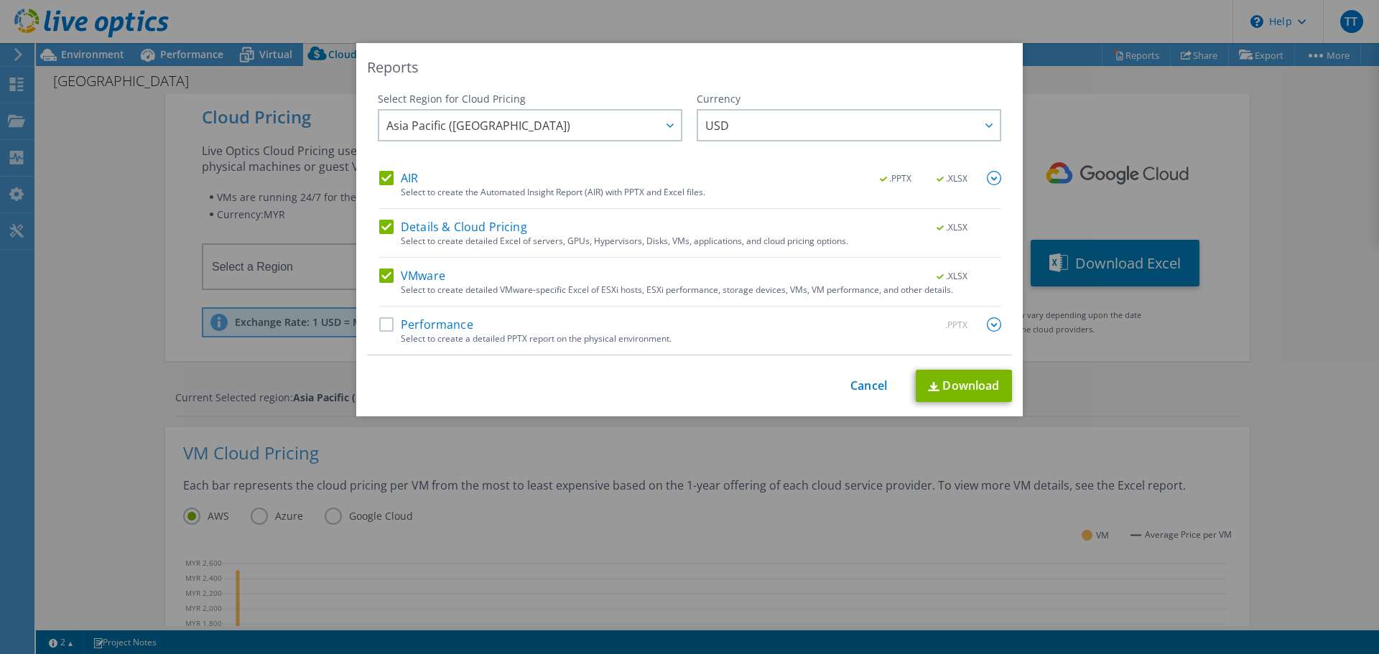
click at [1108, 152] on div "Reports Select Region for Cloud Pricing Asia Pacific ([GEOGRAPHIC_DATA]) [GEOGR…" at bounding box center [689, 327] width 1379 height 568
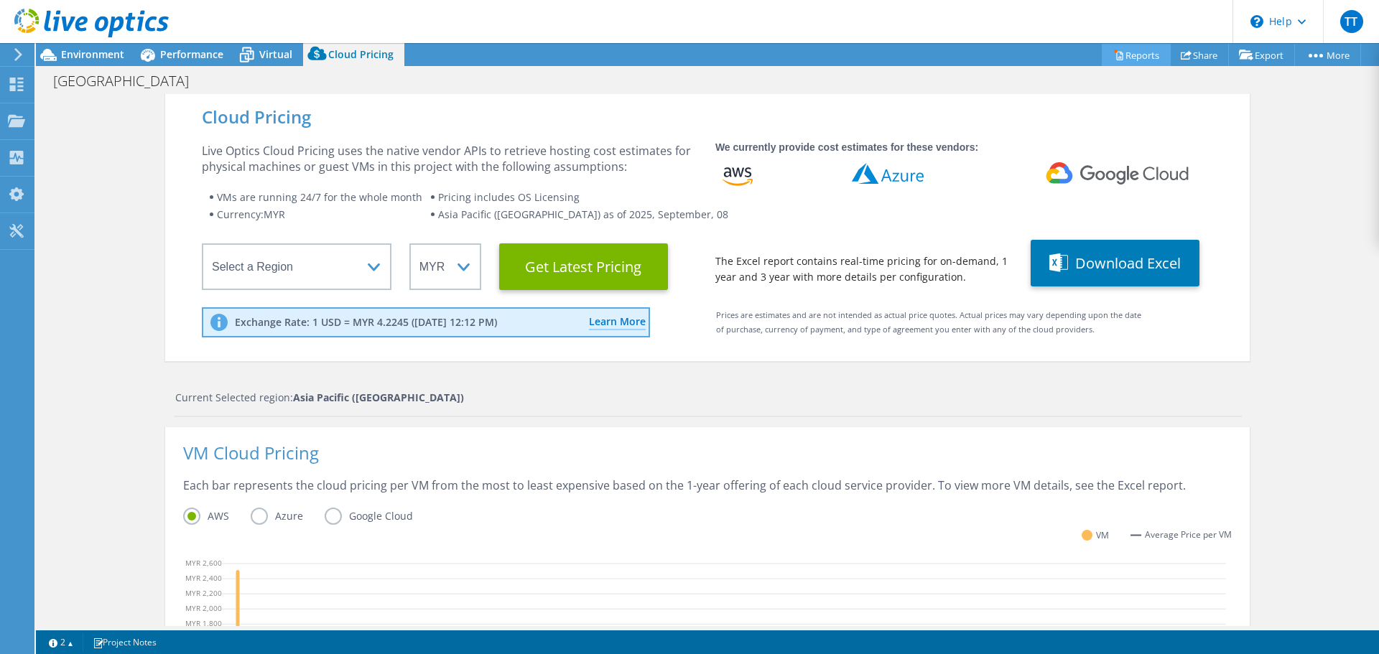
click at [1137, 51] on link "Reports" at bounding box center [1136, 55] width 69 height 22
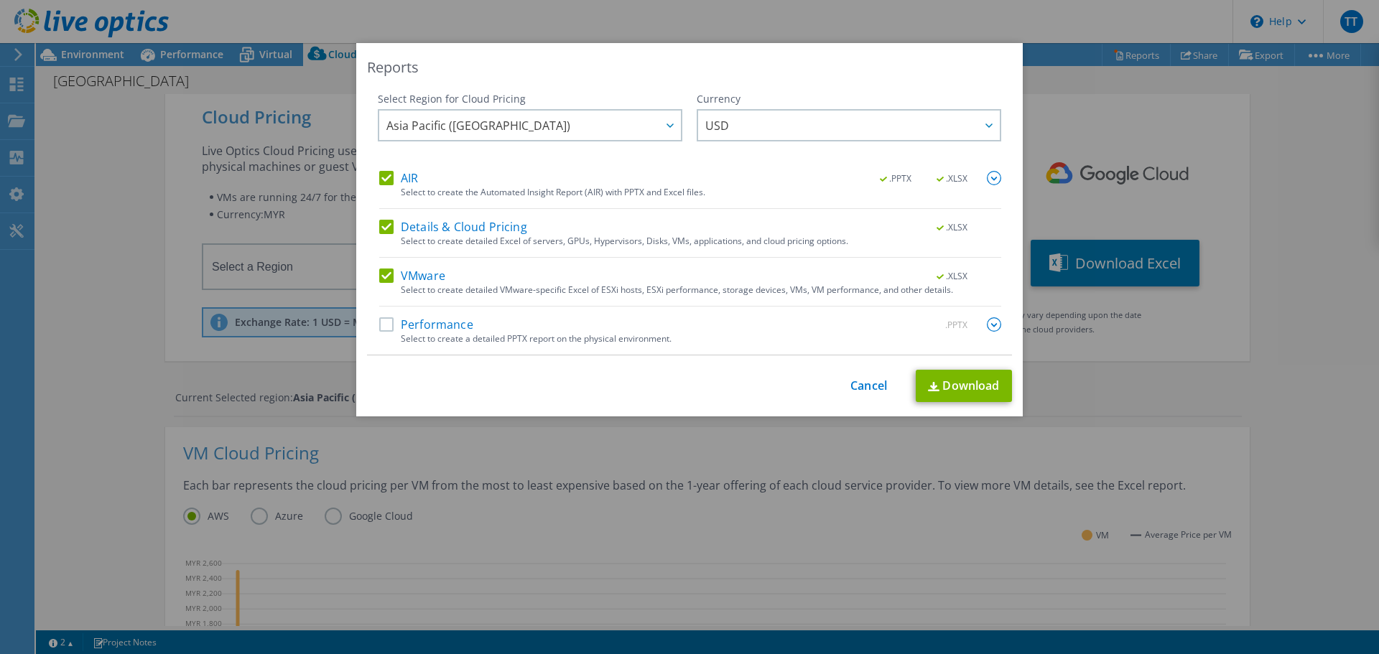
click at [840, 384] on div "This process may take a while, please wait... Cancel Download" at bounding box center [689, 386] width 645 height 32
click at [871, 376] on div "This process may take a while, please wait... Cancel Download" at bounding box center [689, 386] width 645 height 32
click at [882, 381] on div "This process may take a while, please wait... Cancel Download" at bounding box center [689, 386] width 645 height 32
click at [871, 385] on link "Cancel" at bounding box center [869, 386] width 37 height 14
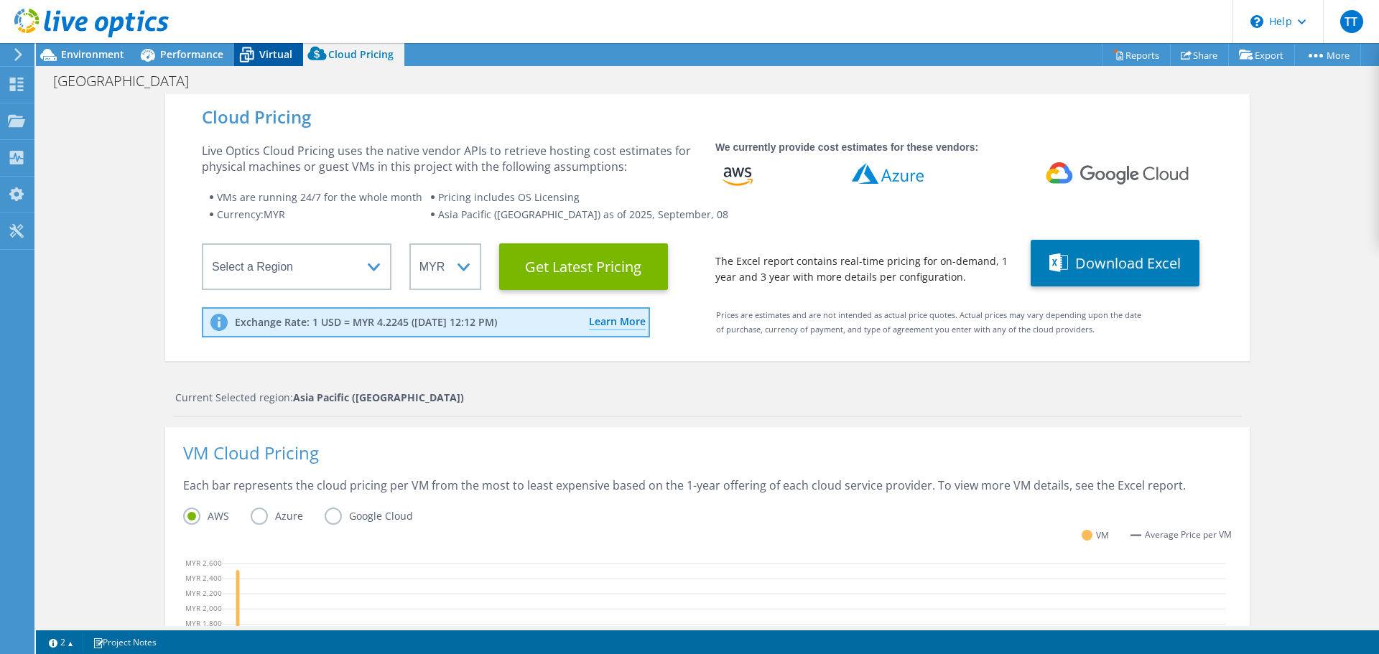
click at [246, 50] on icon at bounding box center [246, 54] width 25 height 25
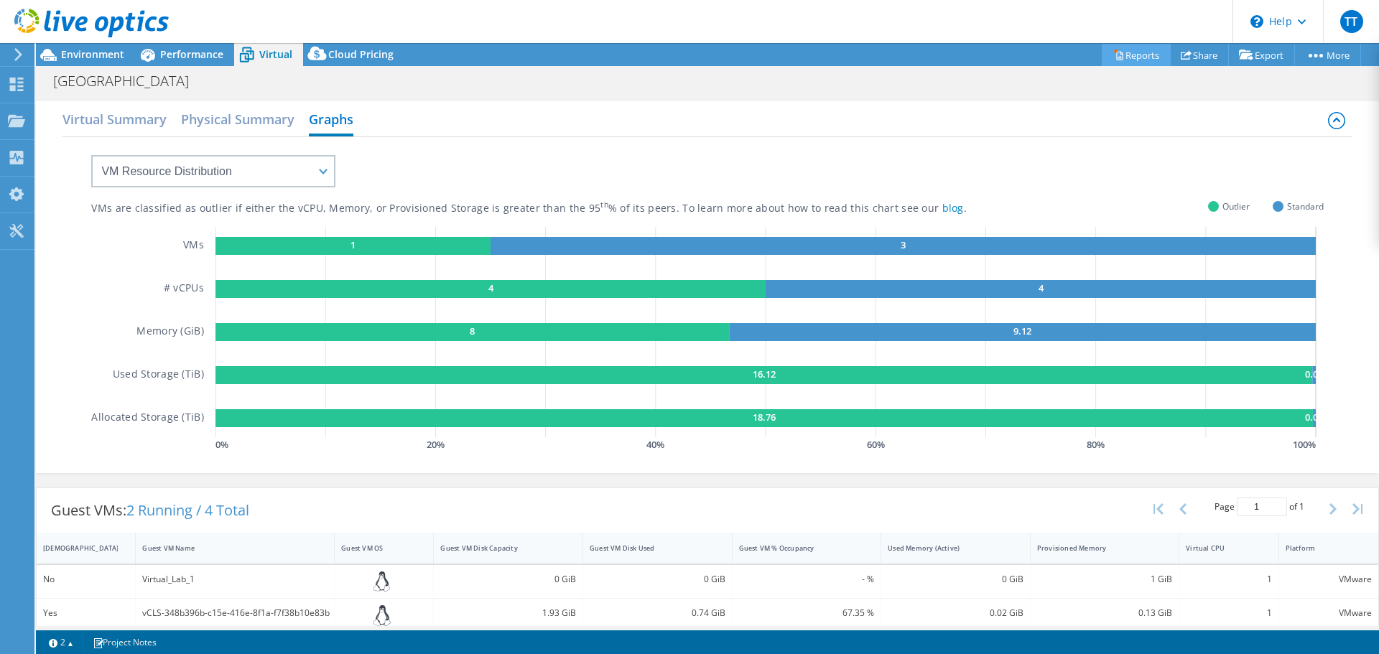
click at [1146, 57] on link "Reports" at bounding box center [1136, 55] width 69 height 22
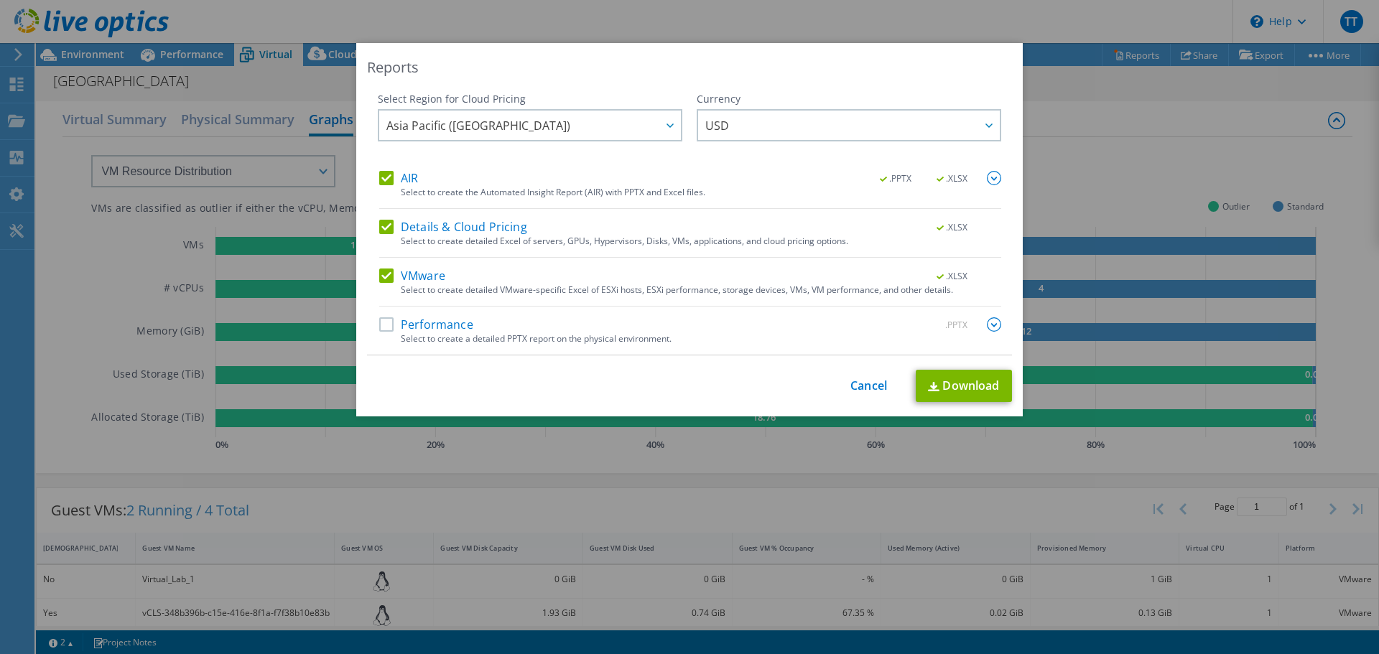
click at [379, 322] on label "Performance" at bounding box center [426, 325] width 94 height 14
click at [0, 0] on input "Performance" at bounding box center [0, 0] width 0 height 0
click at [828, 125] on span "USD" at bounding box center [853, 125] width 295 height 29
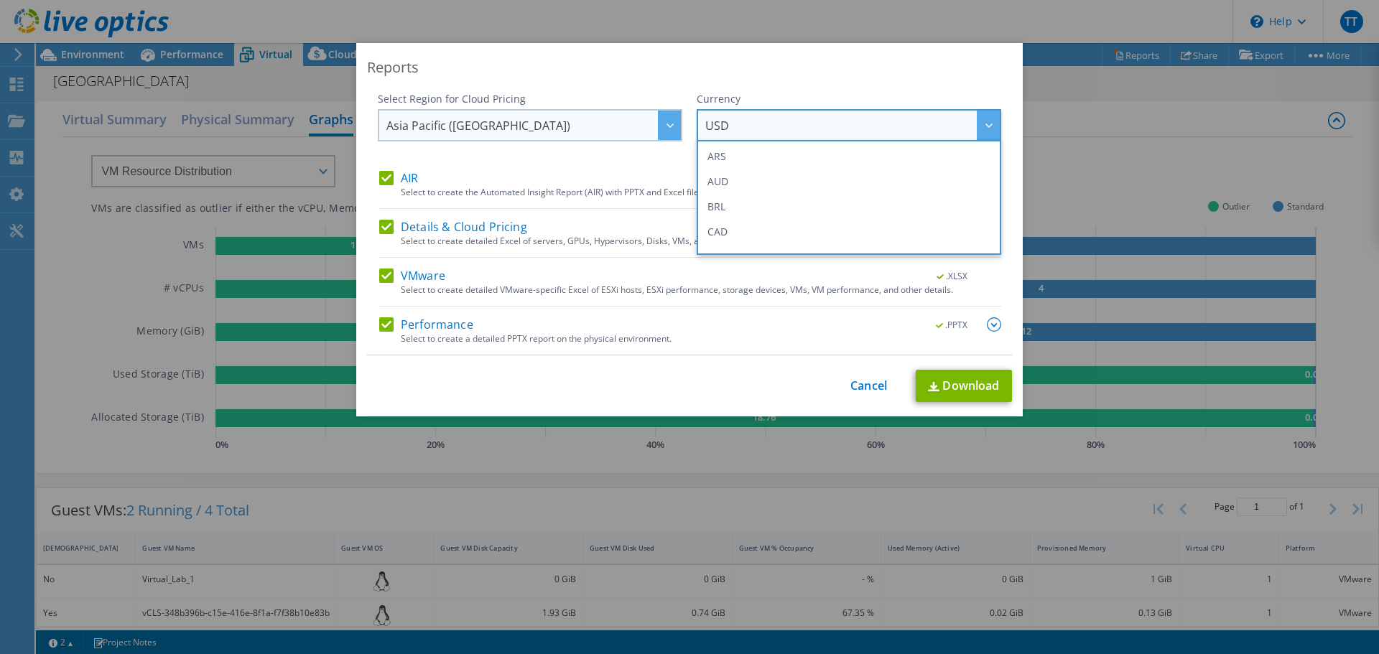
click at [466, 124] on span "Asia Pacific ([GEOGRAPHIC_DATA])" at bounding box center [479, 129] width 184 height 22
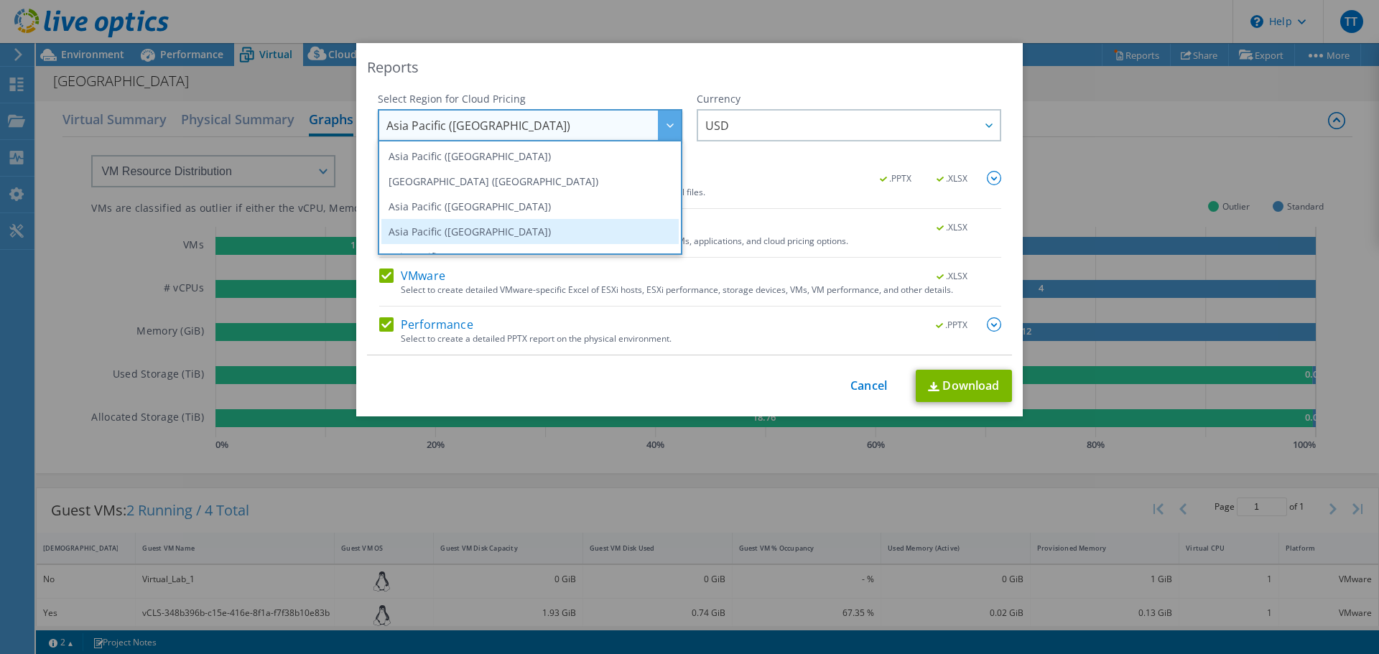
click at [538, 225] on li "Asia Pacific ([GEOGRAPHIC_DATA])" at bounding box center [529, 231] width 297 height 25
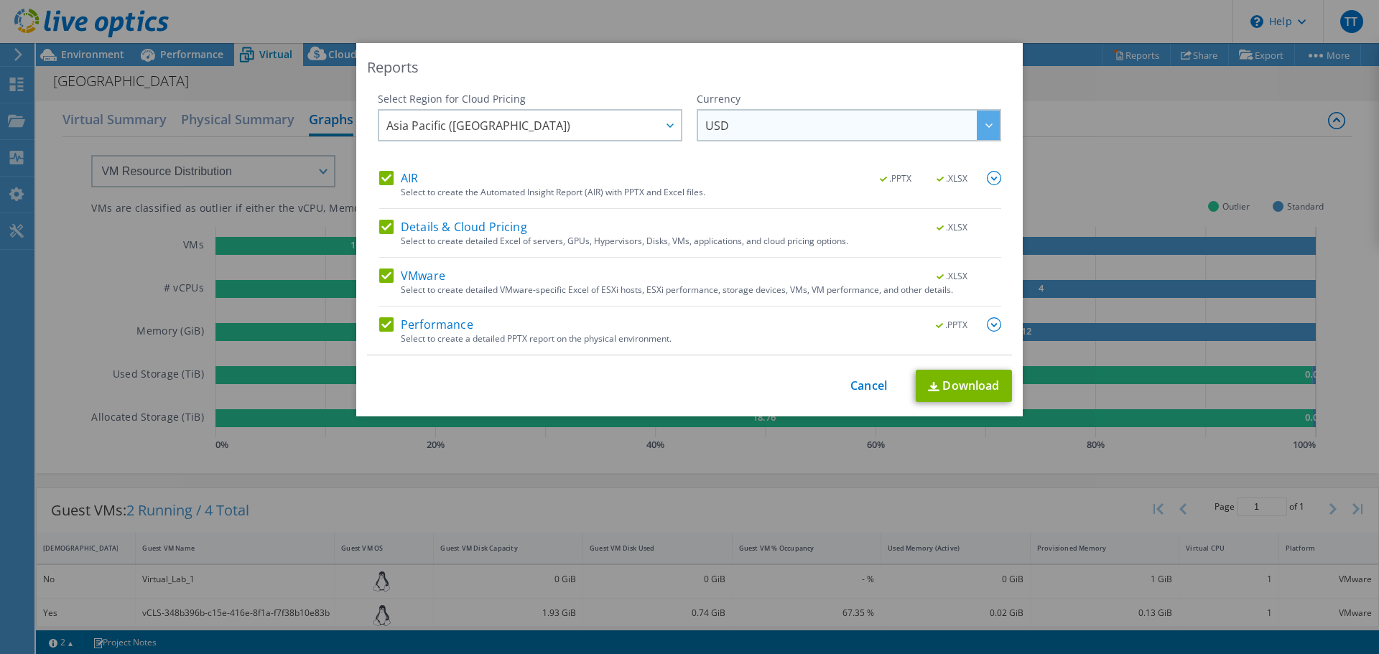
click at [756, 122] on span "USD" at bounding box center [853, 125] width 295 height 29
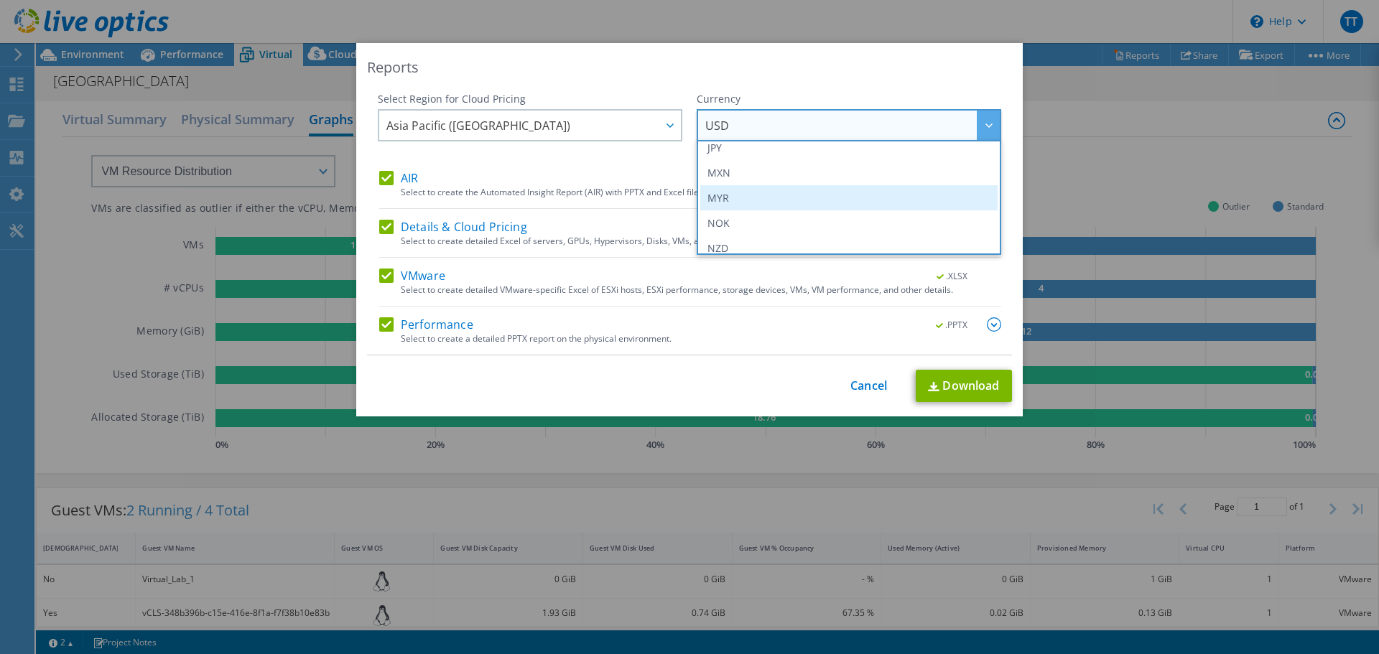
scroll to position [359, 0]
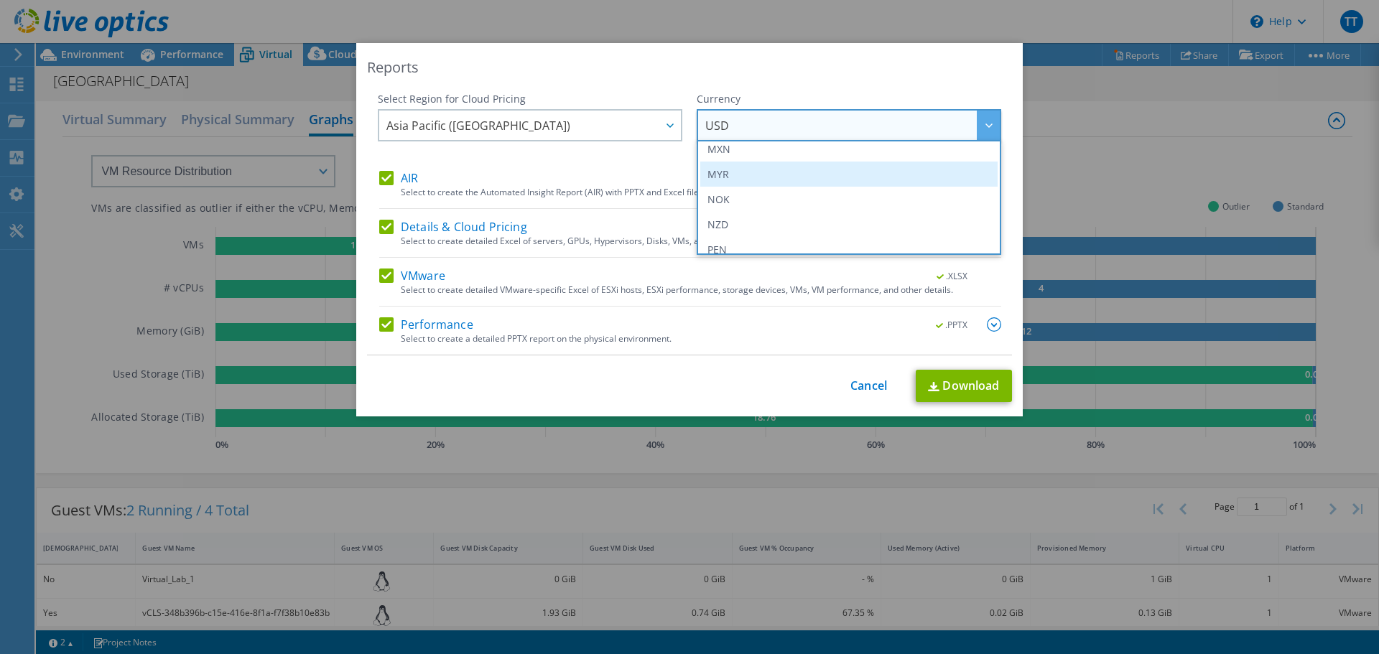
click at [744, 174] on li "MYR" at bounding box center [848, 174] width 297 height 25
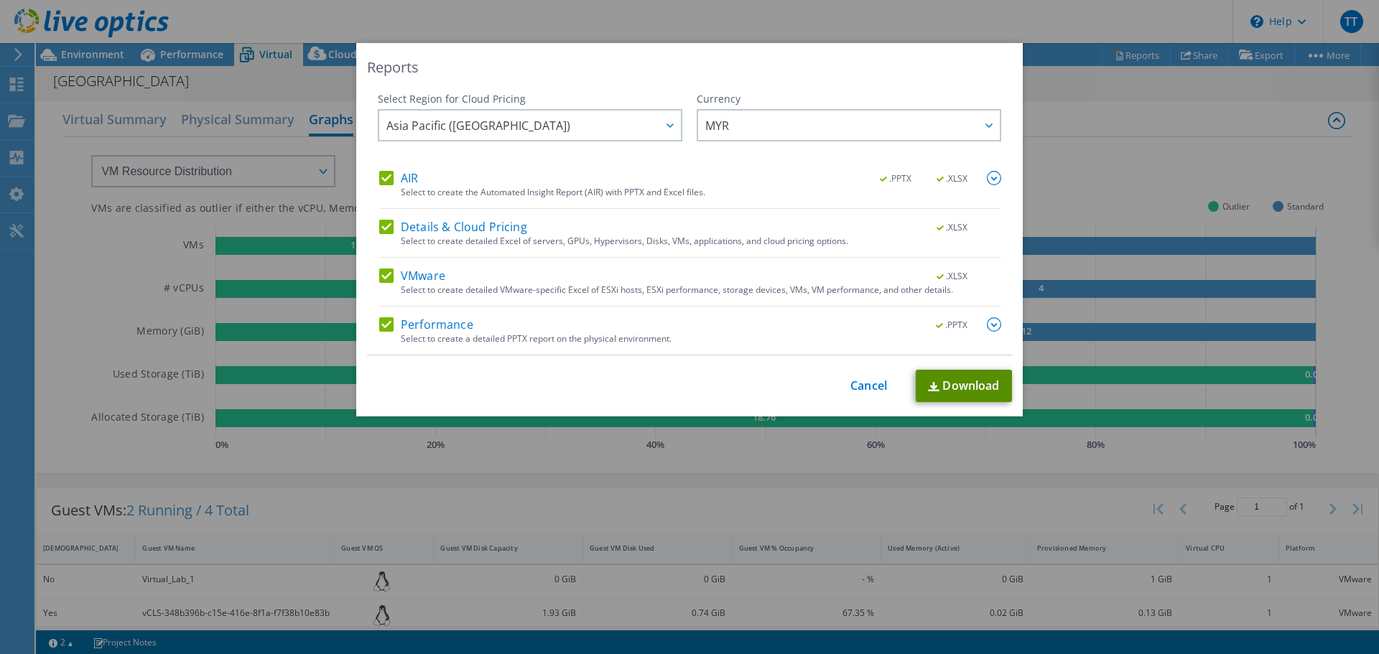
click at [932, 376] on link "Download" at bounding box center [964, 386] width 96 height 32
click at [856, 390] on link "Cancel" at bounding box center [869, 386] width 37 height 14
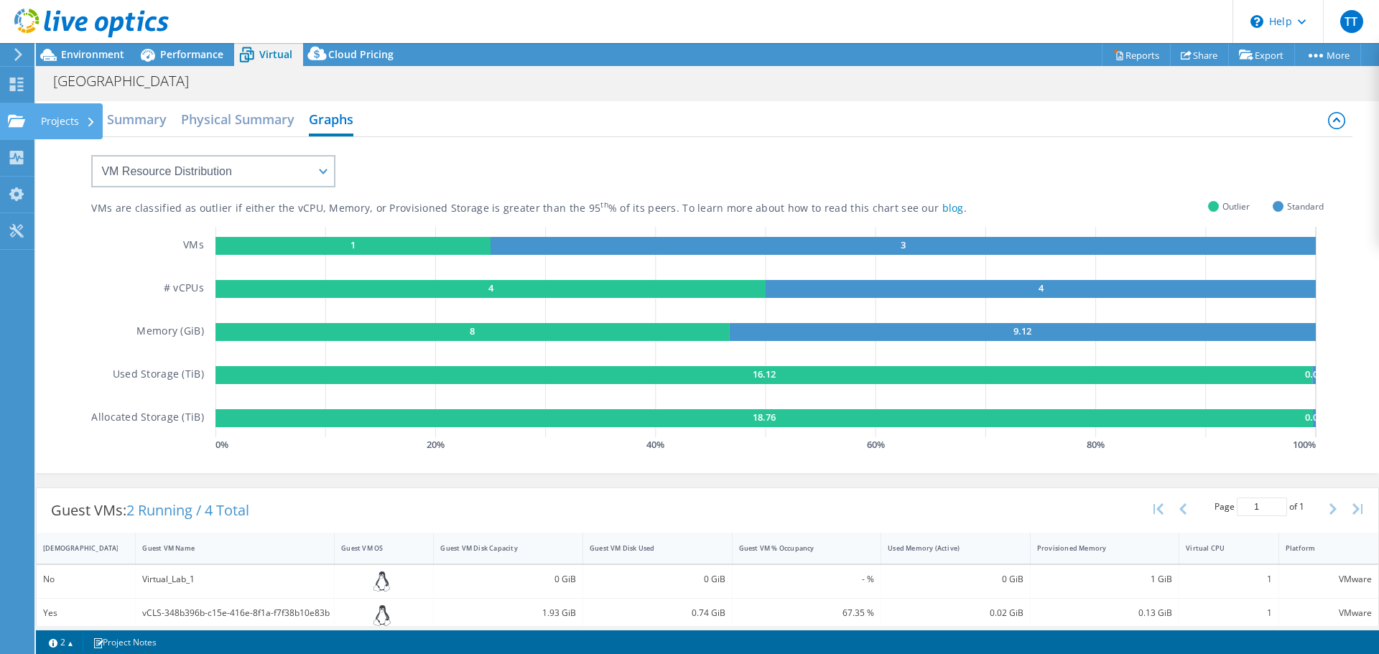
click at [52, 120] on div "Projects" at bounding box center [68, 121] width 69 height 36
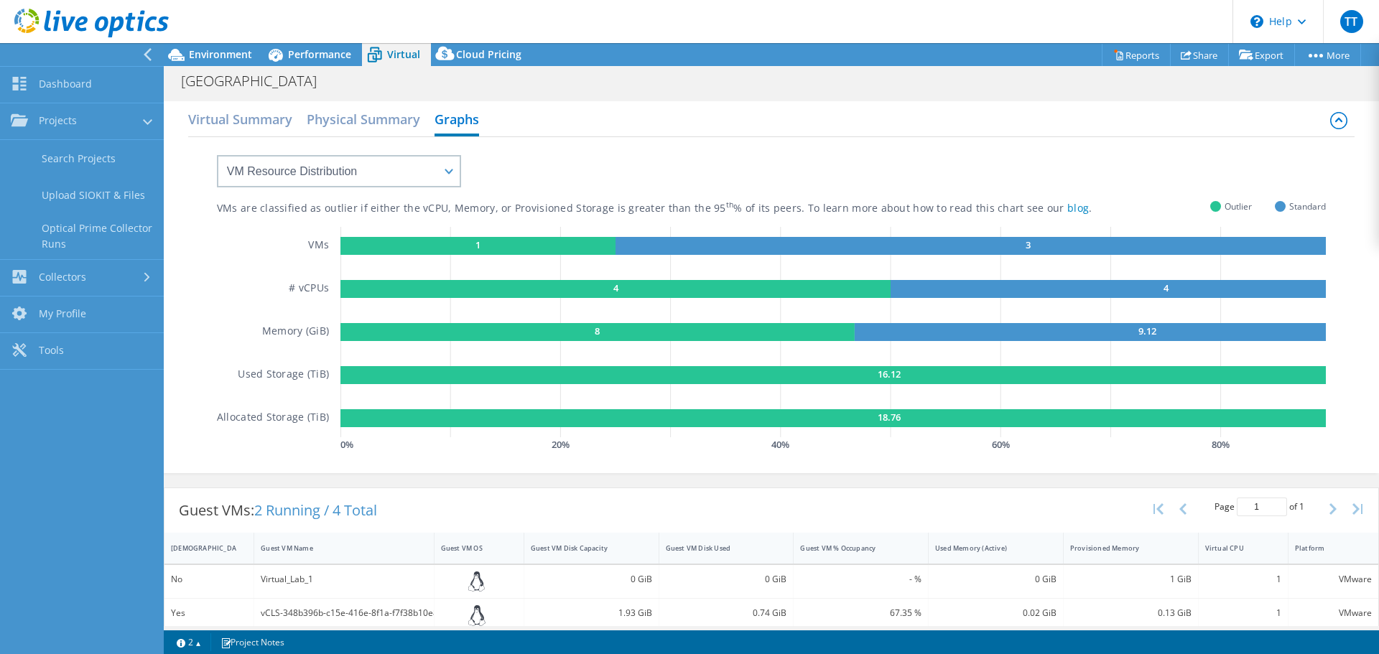
click at [191, 248] on div "VMs are classified as outlier if either the vCPU, Memory, or Provisioned Storag…" at bounding box center [771, 303] width 1167 height 333
